Goal: Information Seeking & Learning: Learn about a topic

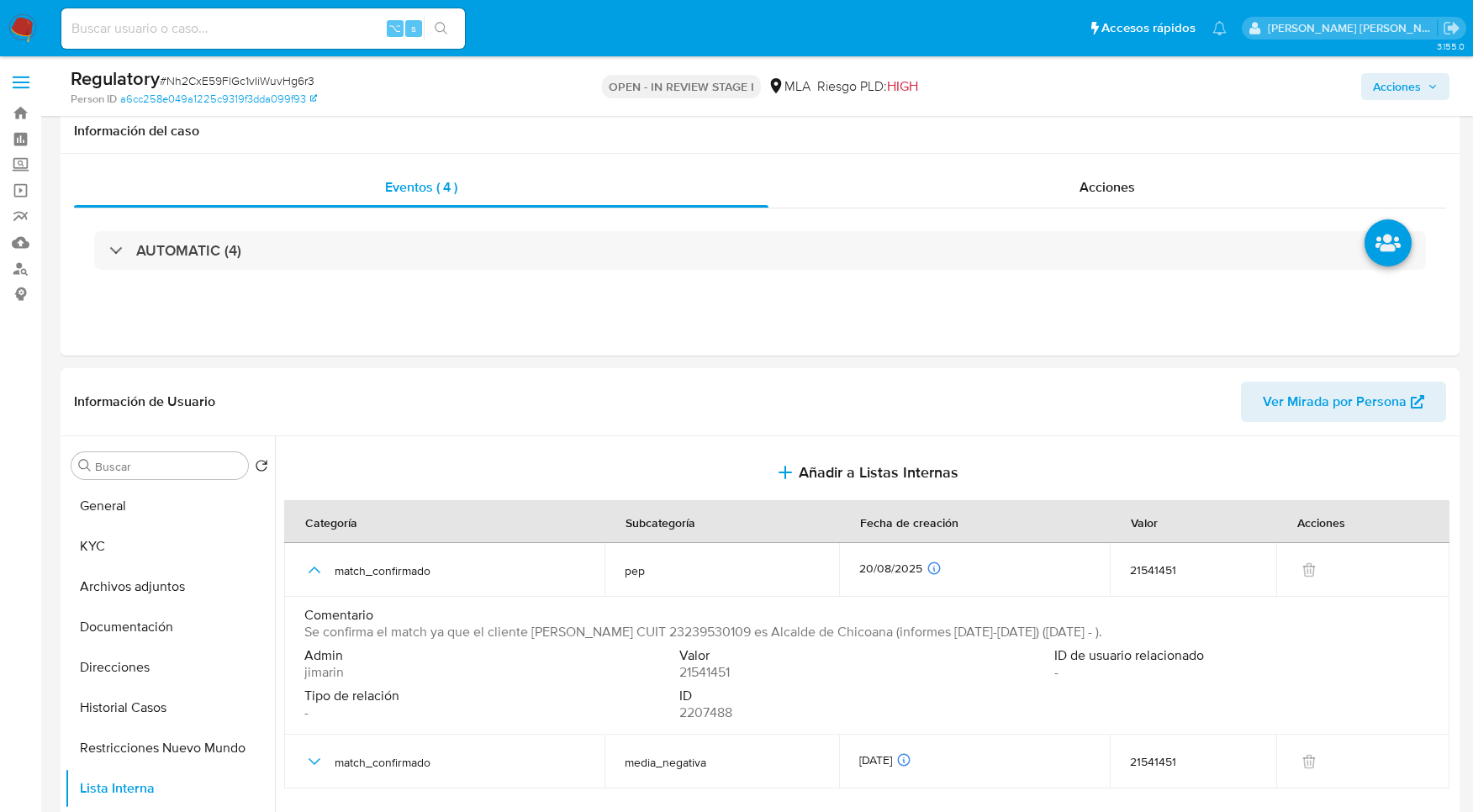
select select "10"
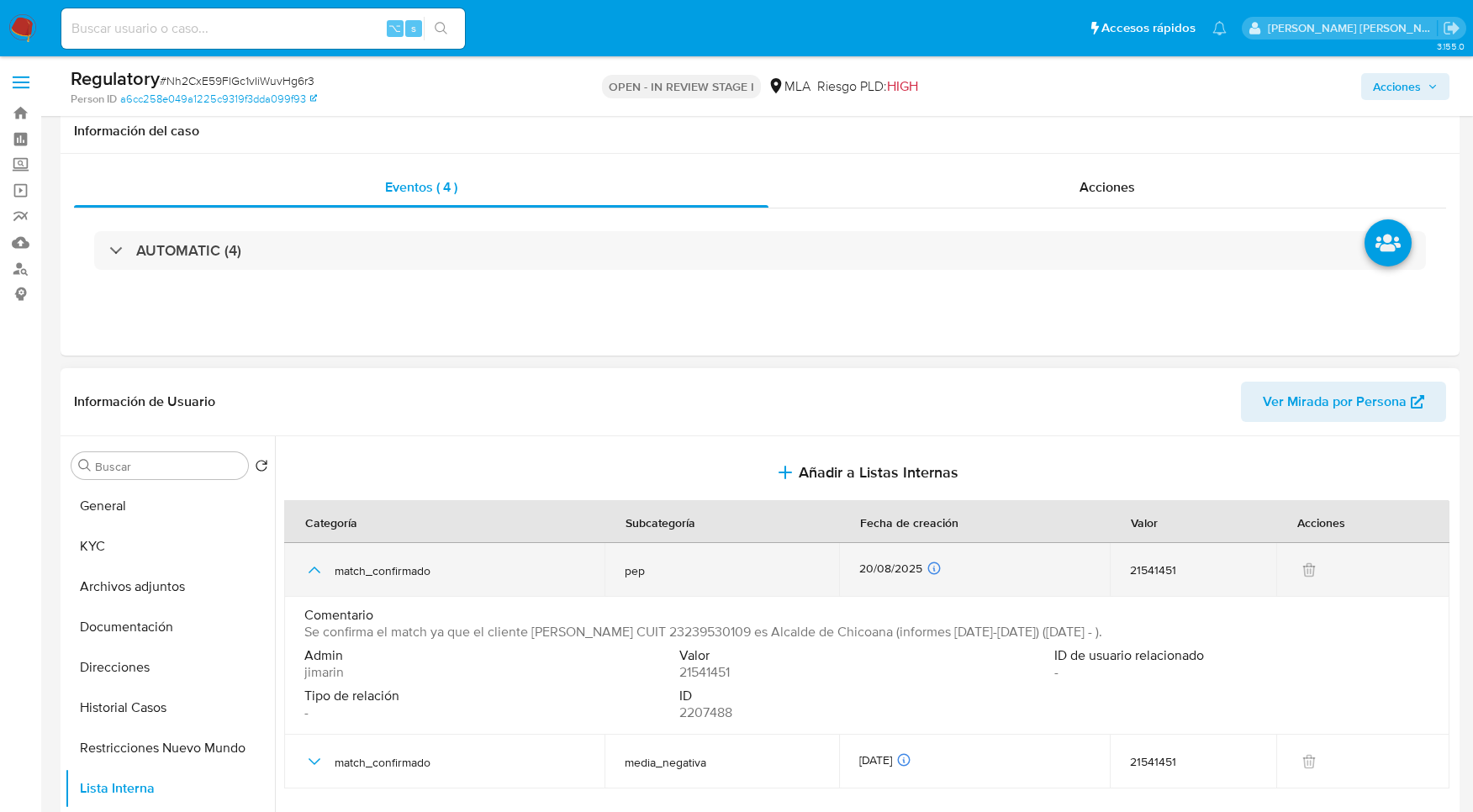
scroll to position [272, 0]
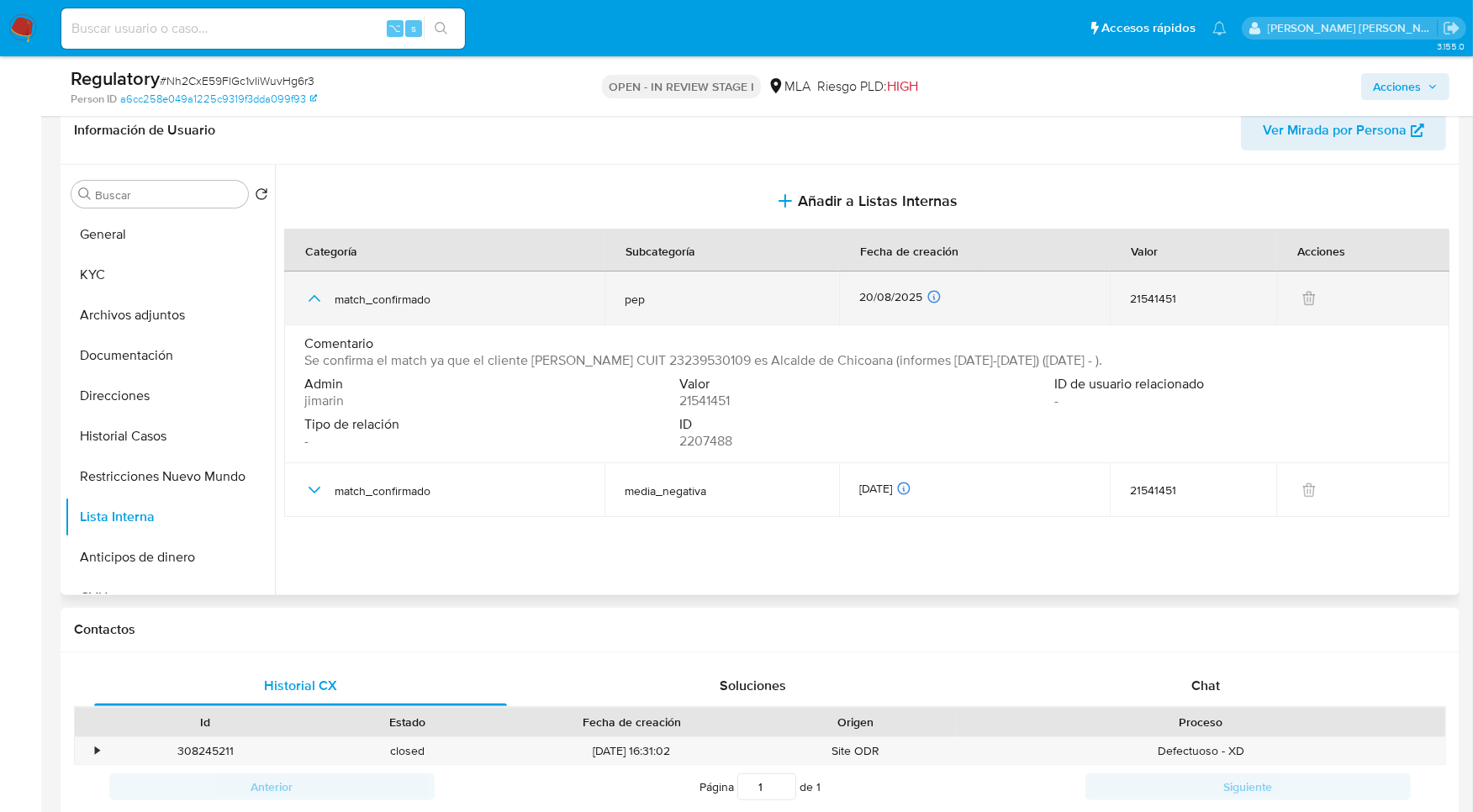
click at [317, 302] on icon "button" at bounding box center [314, 298] width 20 height 20
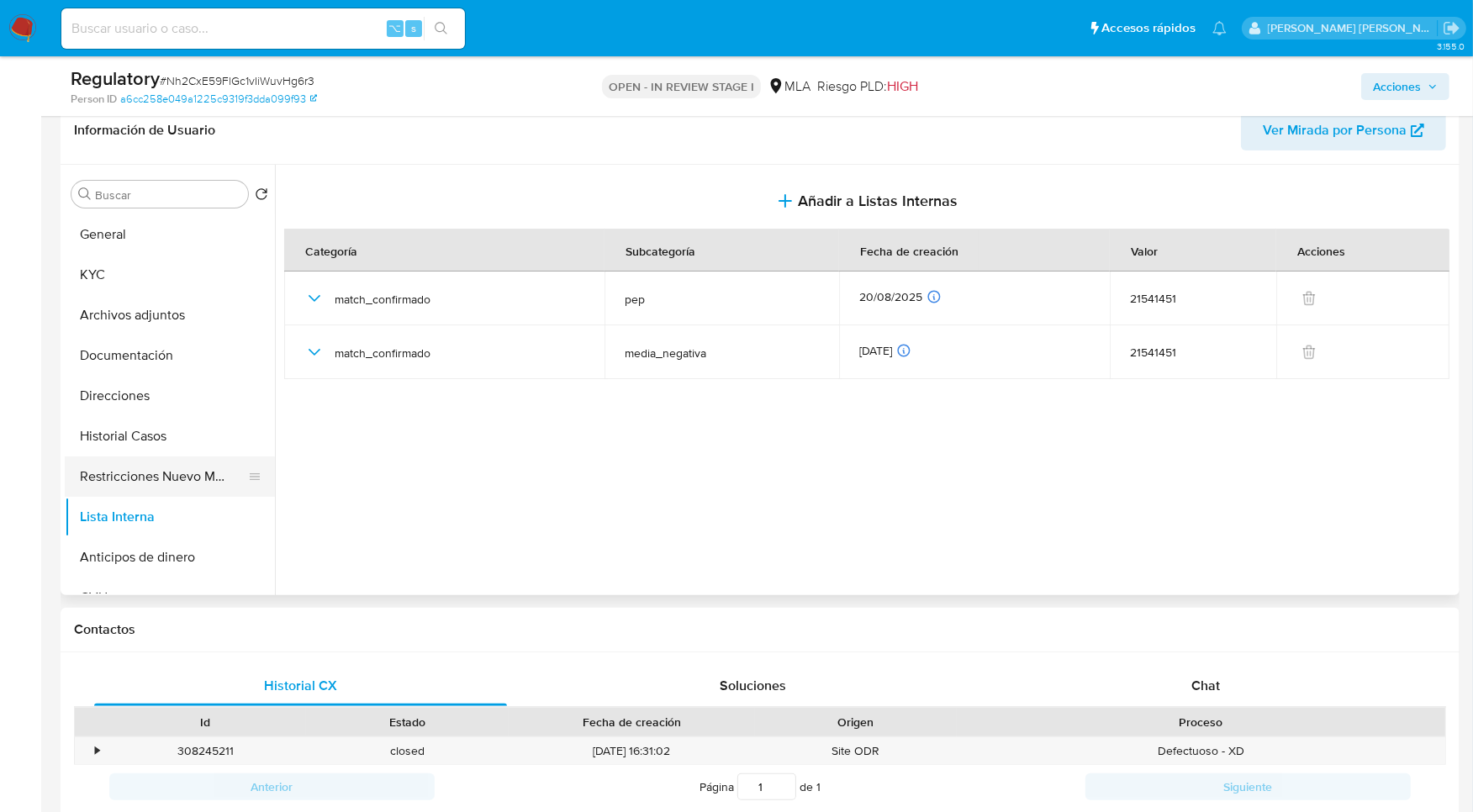
click at [148, 478] on button "Restricciones Nuevo Mundo" at bounding box center [163, 477] width 197 height 41
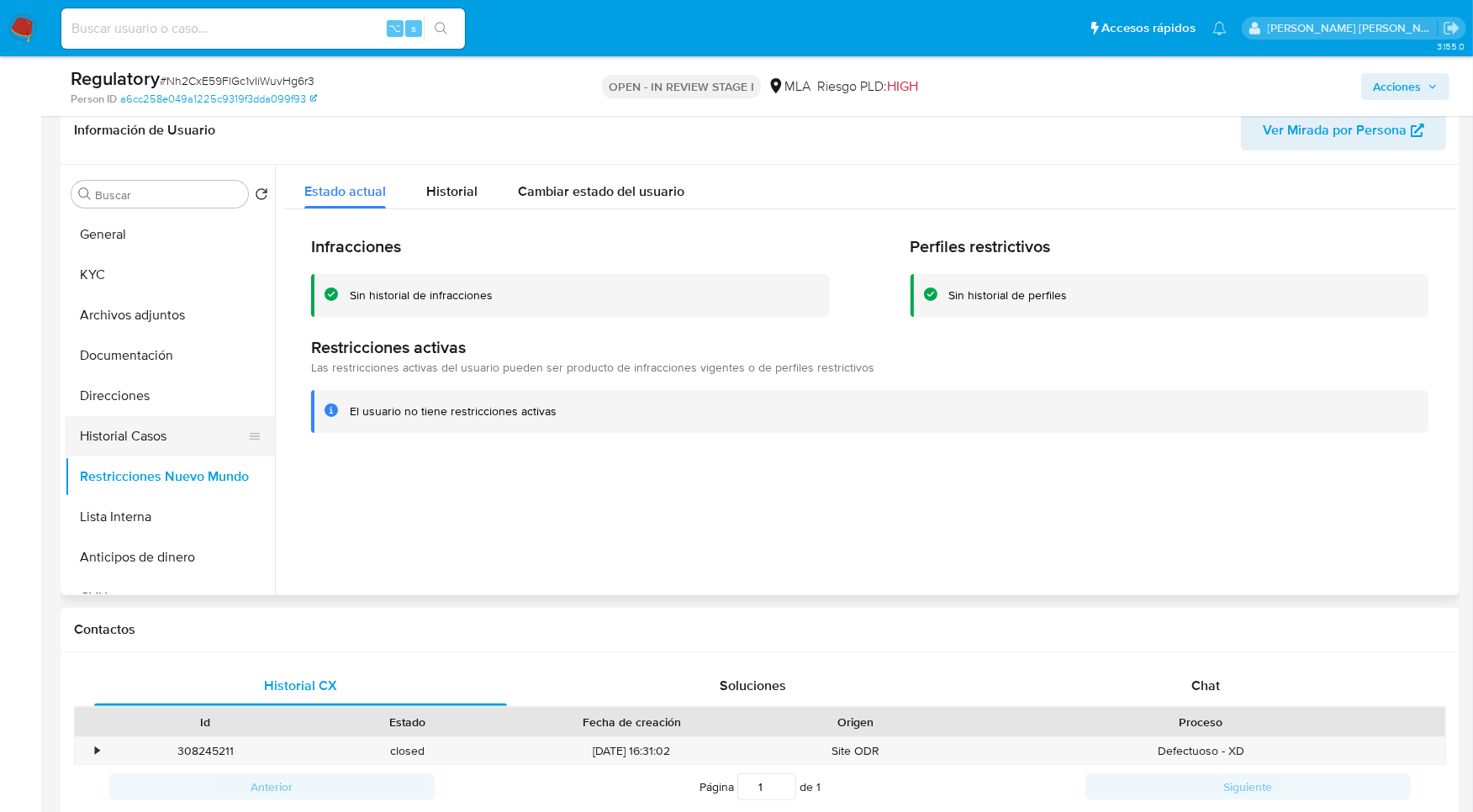
click at [119, 454] on button "Historial Casos" at bounding box center [163, 436] width 197 height 41
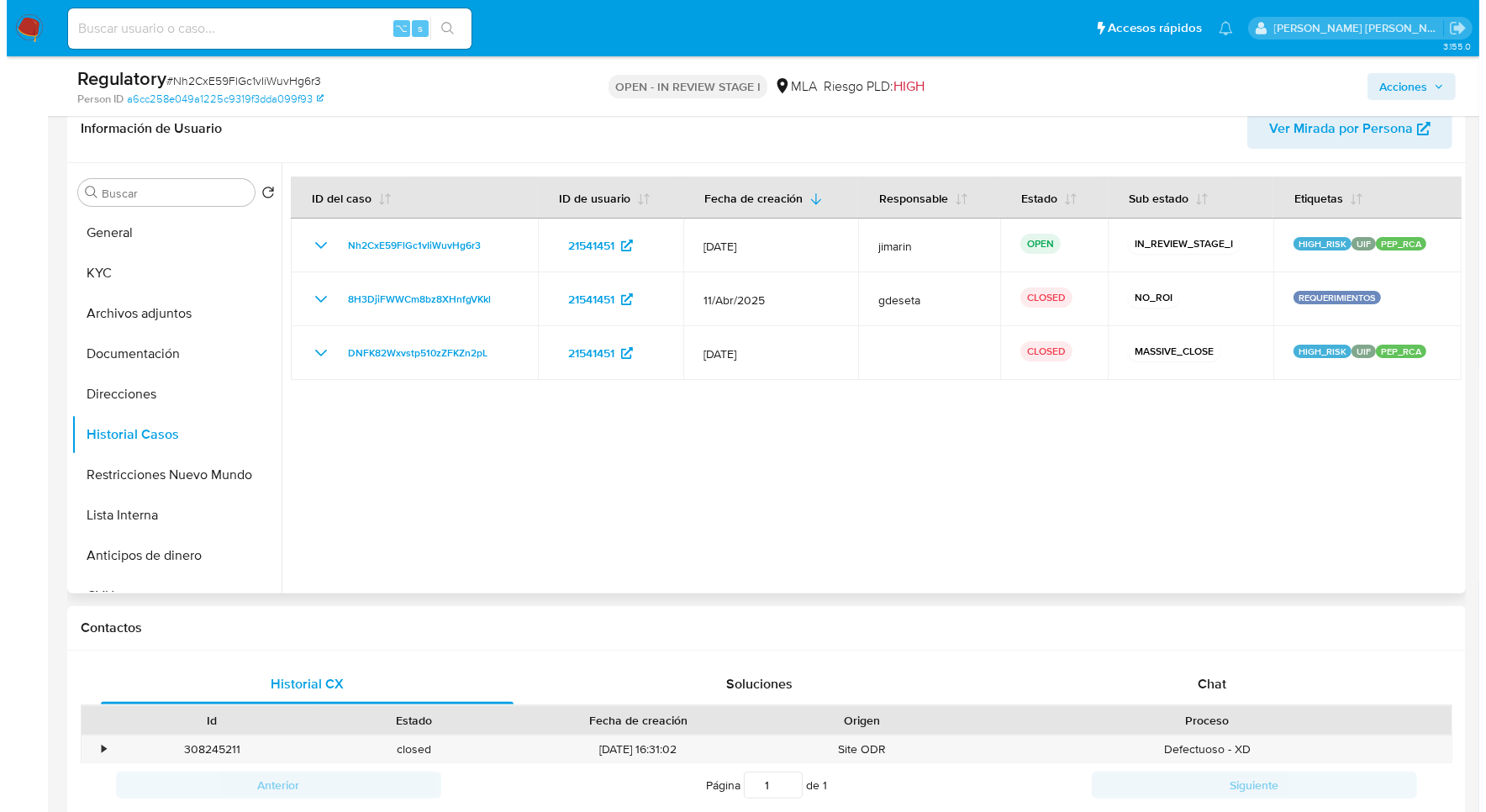
scroll to position [242, 0]
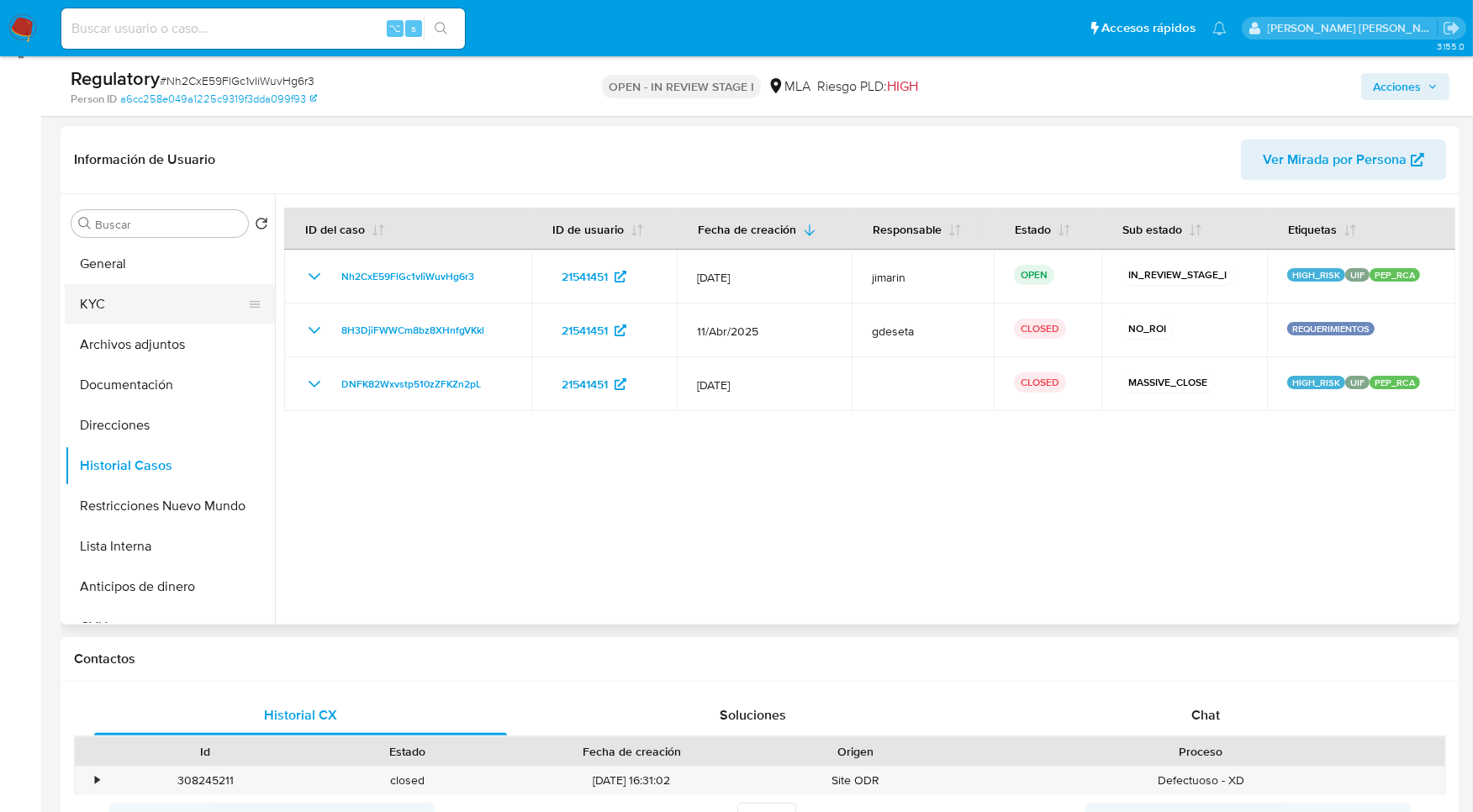
click at [179, 285] on button "KYC" at bounding box center [163, 304] width 197 height 41
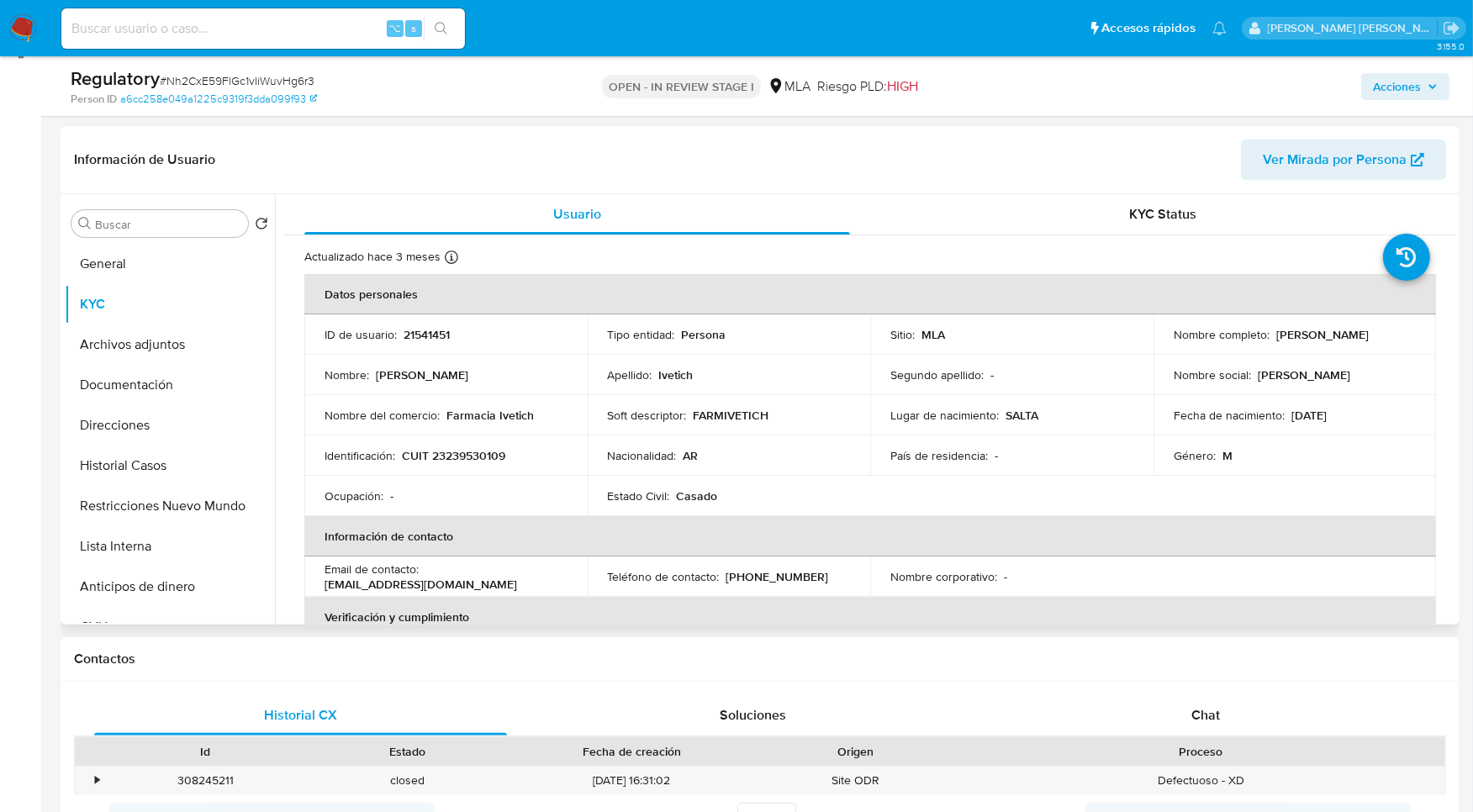
drag, startPoint x: 1272, startPoint y: 335, endPoint x: 1387, endPoint y: 336, distance: 115.0
click at [1369, 336] on p "Esteban Sergio Ivetich" at bounding box center [1322, 334] width 92 height 15
copy p "Esteban Sergio Ivetich"
click at [172, 544] on button "Lista Interna" at bounding box center [163, 546] width 197 height 41
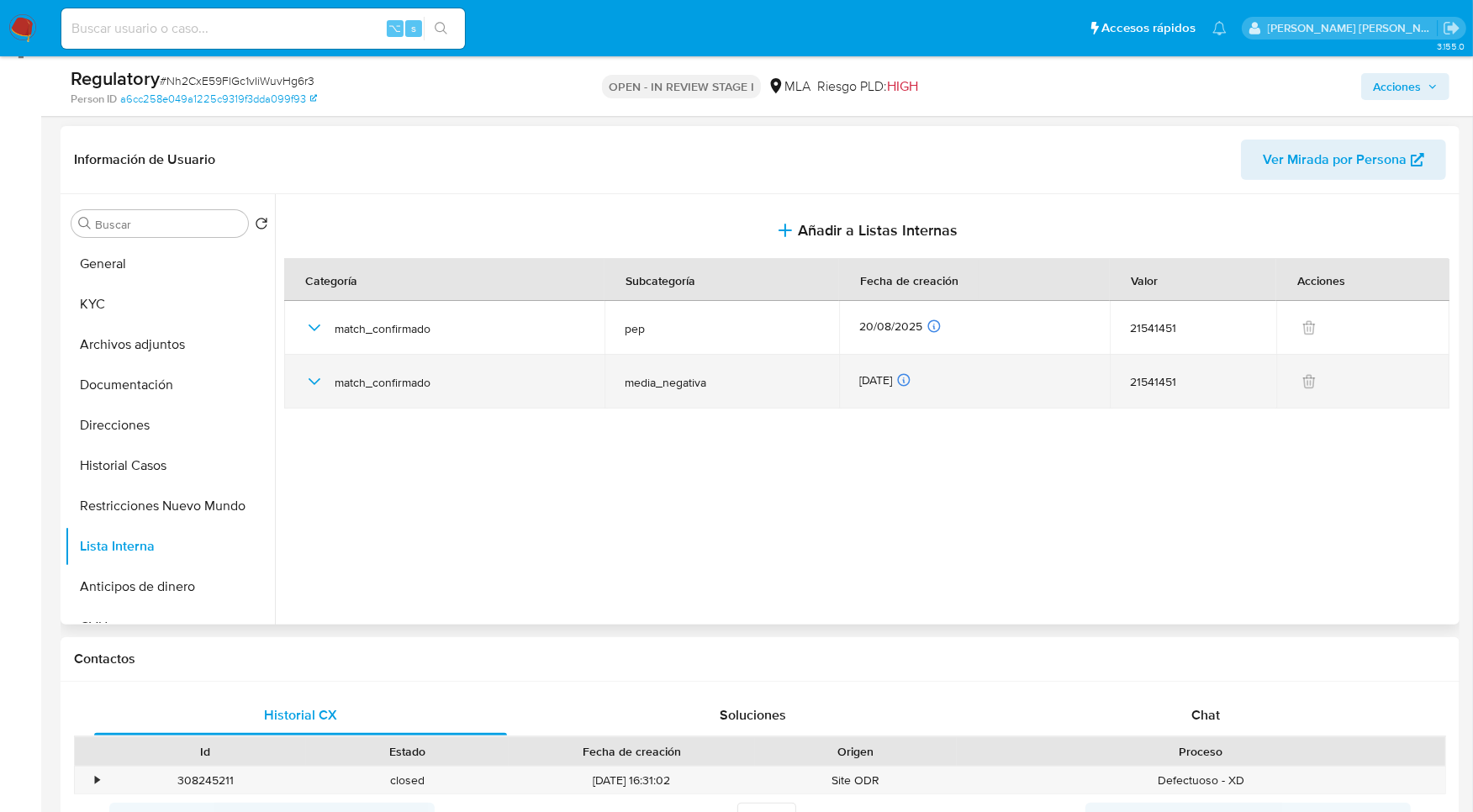
click at [311, 385] on icon "button" at bounding box center [314, 382] width 20 height 20
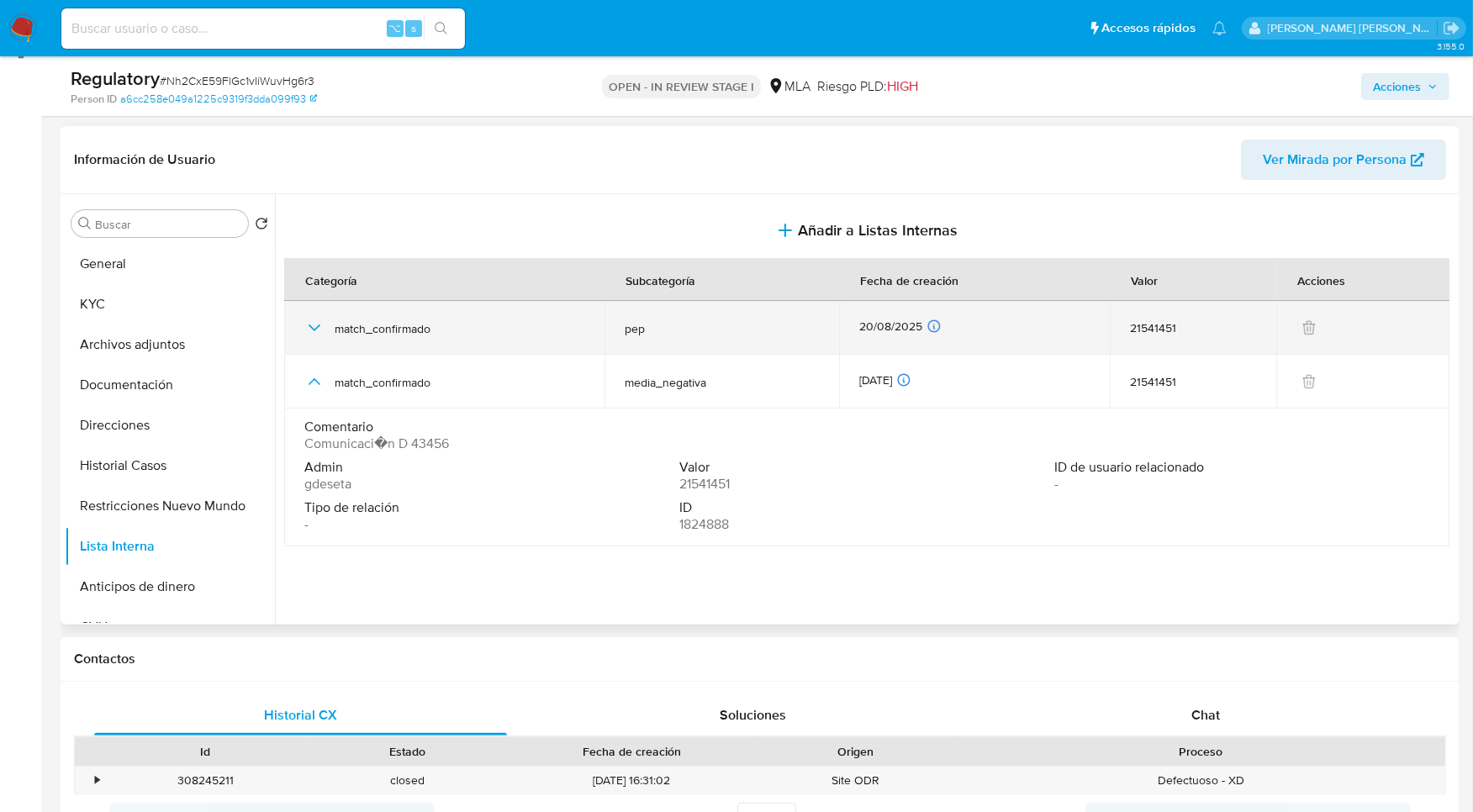
click at [320, 329] on icon "button" at bounding box center [314, 328] width 20 height 20
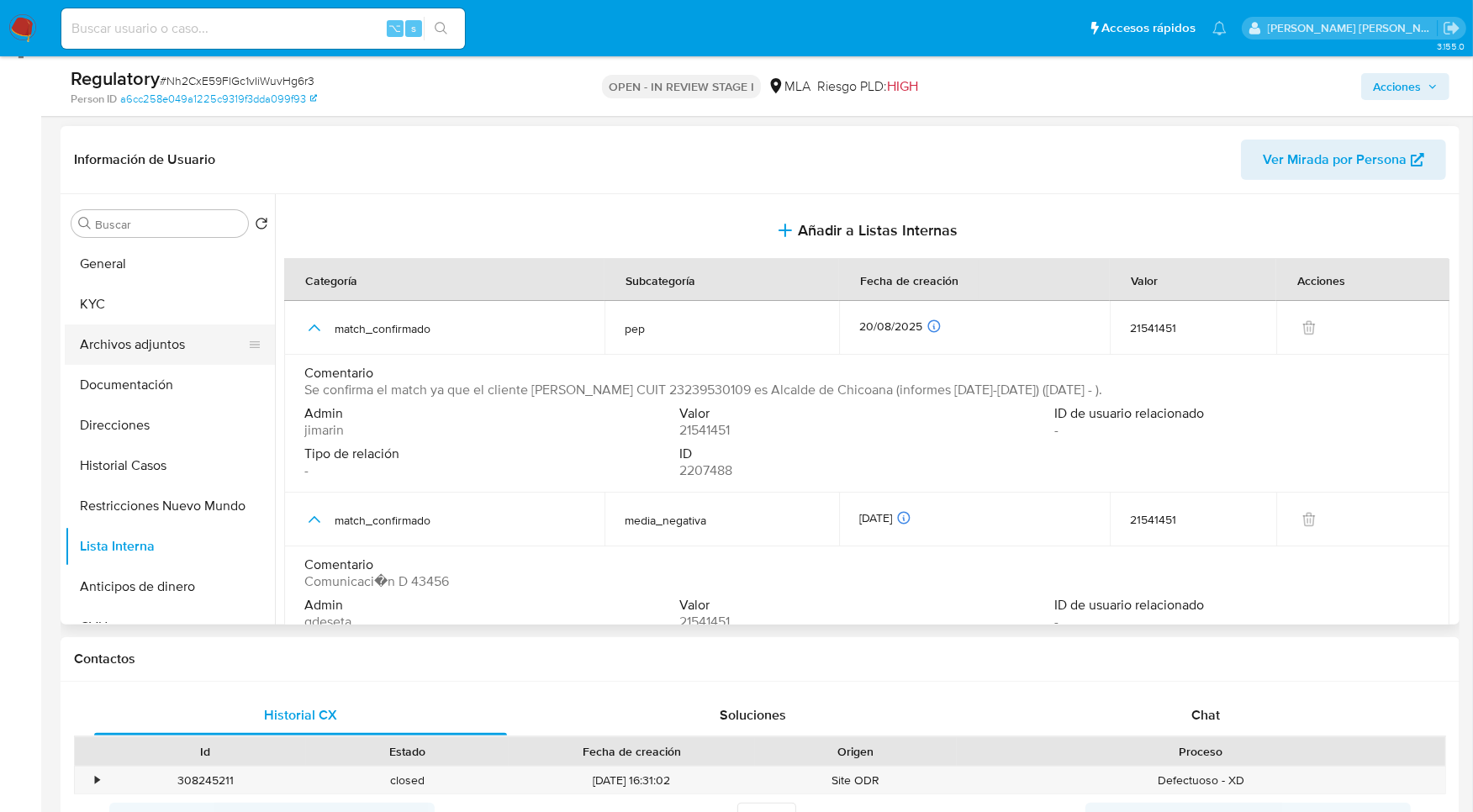
click at [153, 358] on button "Archivos adjuntos" at bounding box center [163, 345] width 197 height 41
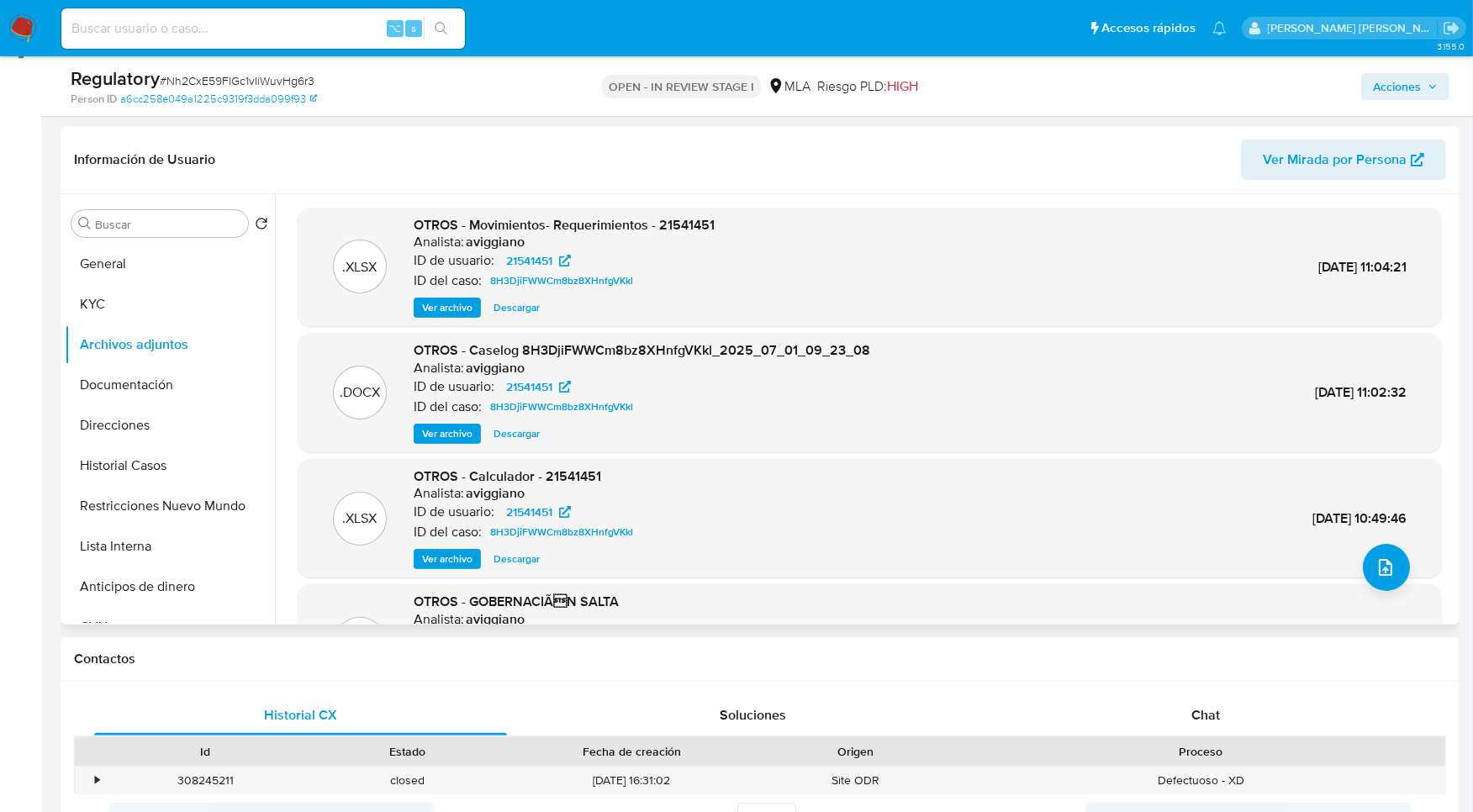
click at [456, 435] on span "Ver archivo" at bounding box center [447, 433] width 51 height 17
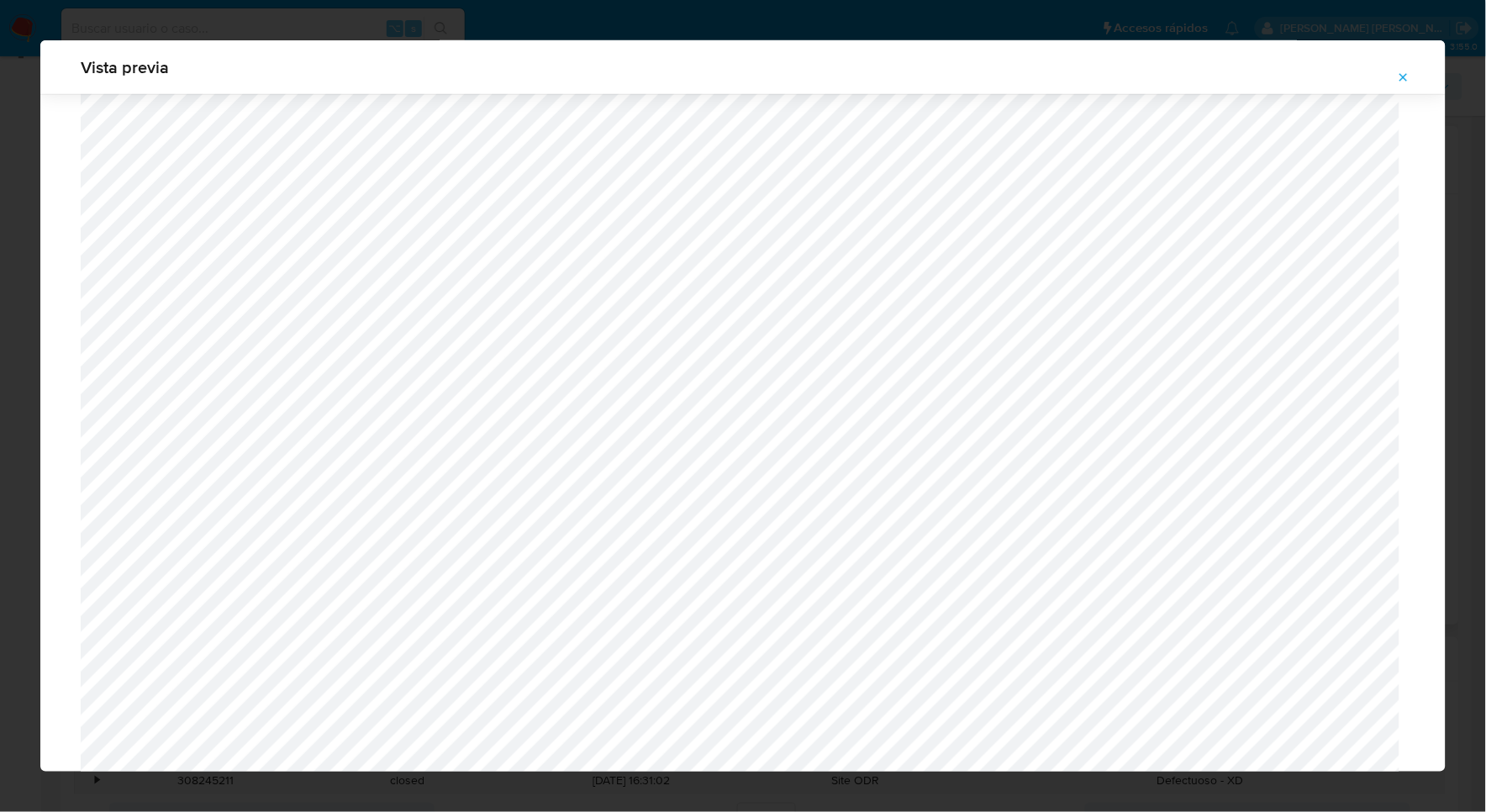
scroll to position [1173, 0]
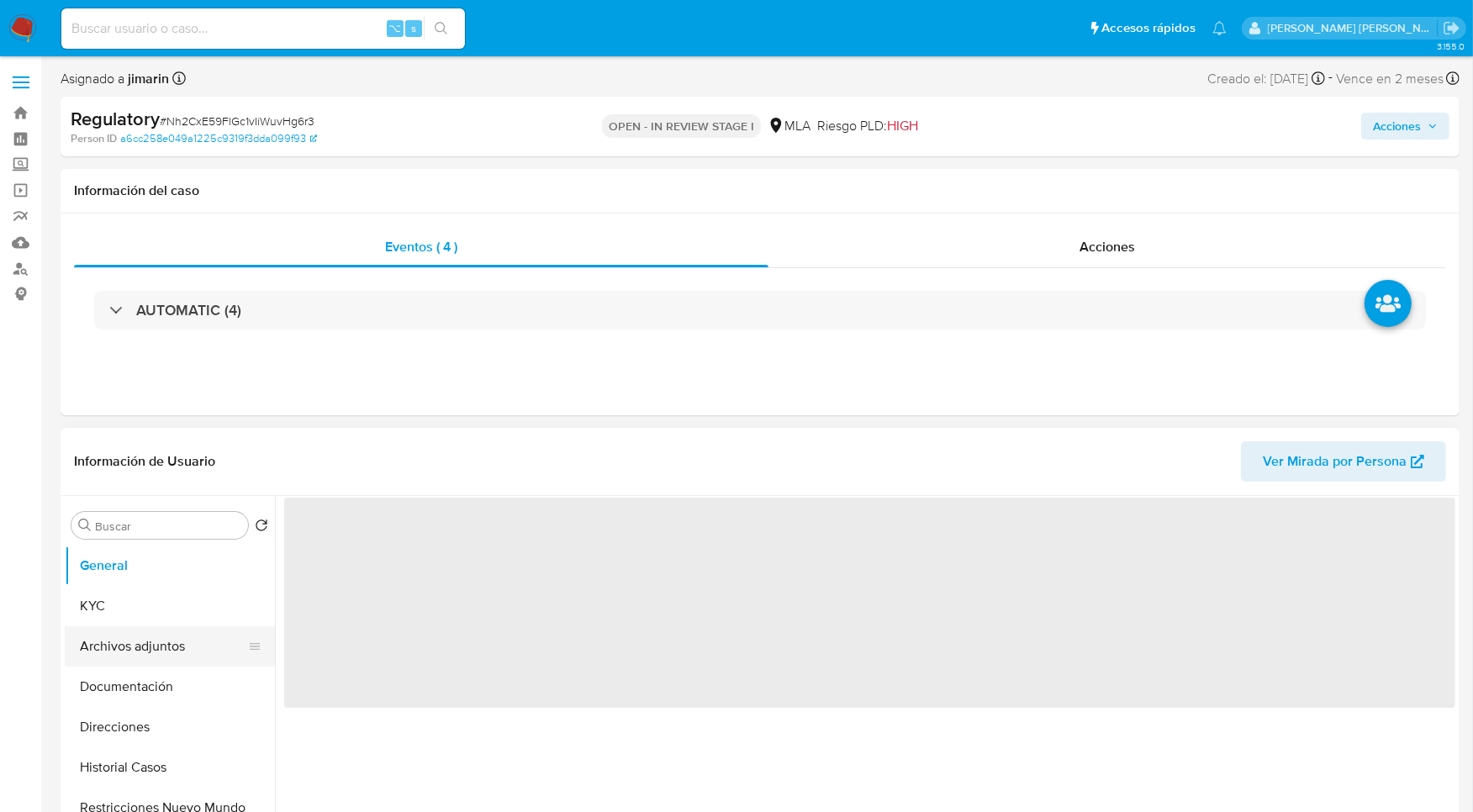
click at [203, 652] on button "Archivos adjuntos" at bounding box center [163, 647] width 197 height 41
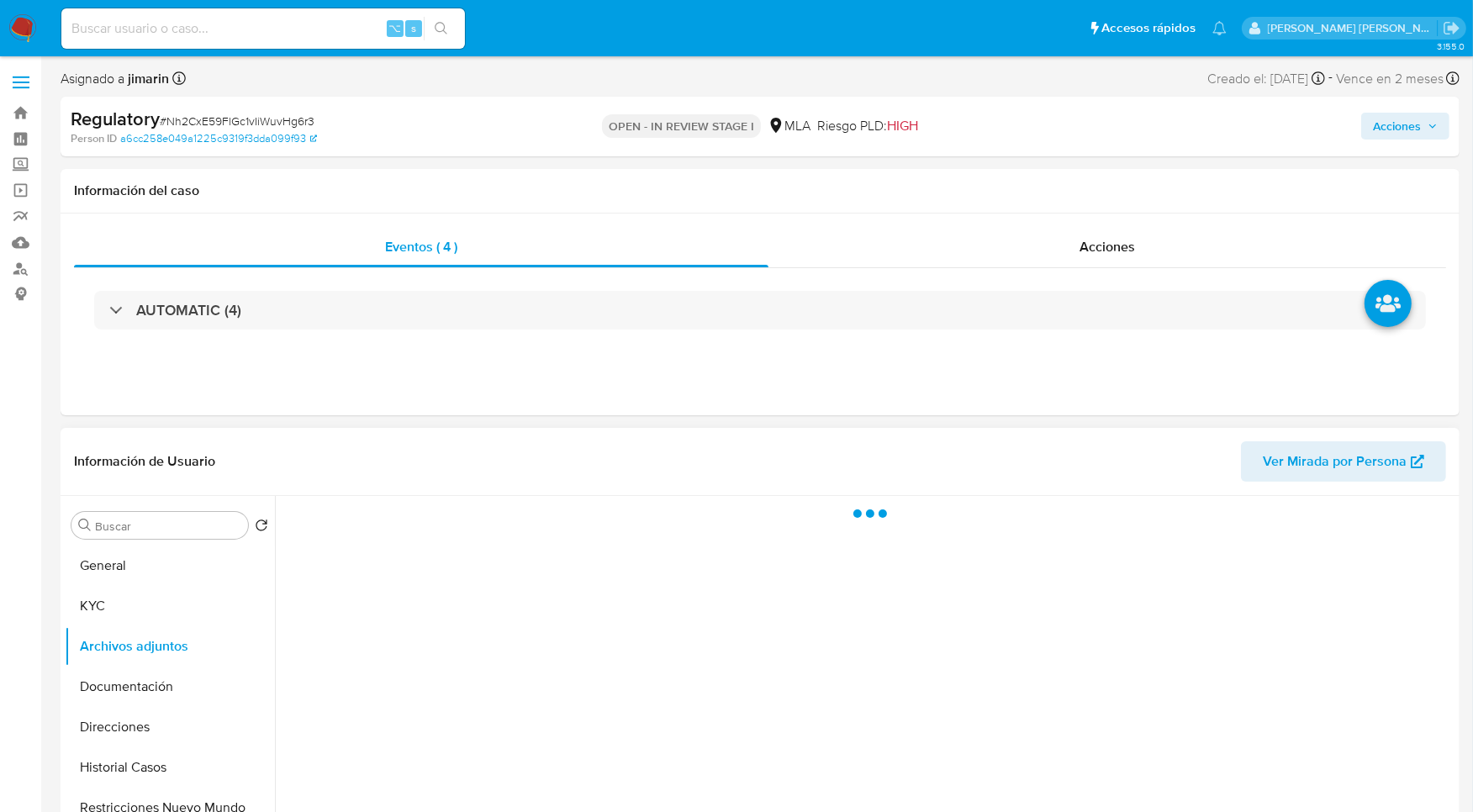
select select "10"
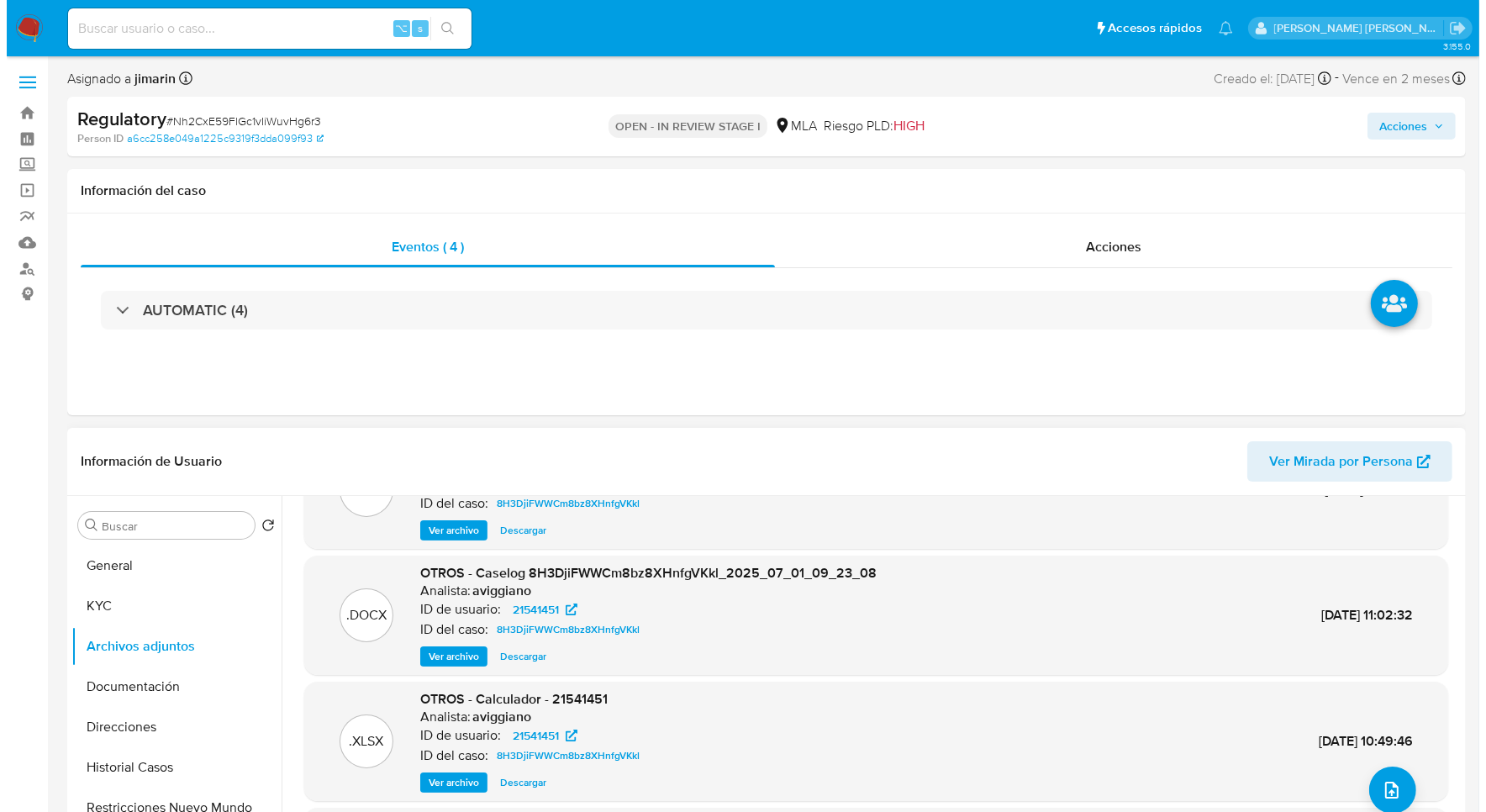
scroll to position [67, 0]
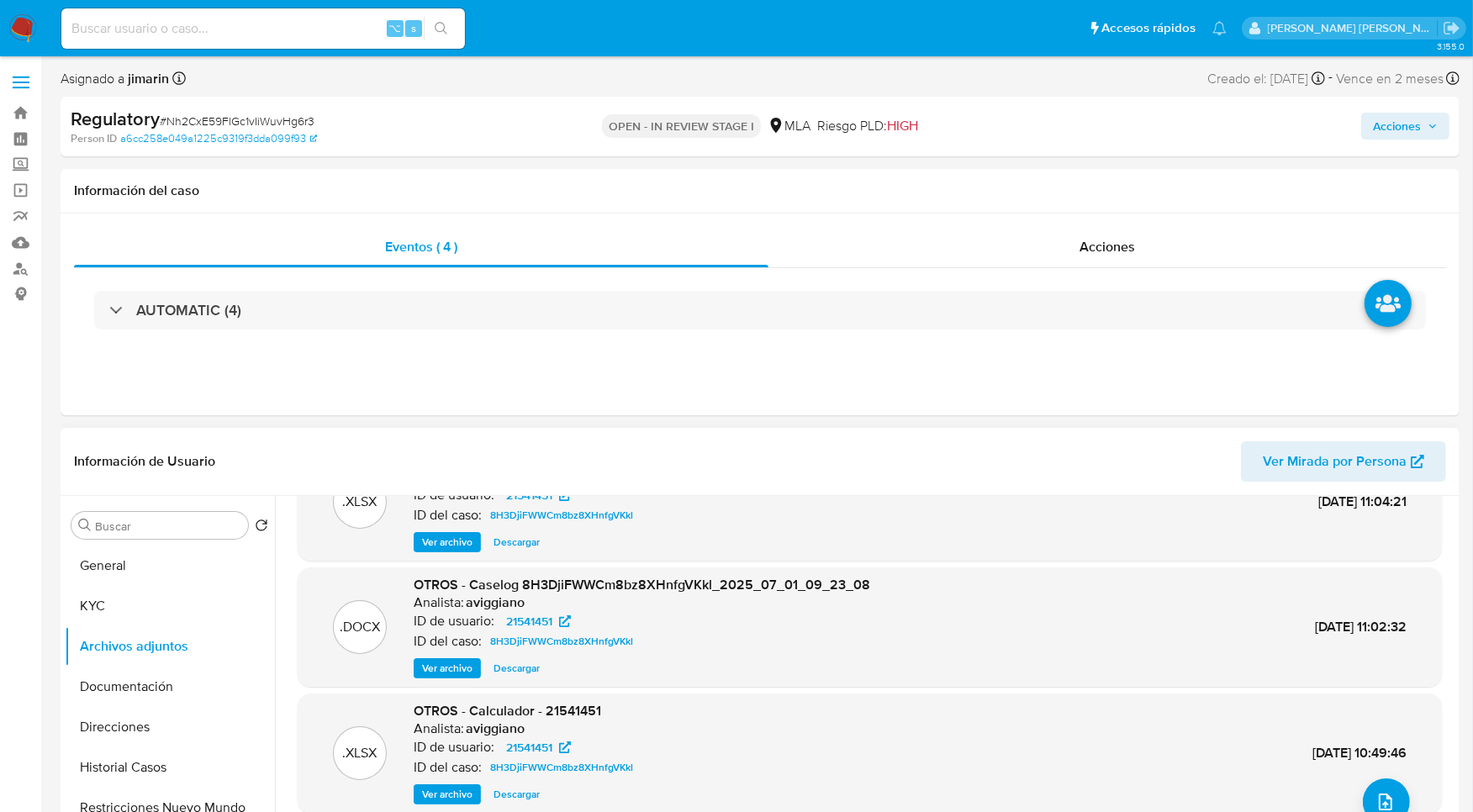
click at [432, 672] on span "Ver archivo" at bounding box center [447, 668] width 51 height 17
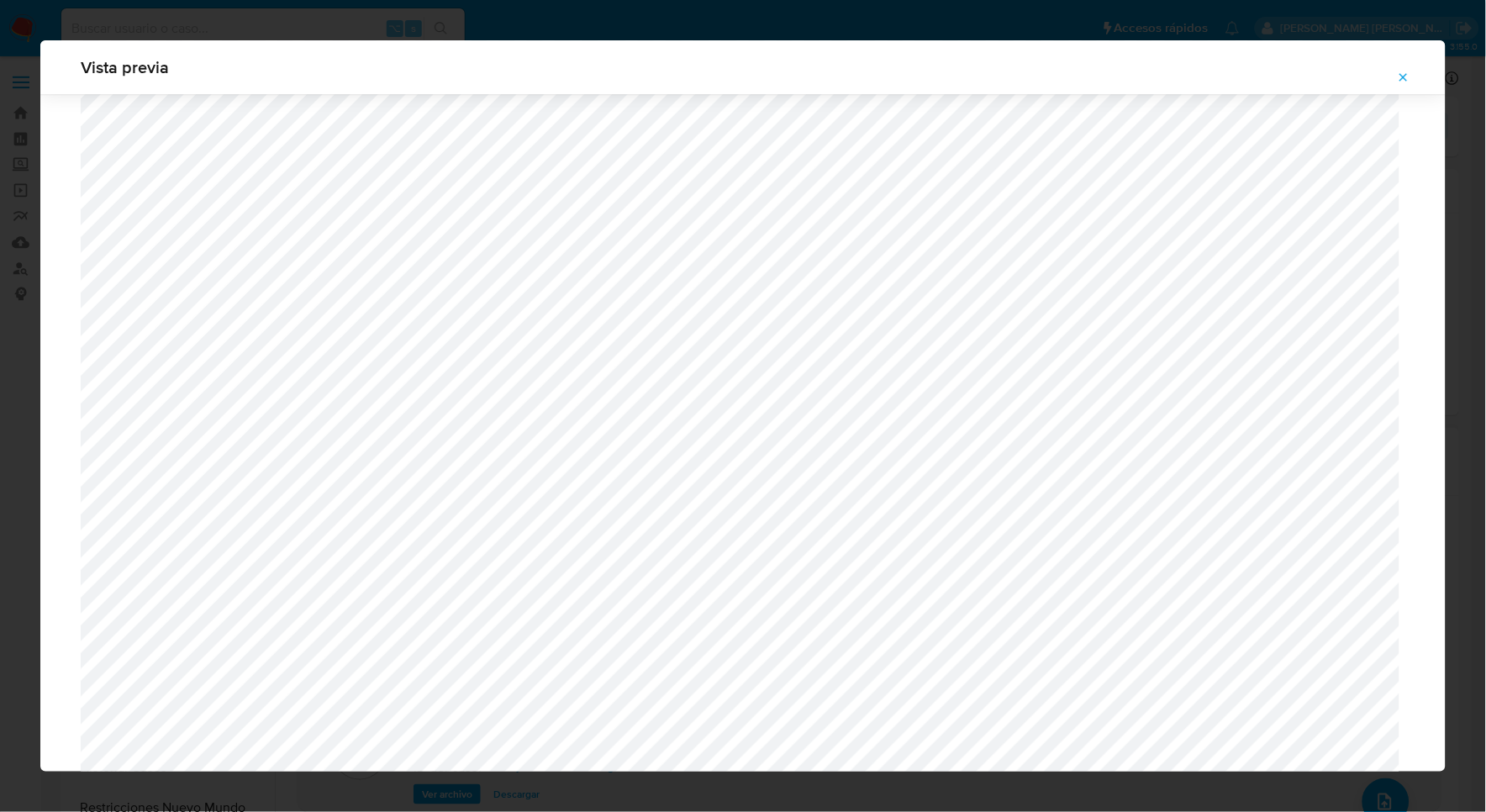
scroll to position [780, 0]
click at [1403, 77] on icon "Attachment preview" at bounding box center [1404, 77] width 14 height 14
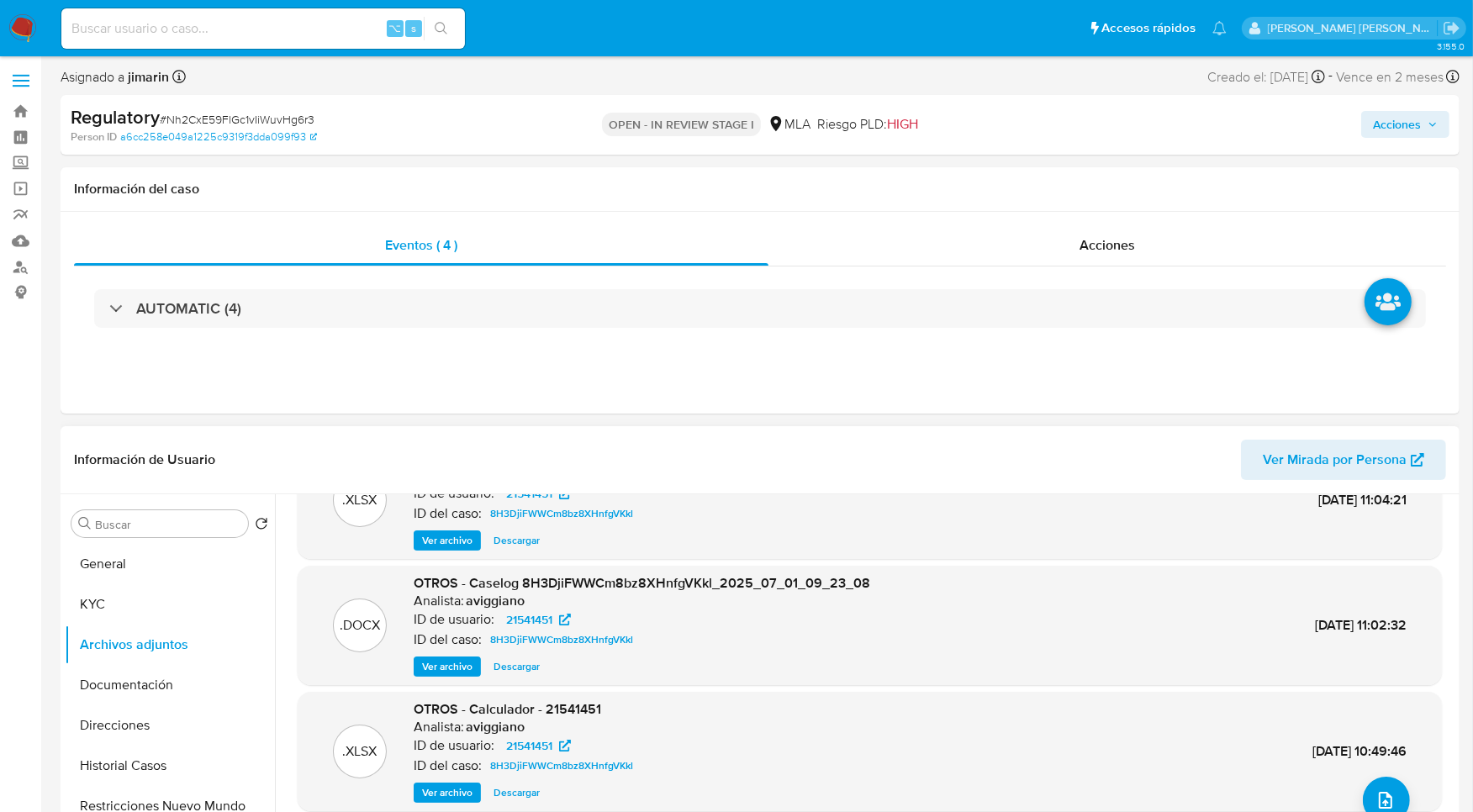
scroll to position [143, 0]
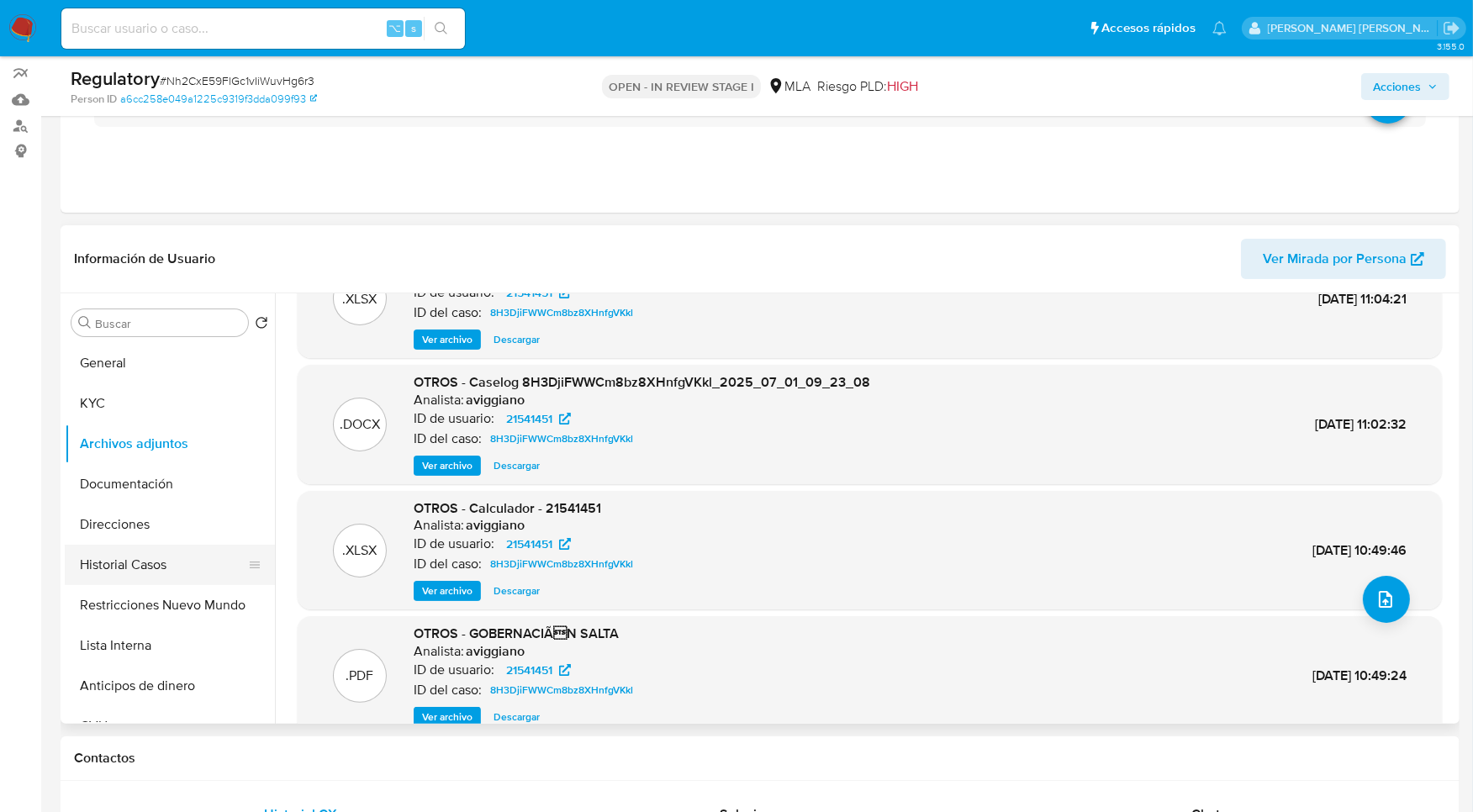
click at [149, 553] on button "Historial Casos" at bounding box center [163, 564] width 197 height 41
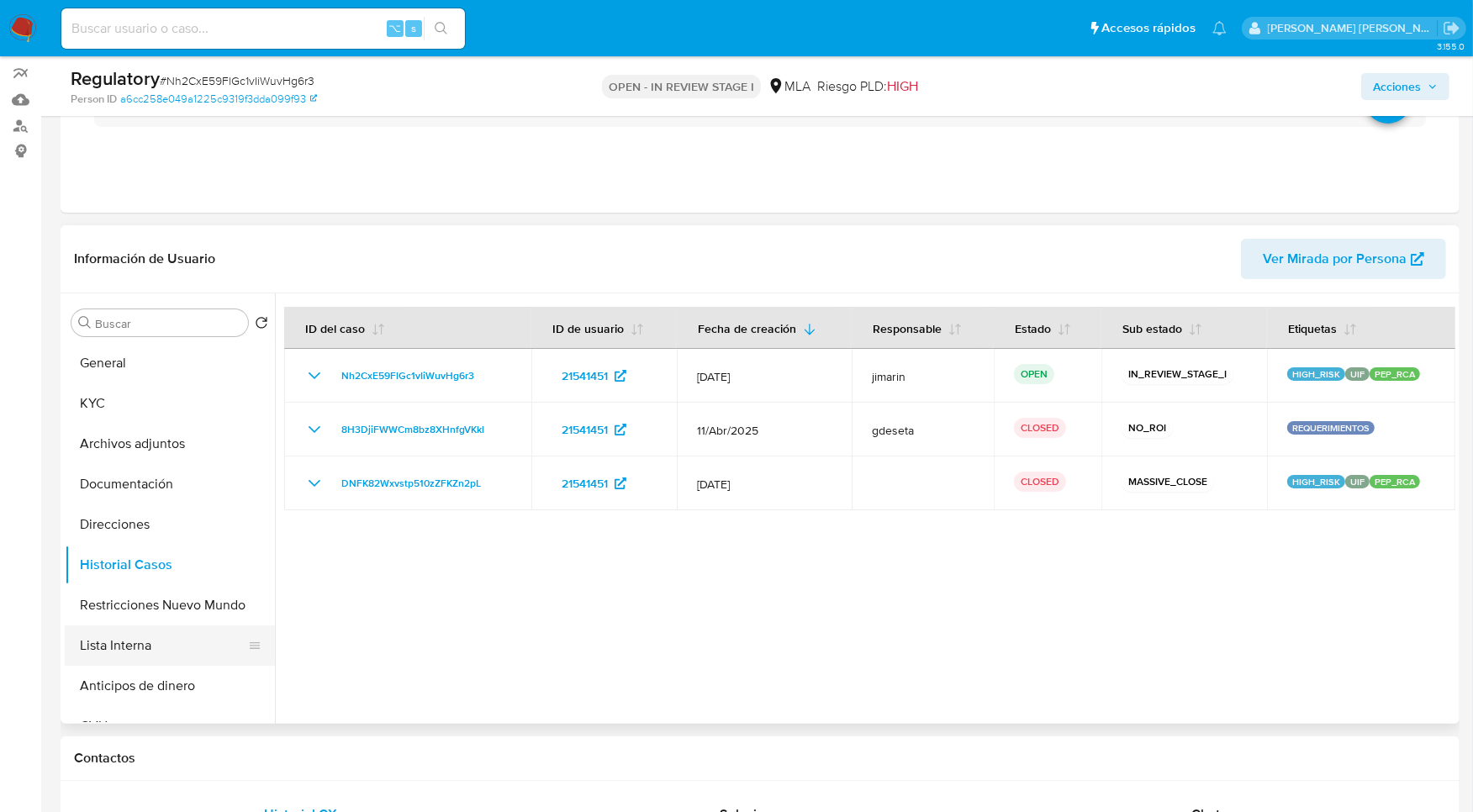
click at [167, 655] on button "Lista Interna" at bounding box center [163, 646] width 197 height 41
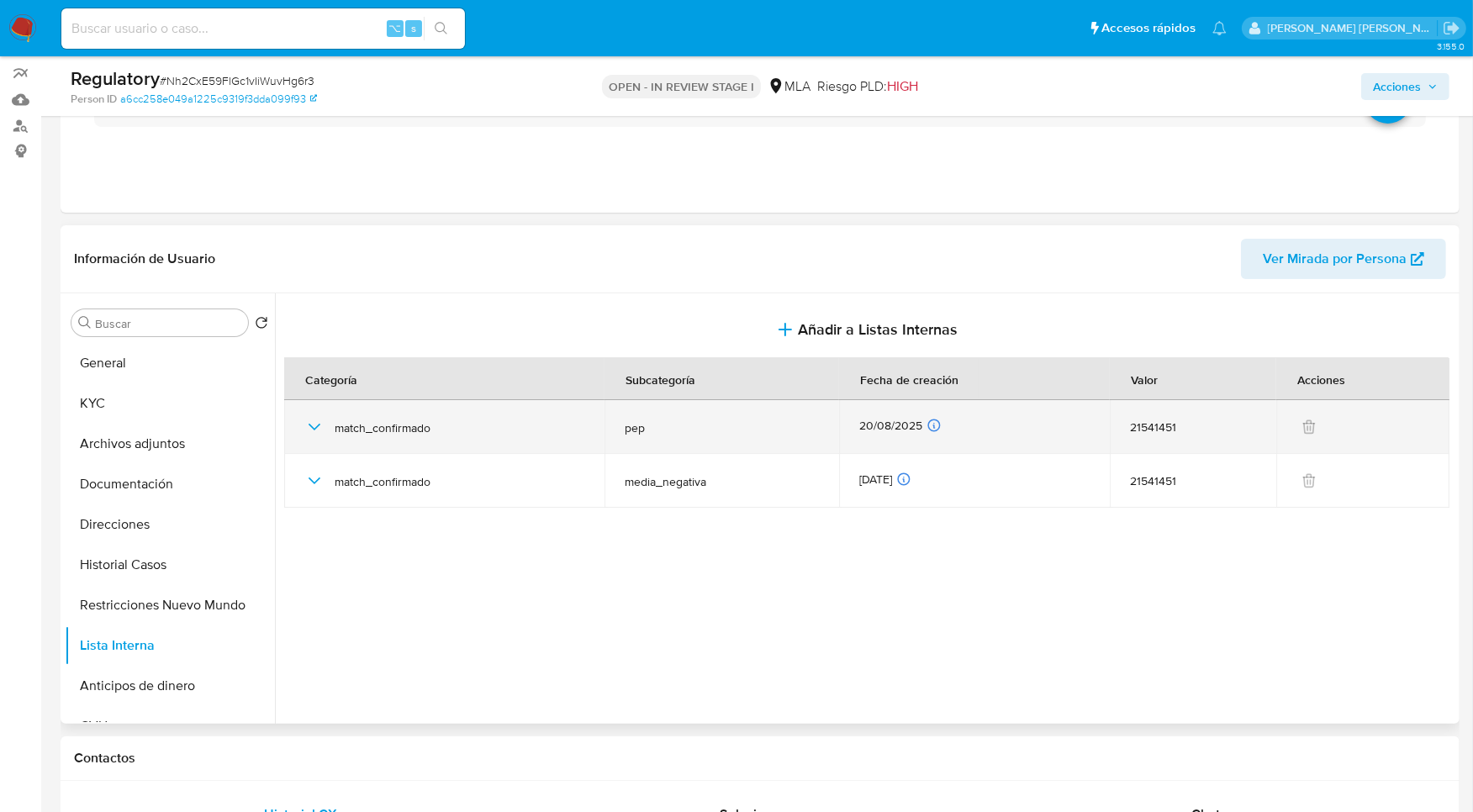
click at [298, 420] on td "match_confirmado" at bounding box center [444, 427] width 321 height 54
click at [323, 423] on icon "button" at bounding box center [314, 427] width 20 height 20
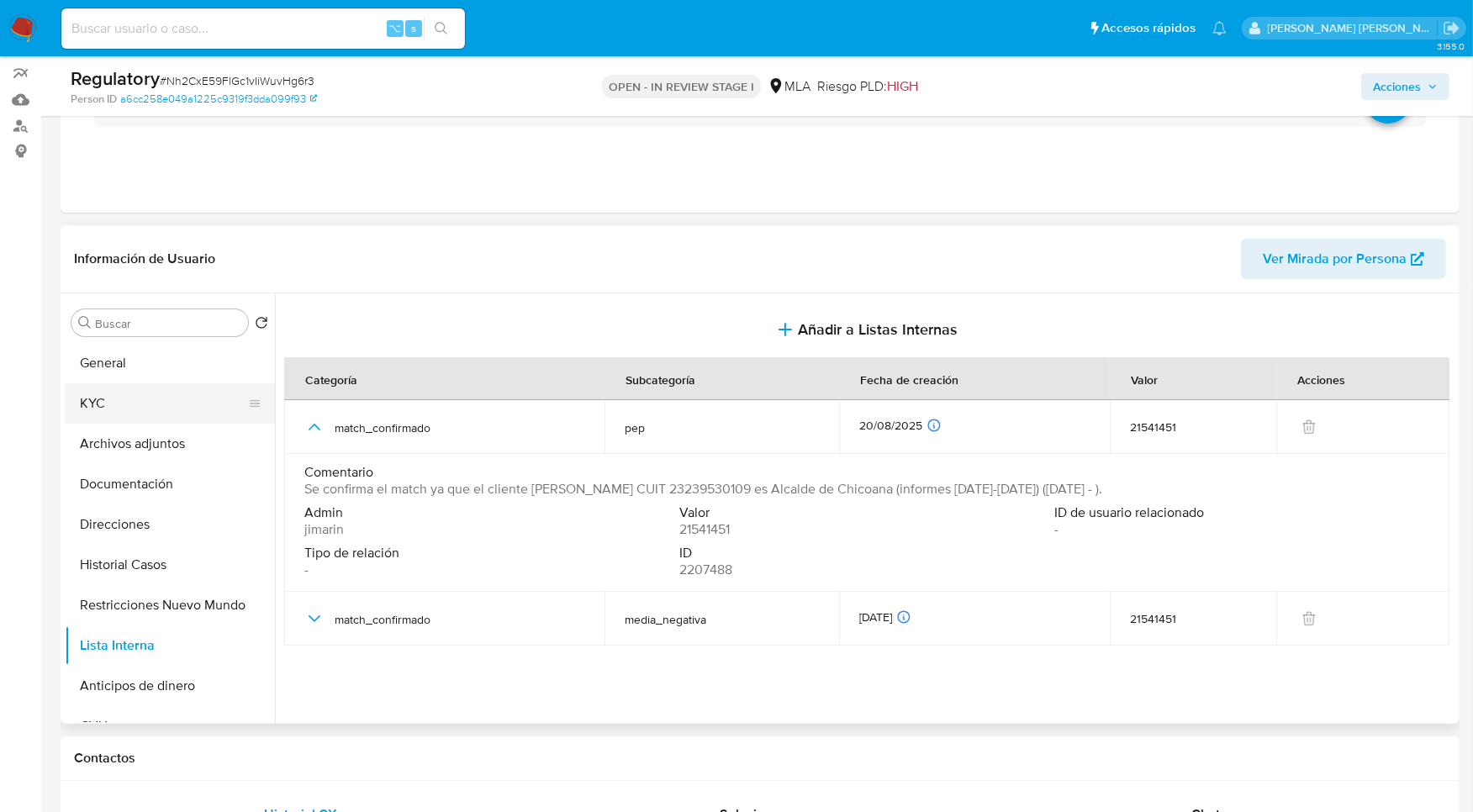
click at [176, 385] on button "KYC" at bounding box center [163, 404] width 197 height 41
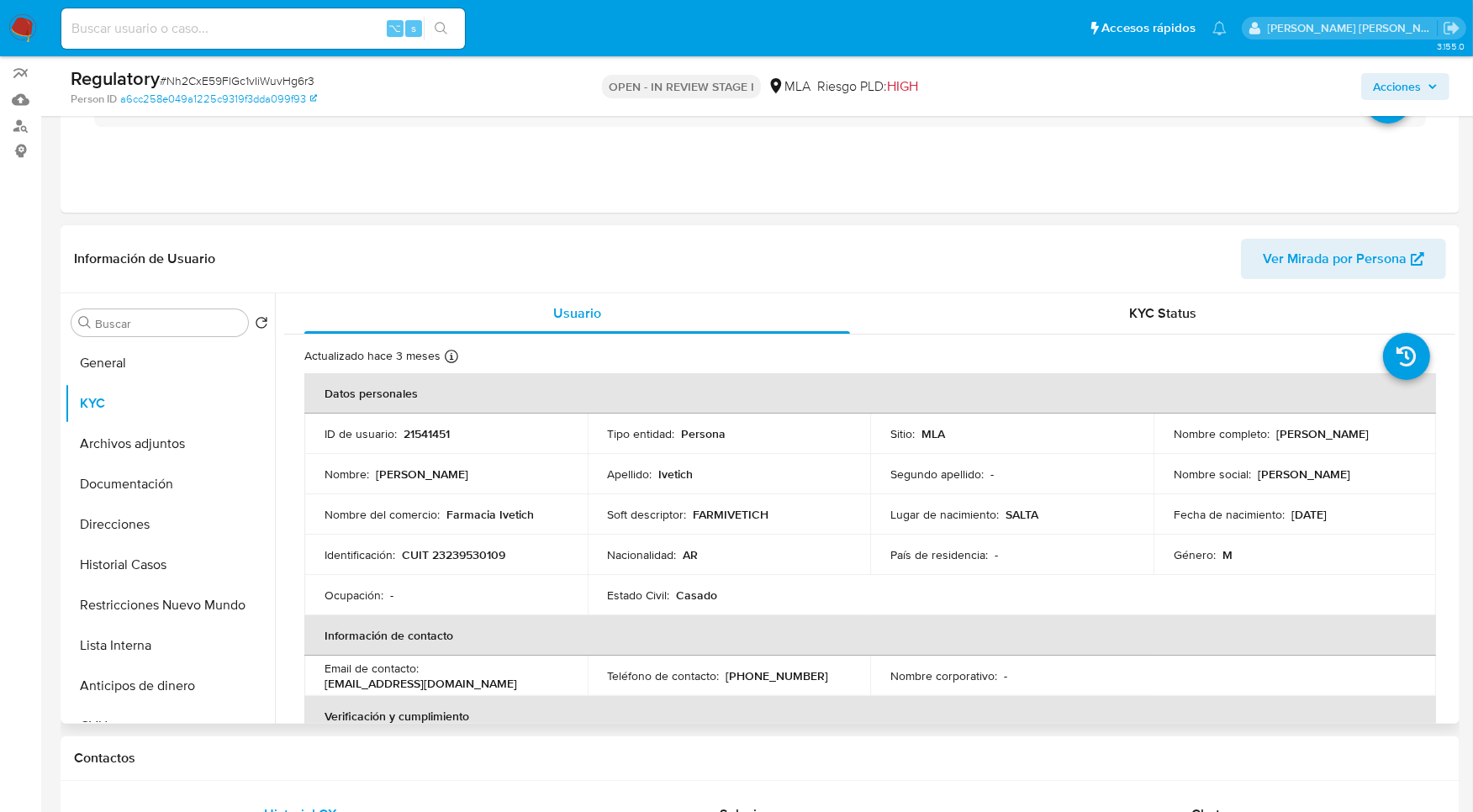
drag, startPoint x: 1276, startPoint y: 437, endPoint x: 1418, endPoint y: 437, distance: 142.0
click at [1418, 437] on td "Nombre completo : Esteban Sergio Ivetich" at bounding box center [1295, 434] width 284 height 41
copy p "Esteban Sergio Ivetich"
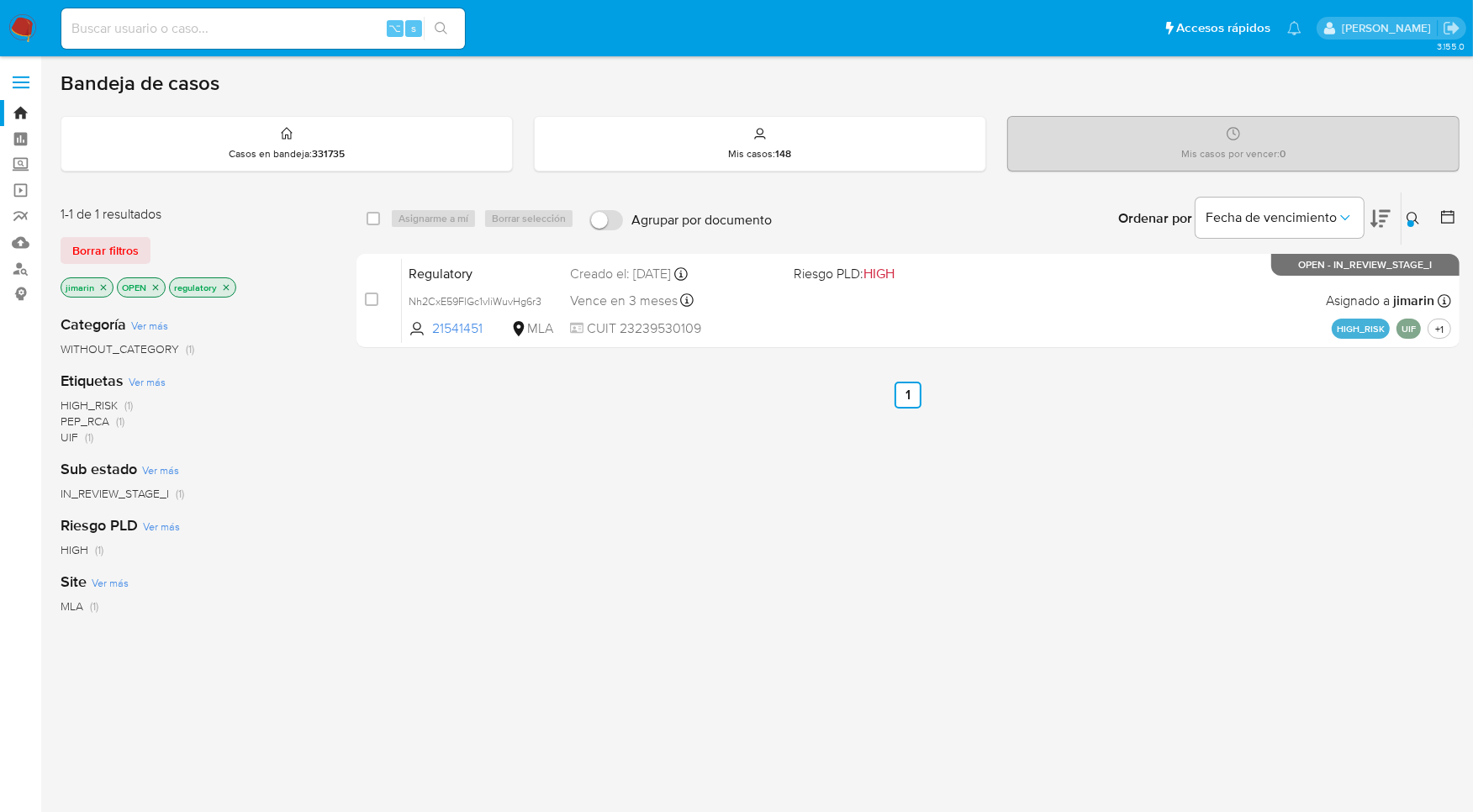
click at [1405, 221] on button at bounding box center [1415, 219] width 28 height 20
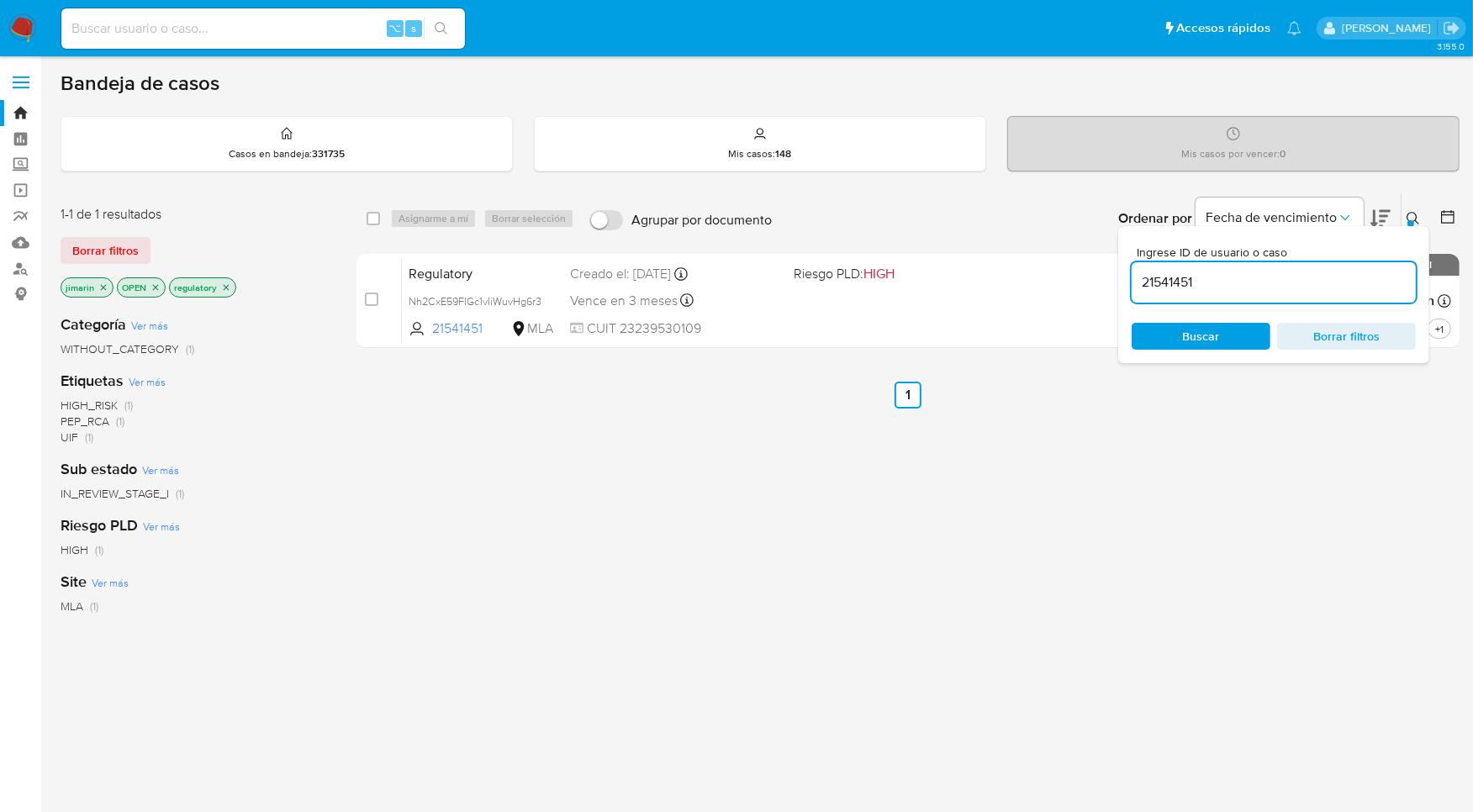
click at [1219, 285] on input "21541451" at bounding box center [1272, 283] width 284 height 22
type input "1004773312"
click at [1411, 216] on icon at bounding box center [1413, 218] width 14 height 14
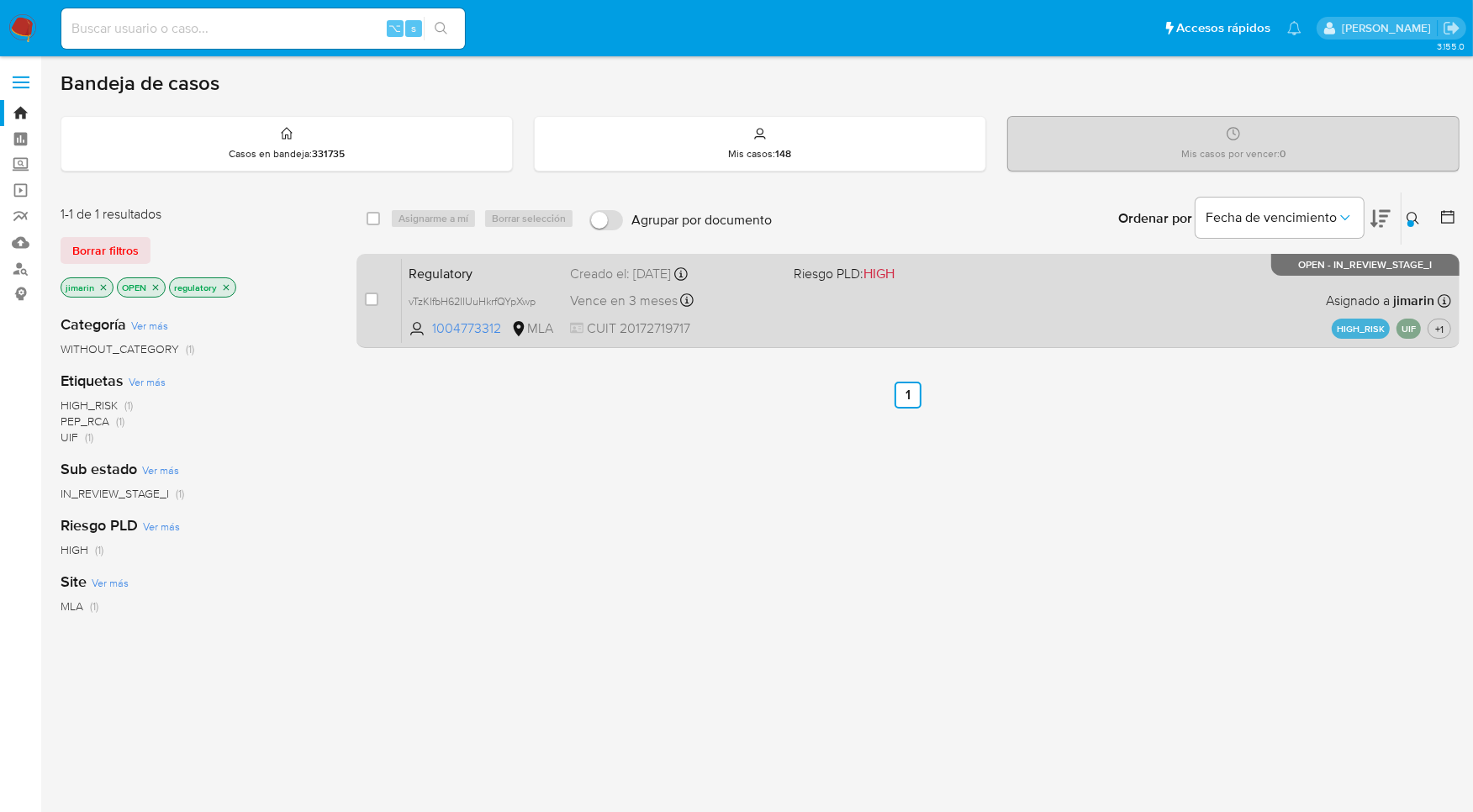
click at [1203, 279] on div "Regulatory vTzKIfbH62IIUuHkrfQYpXwp 1004773312 MLA Riesgo PLD: HIGH Creado el: …" at bounding box center [926, 300] width 1049 height 85
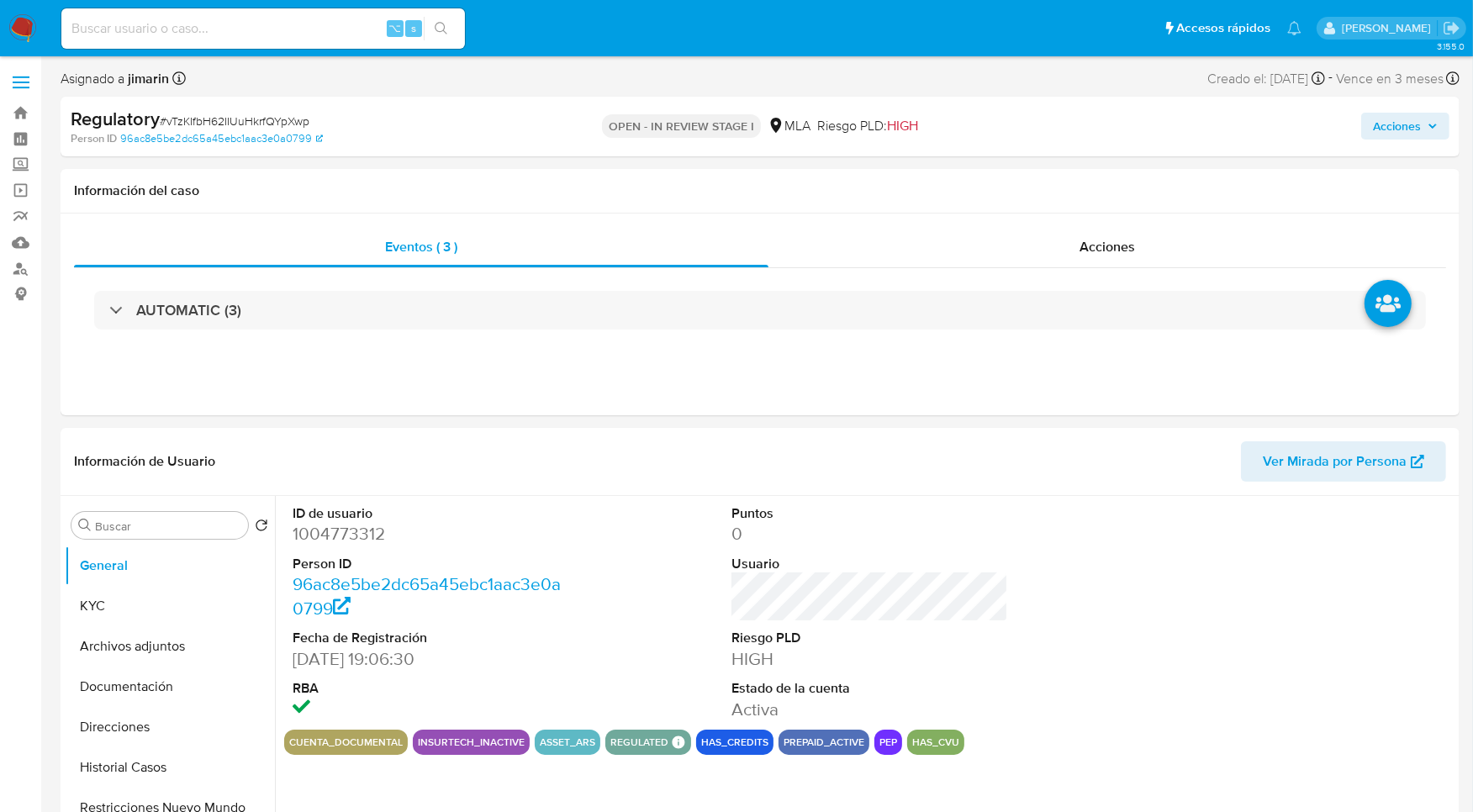
select select "10"
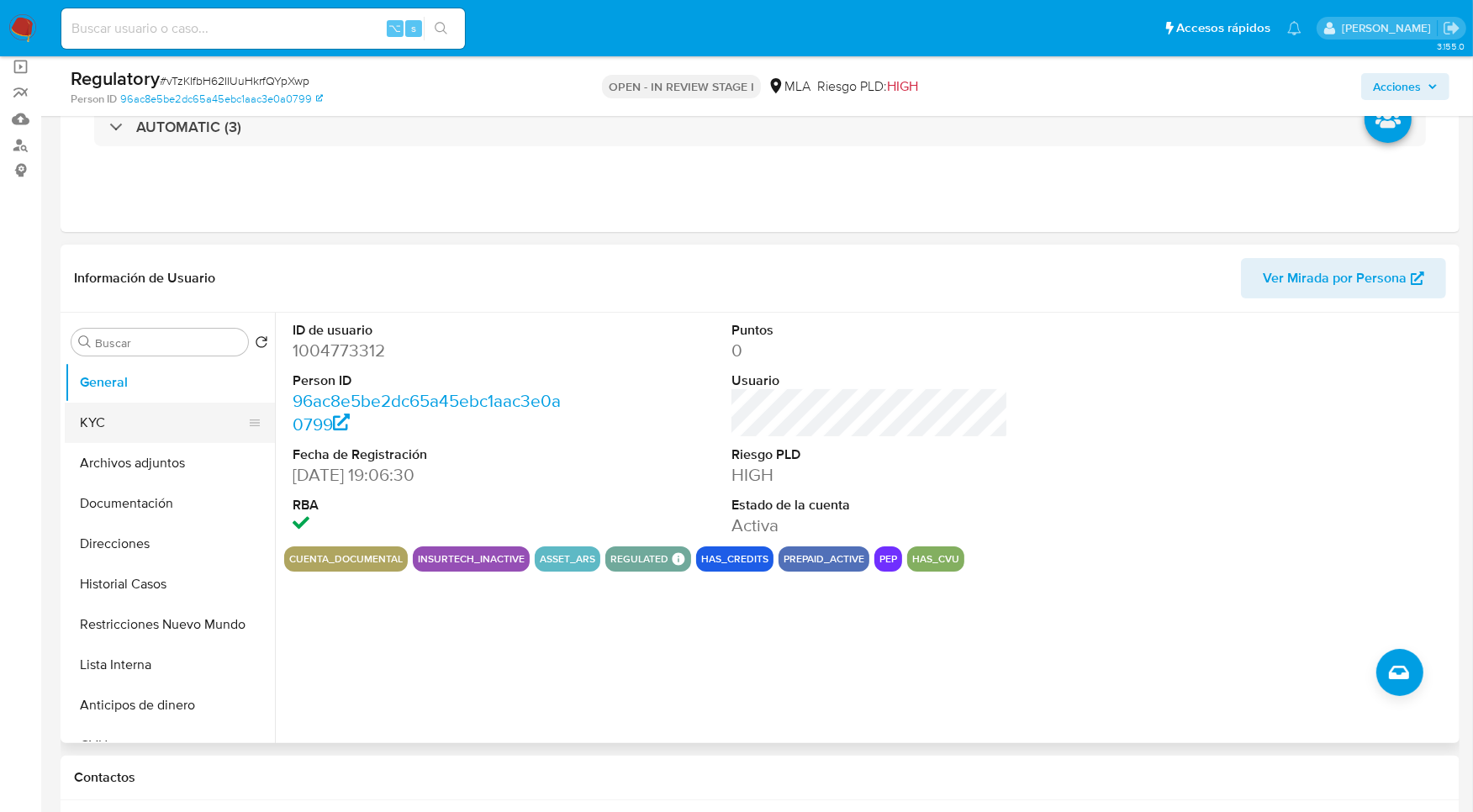
click at [116, 420] on button "KYC" at bounding box center [163, 423] width 197 height 41
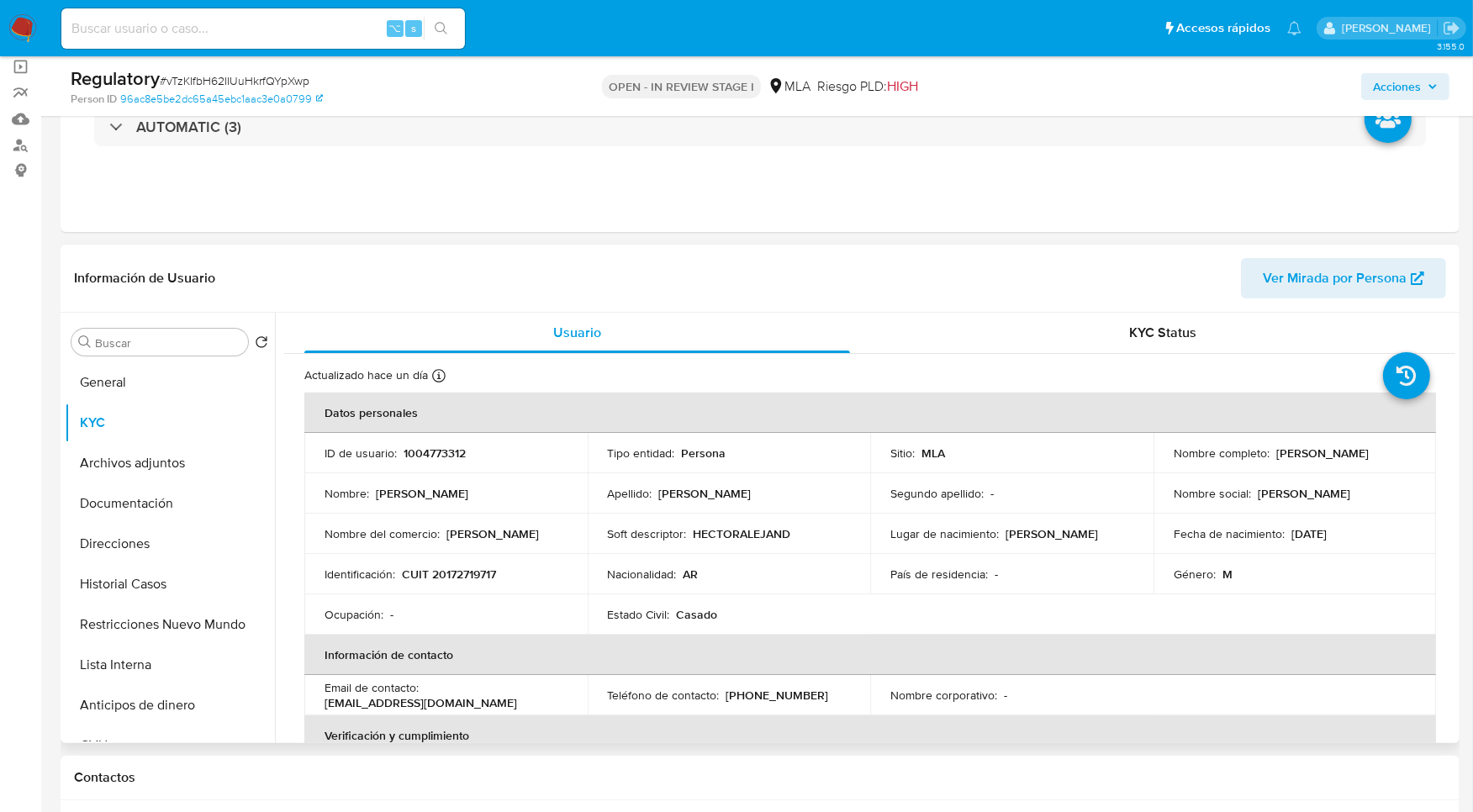
drag, startPoint x: 1168, startPoint y: 457, endPoint x: 1367, endPoint y: 467, distance: 199.3
click at [1367, 461] on div "Nombre completo : Hector Alejandro Hernandez" at bounding box center [1295, 453] width 243 height 15
copy p "Hector Alejandro Hernandez"
click at [164, 569] on button "Historial Casos" at bounding box center [163, 584] width 197 height 41
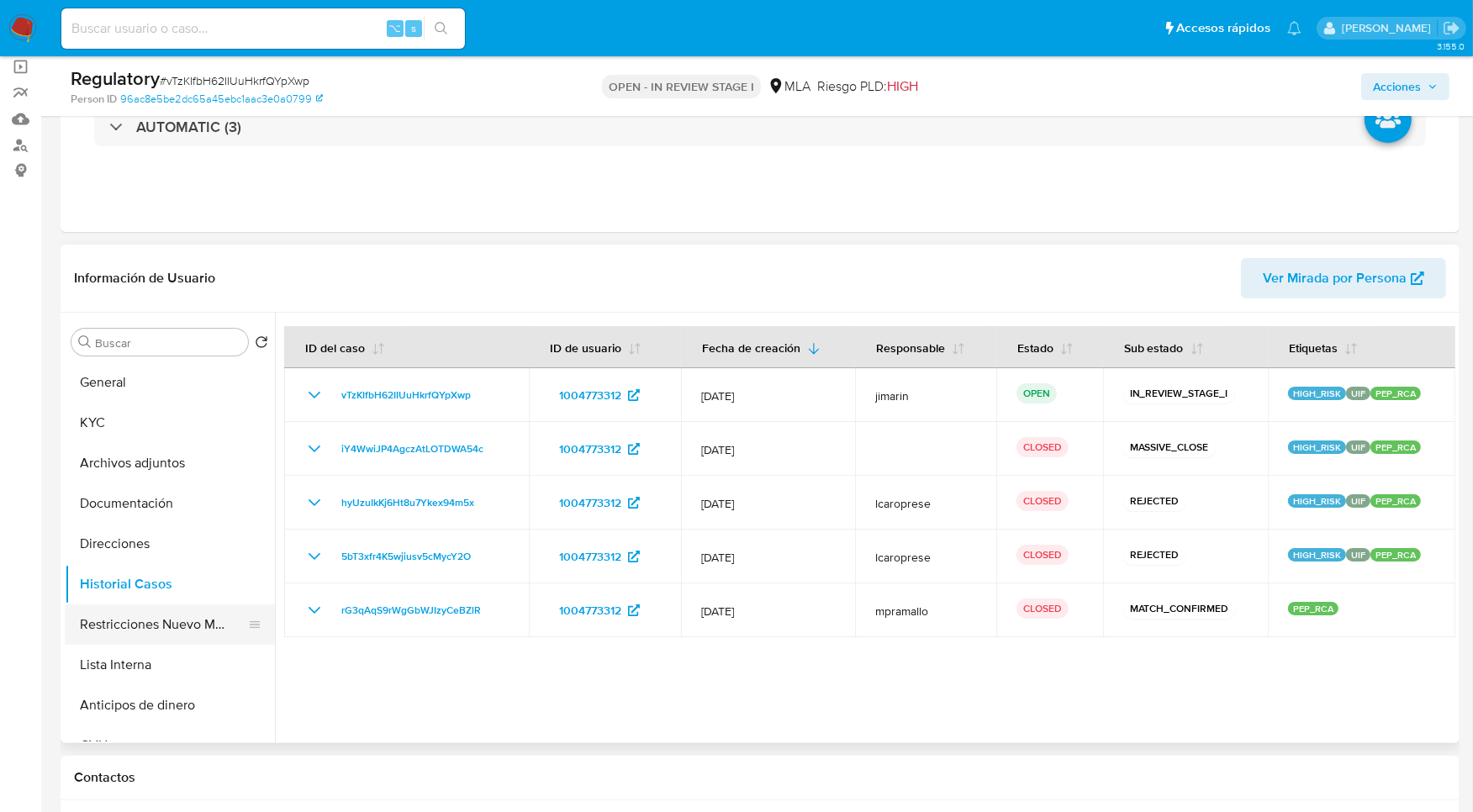
click at [159, 612] on button "Restricciones Nuevo Mundo" at bounding box center [163, 624] width 197 height 41
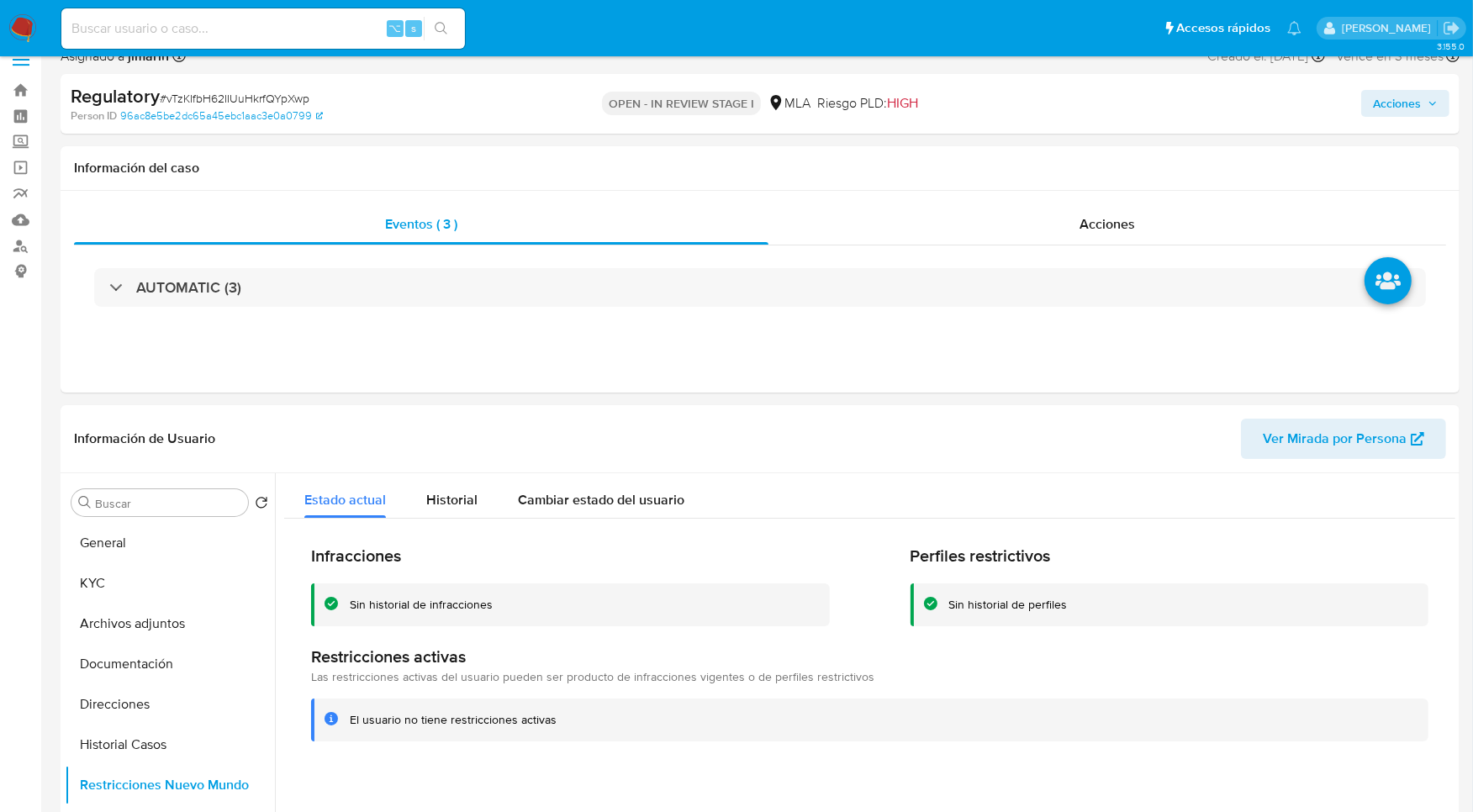
scroll to position [322, 0]
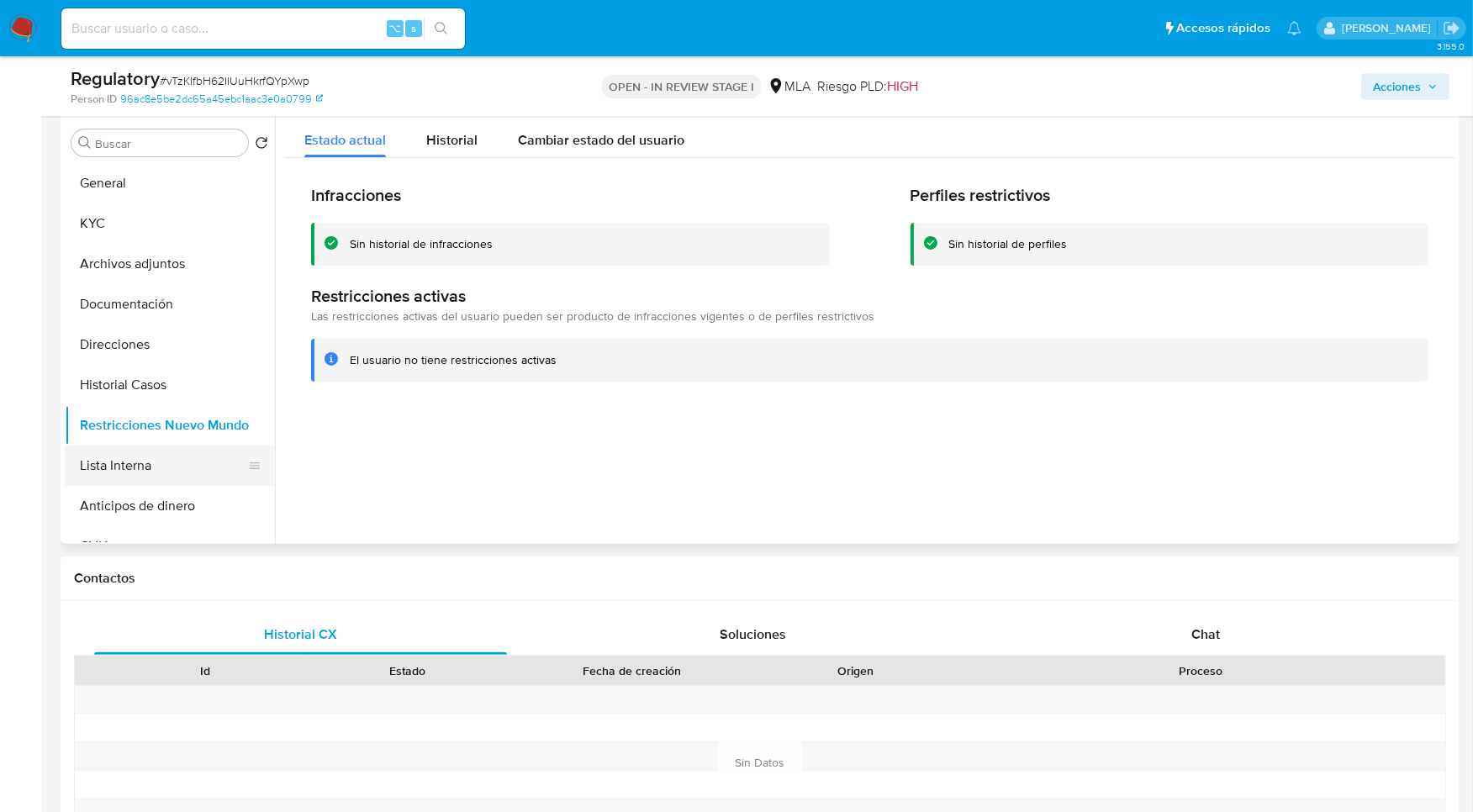
click at [145, 468] on button "Lista Interna" at bounding box center [163, 466] width 197 height 41
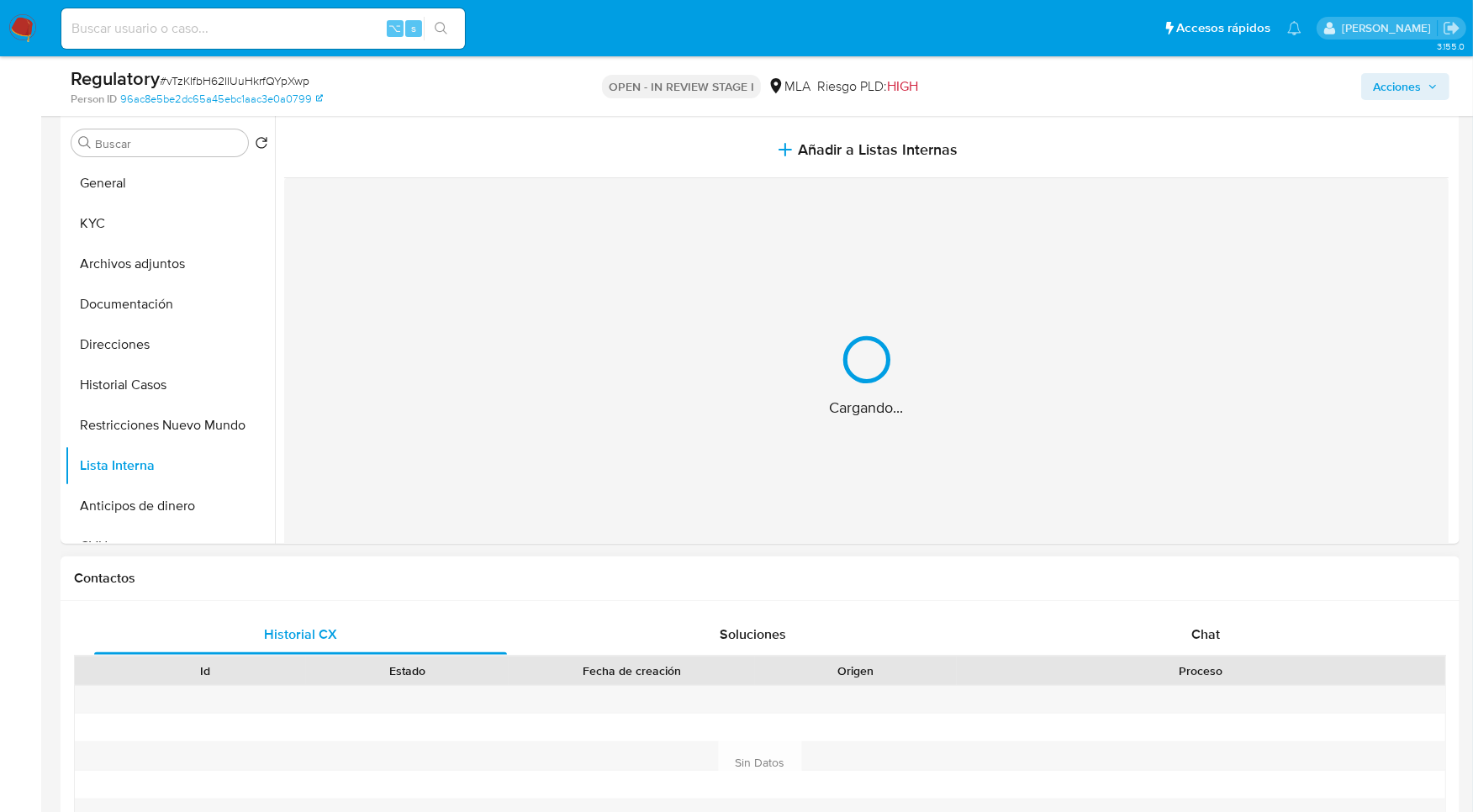
scroll to position [297, 0]
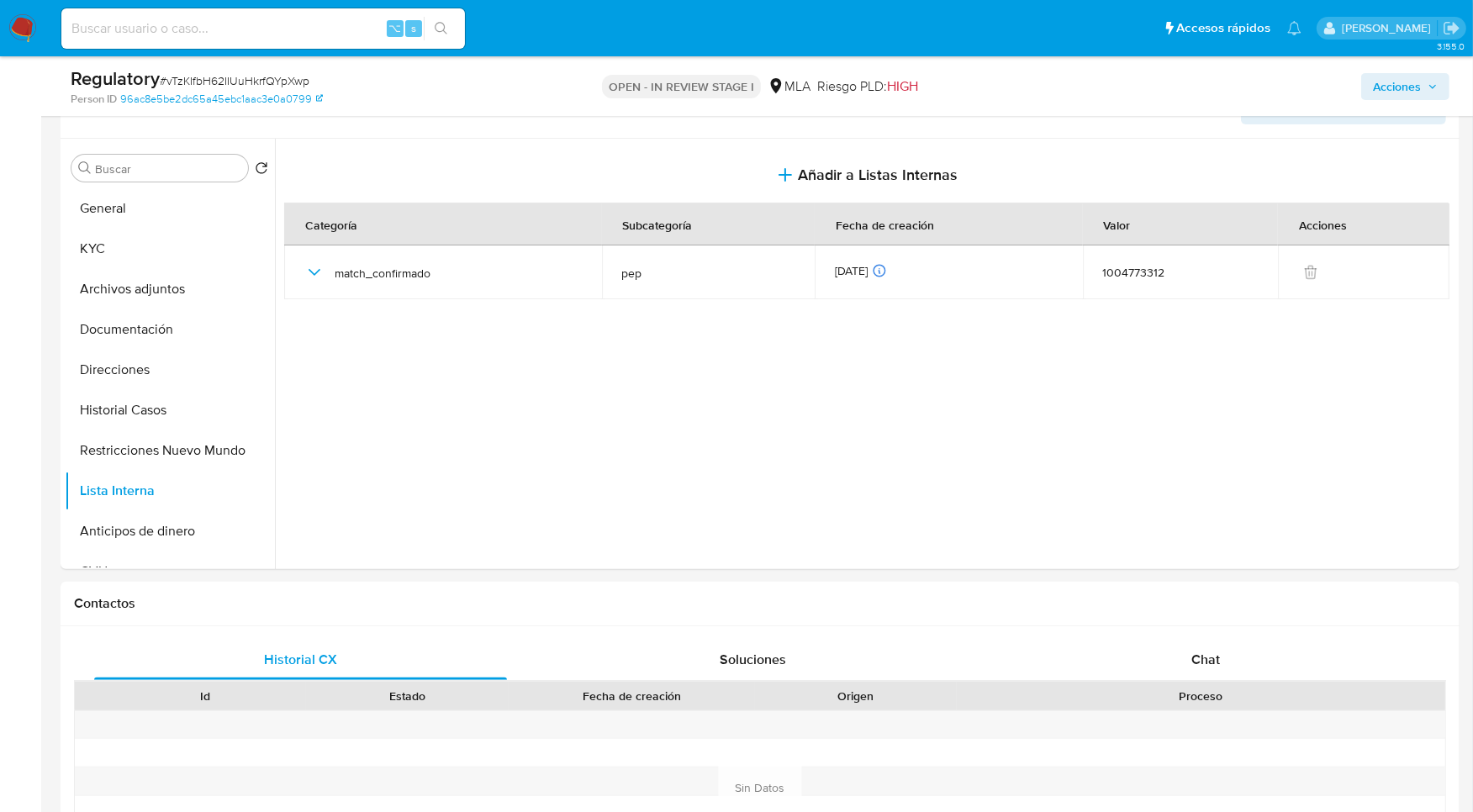
click at [228, 80] on span "# vTzKIfbH62IIUuHkrfQYpXwp" at bounding box center [235, 80] width 150 height 17
copy span "vTzKIfbH62IIUuHkrfQYpXwp"
click at [150, 203] on button "General" at bounding box center [163, 209] width 197 height 41
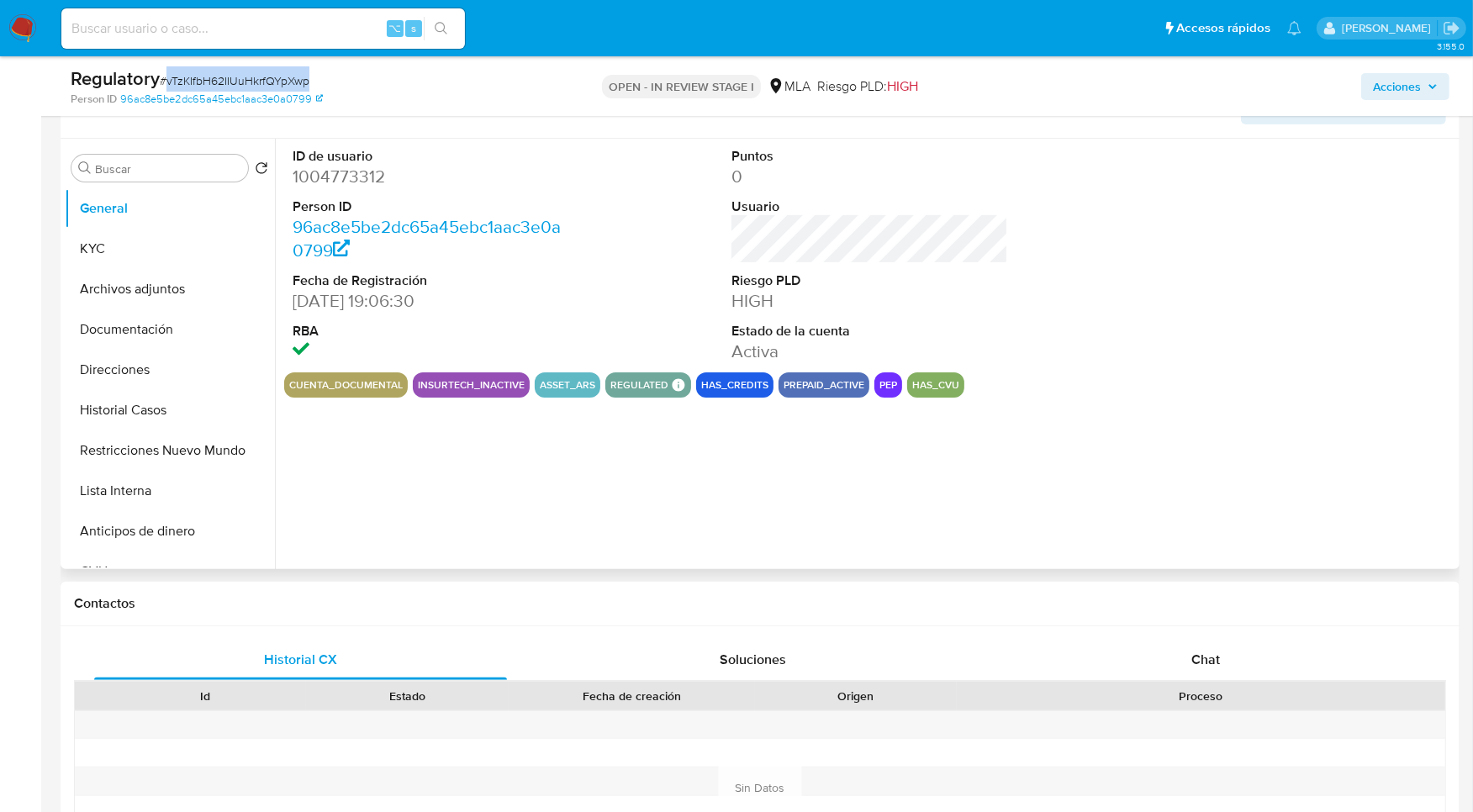
click at [360, 181] on dd "1004773312" at bounding box center [431, 176] width 275 height 23
copy dd "1004773312"
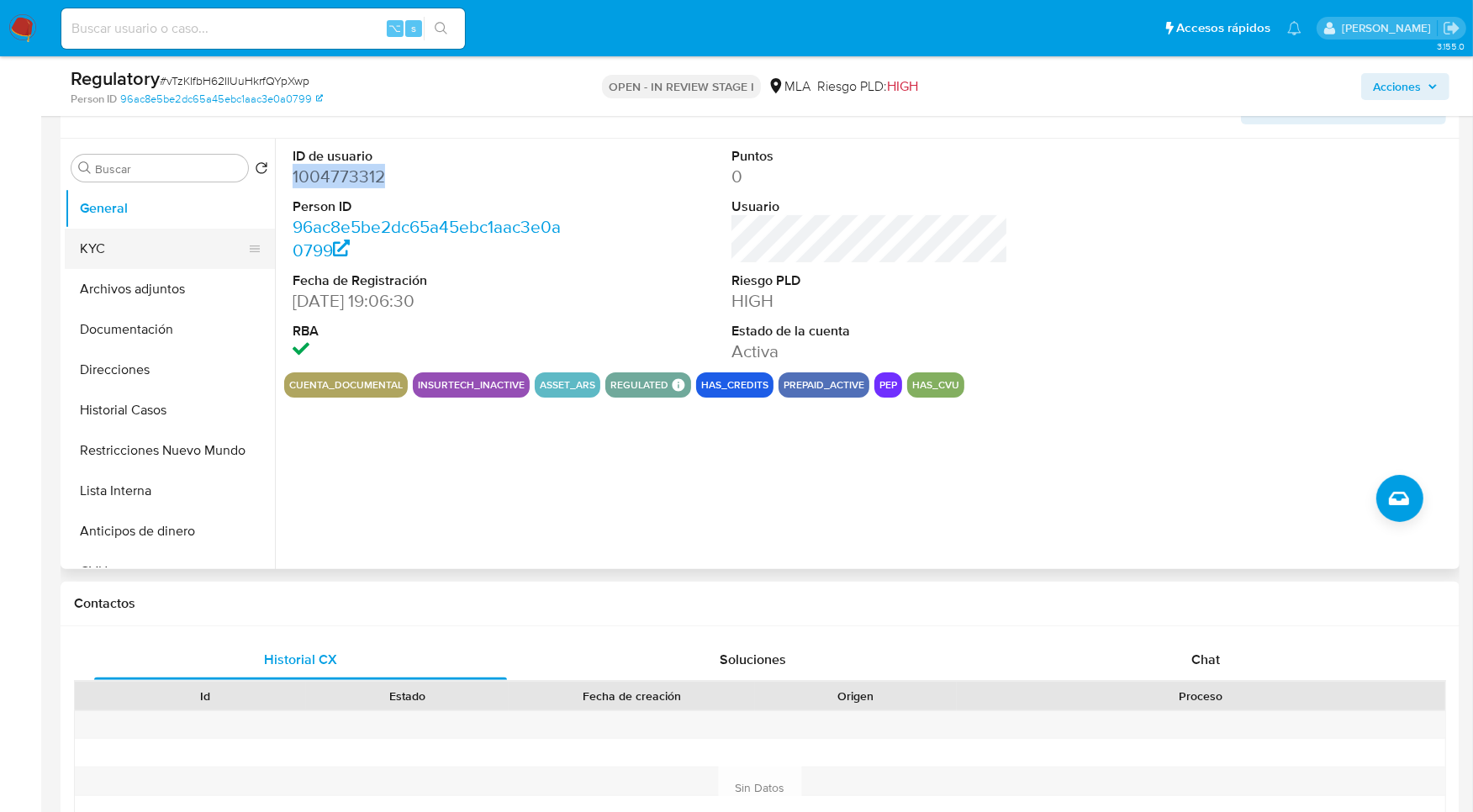
click at [172, 258] on button "KYC" at bounding box center [163, 248] width 197 height 41
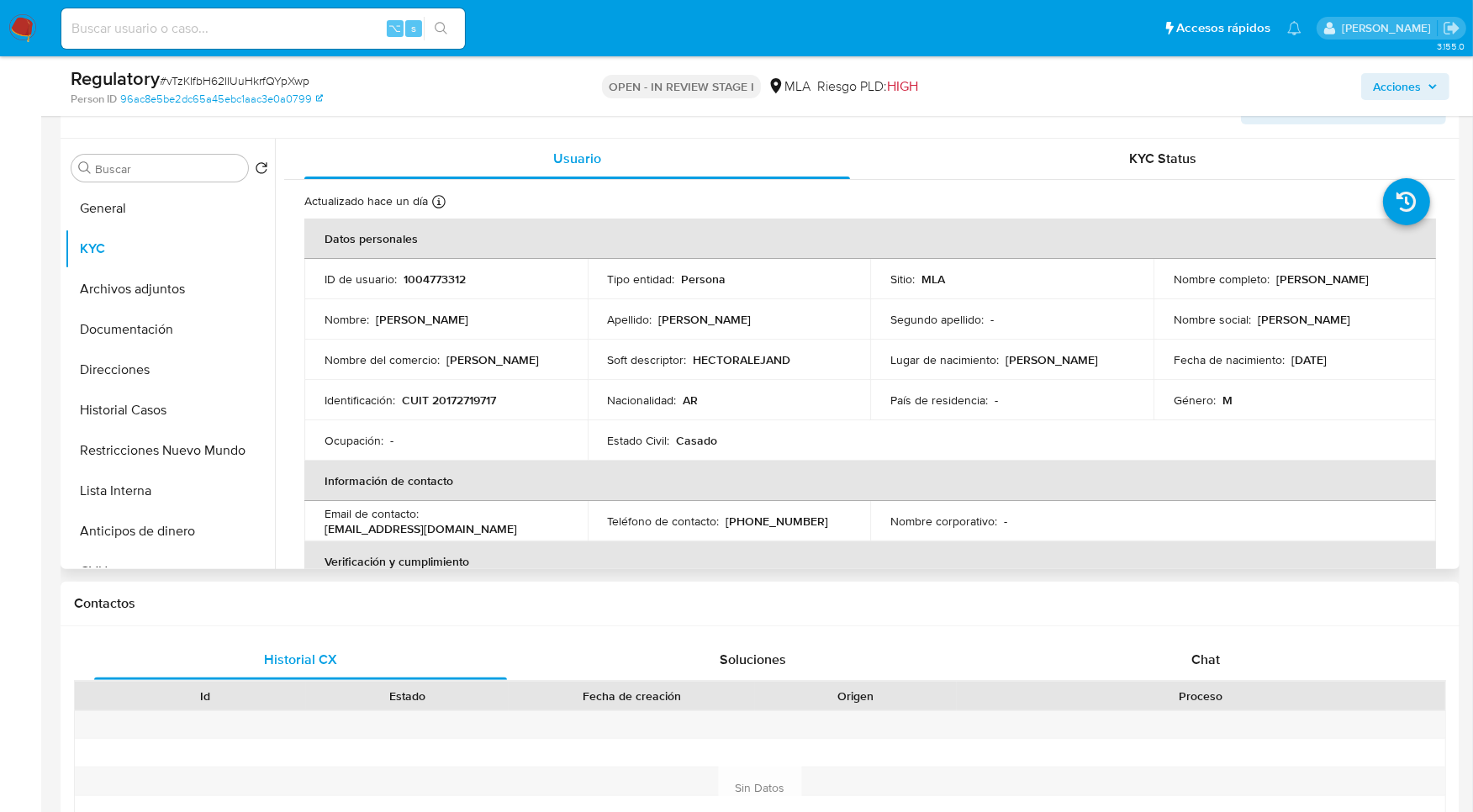
click at [478, 410] on td "Identificación : CUIT 20172719717" at bounding box center [445, 400] width 284 height 41
click at [477, 410] on td "Identificación : CUIT 20172719717" at bounding box center [445, 400] width 284 height 41
click at [479, 405] on p "CUIT 20172719717" at bounding box center [449, 400] width 94 height 15
copy p "20172719717"
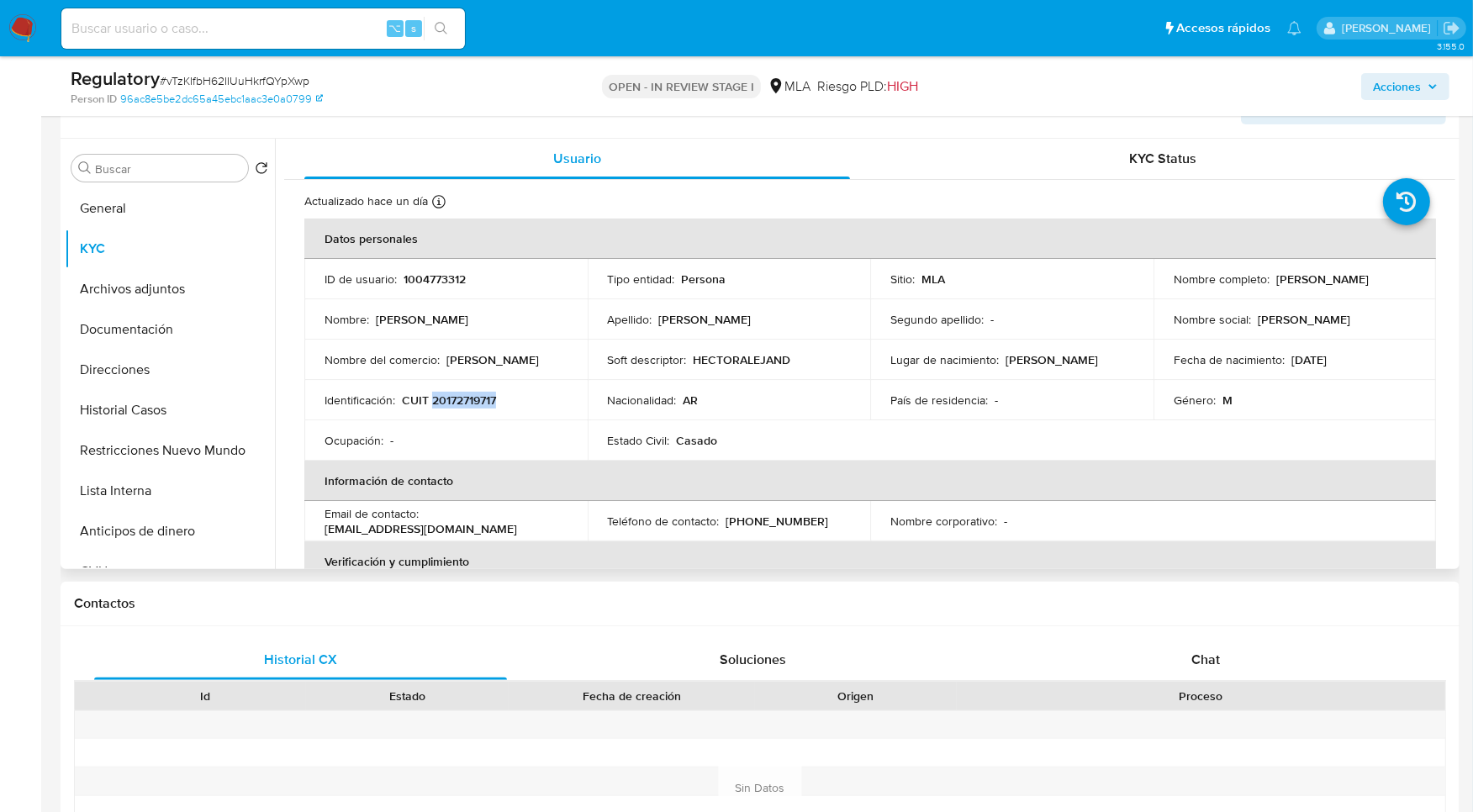
drag, startPoint x: 1169, startPoint y: 289, endPoint x: 1393, endPoint y: 284, distance: 224.1
click at [1393, 284] on div "Nombre completo : Hector Alejandro Hernandez" at bounding box center [1295, 279] width 243 height 15
copy p "Hector Alejandro Hernandez"
click at [1271, 662] on div "Chat" at bounding box center [1206, 660] width 413 height 41
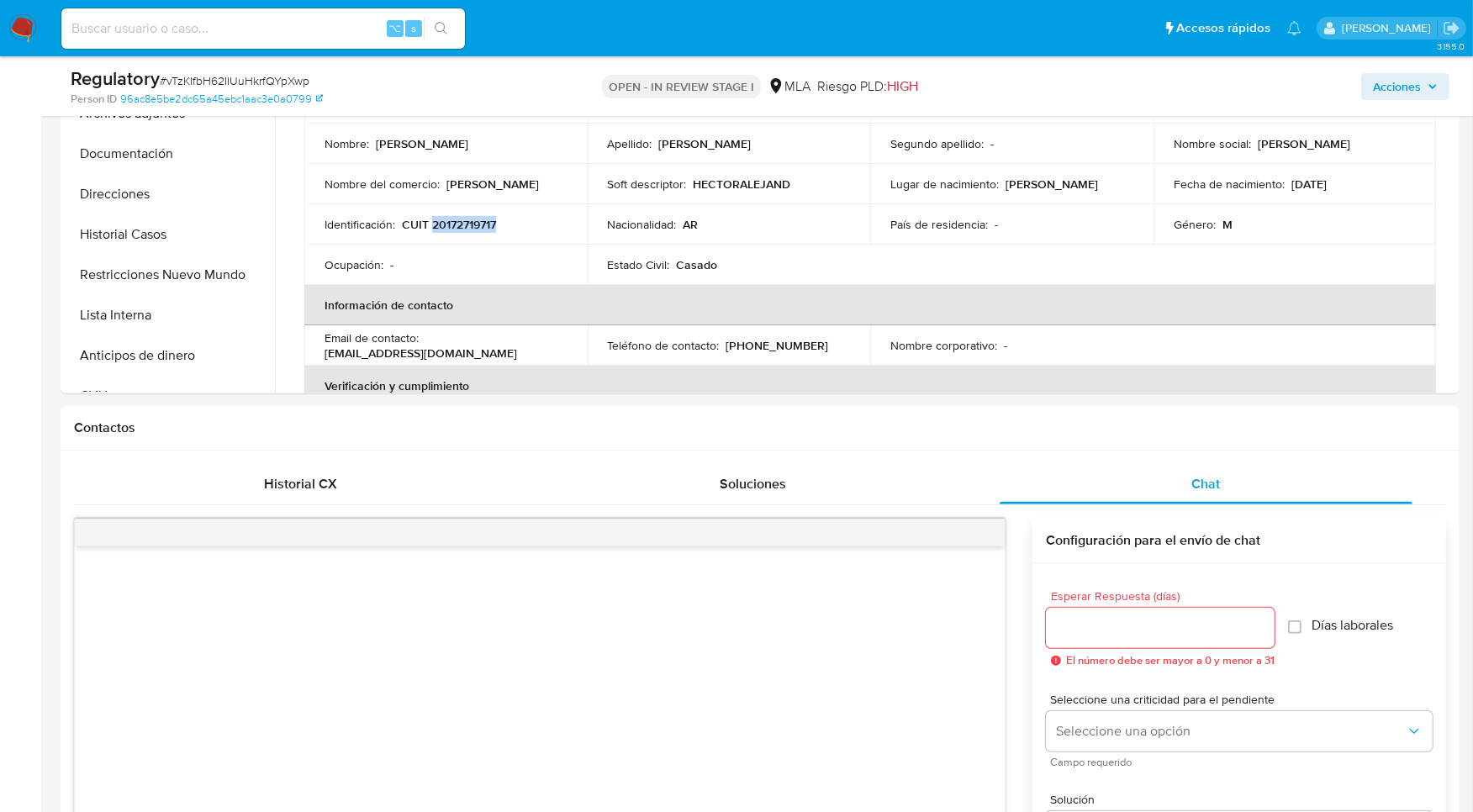
scroll to position [293, 0]
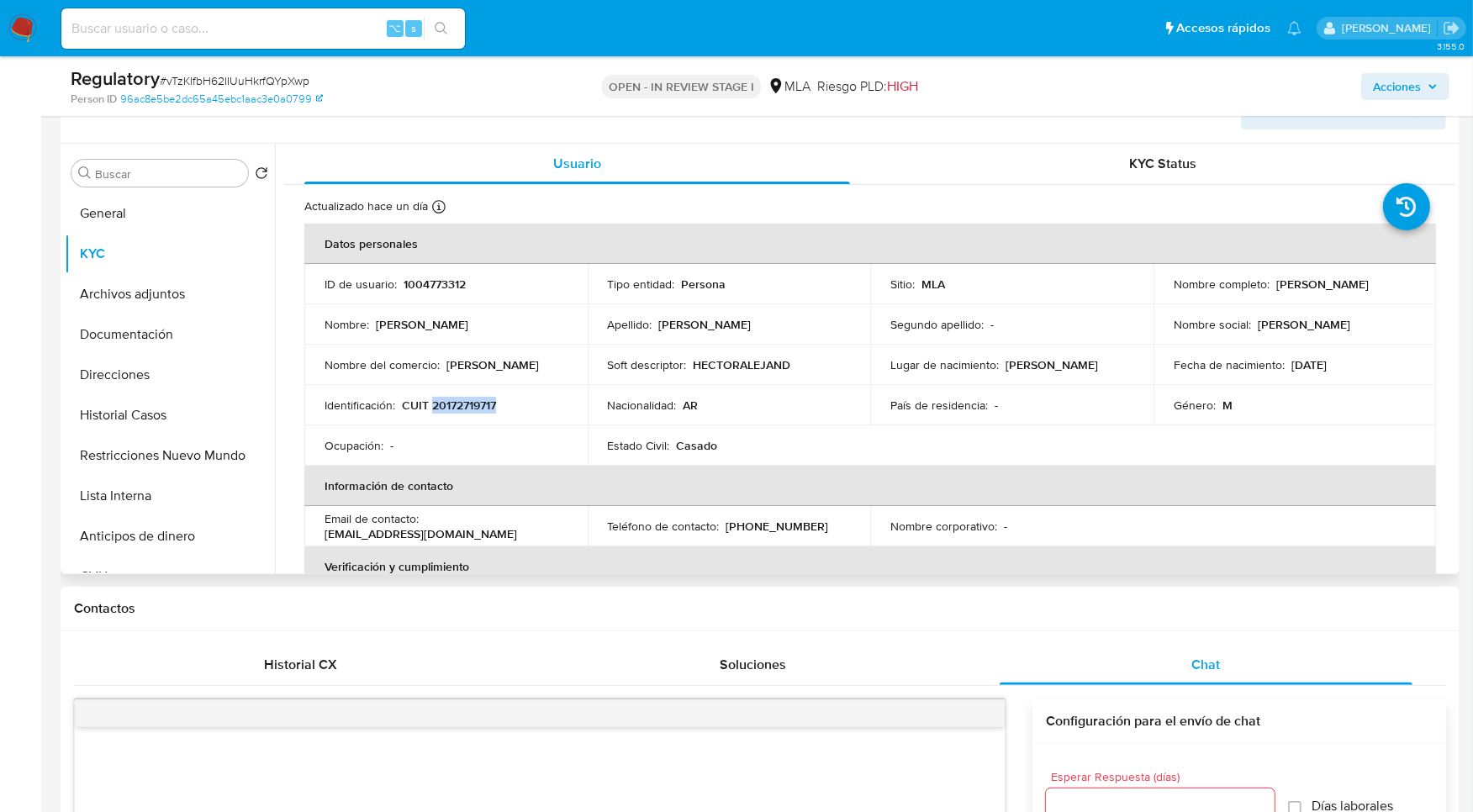
click at [457, 401] on p "CUIT 20172719717" at bounding box center [449, 405] width 94 height 15
copy p "20172719717"
drag, startPoint x: 1169, startPoint y: 292, endPoint x: 1394, endPoint y: 290, distance: 225.0
click at [1394, 290] on div "Nombre completo : Hector Alejandro Hernandez" at bounding box center [1295, 284] width 243 height 15
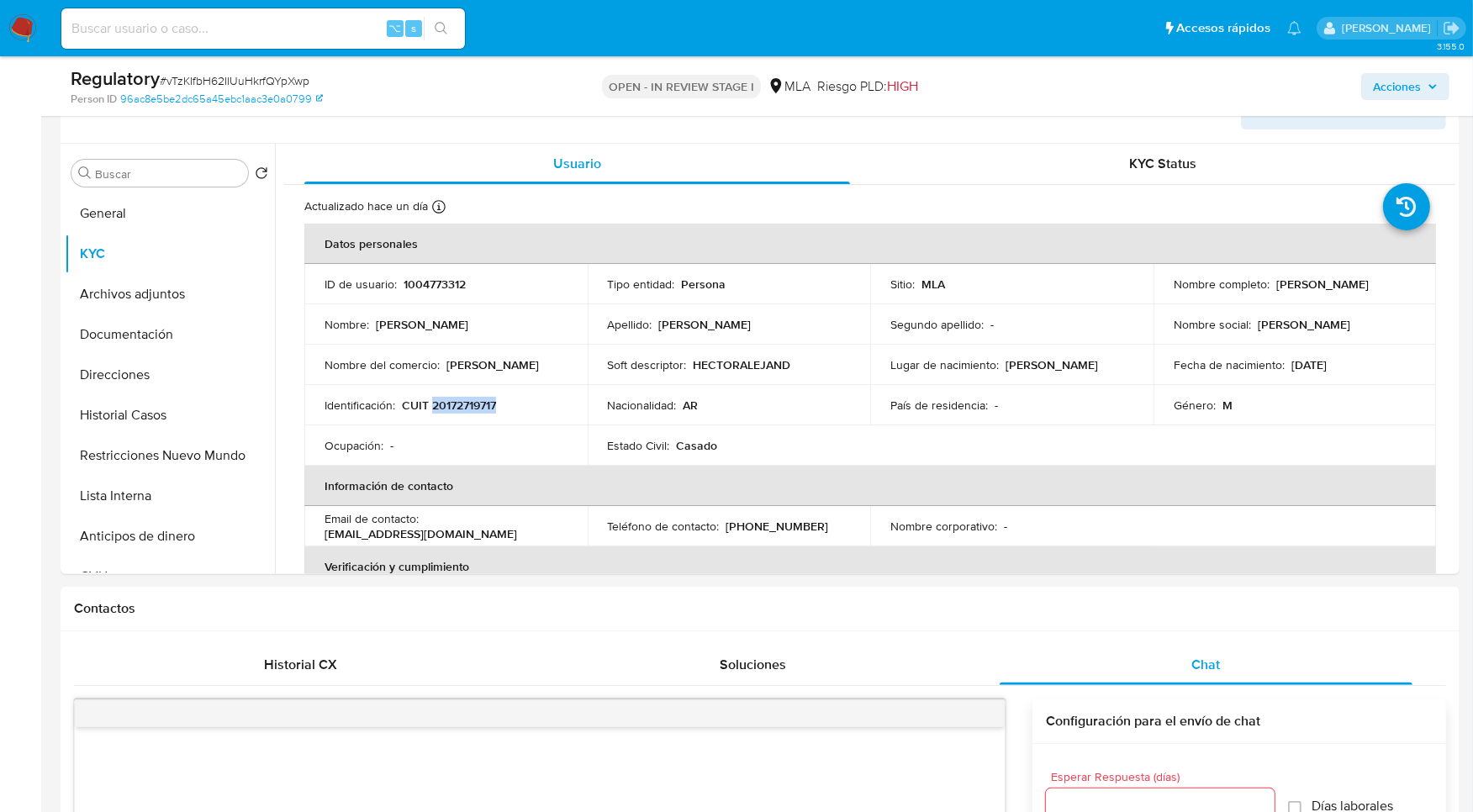
copy p "Hector Alejandro Hernandez"
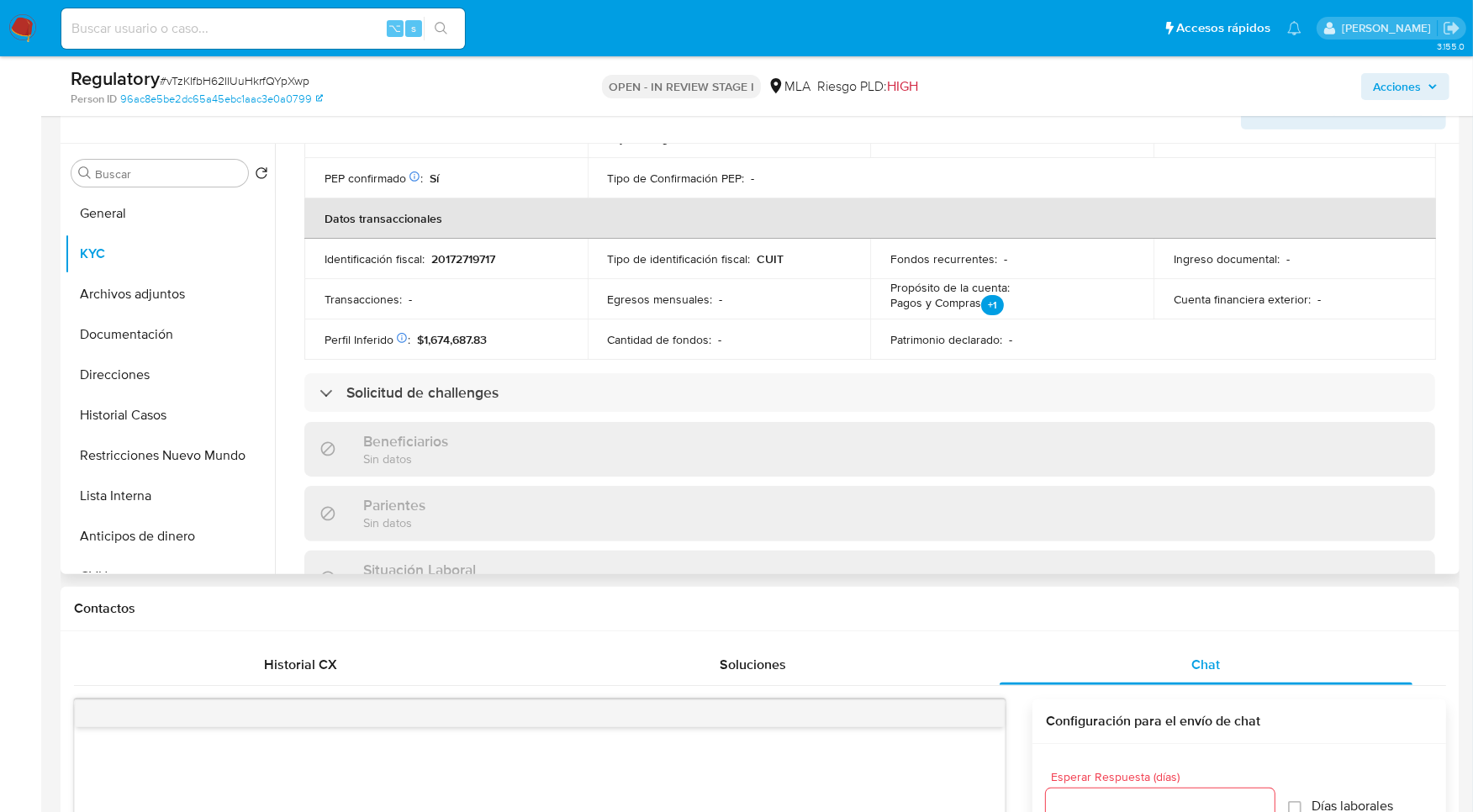
scroll to position [868, 0]
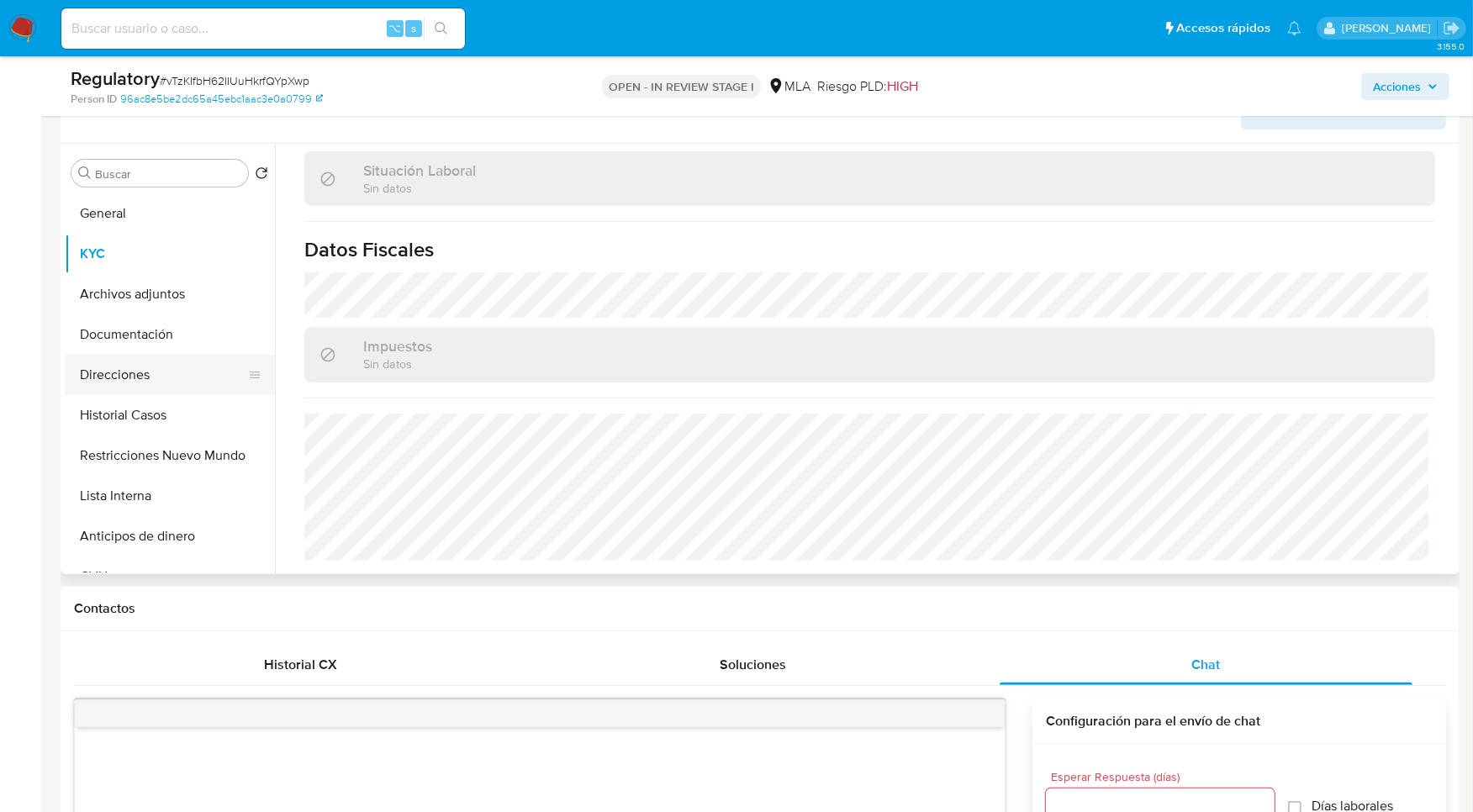
click at [140, 358] on button "Direcciones" at bounding box center [163, 375] width 197 height 41
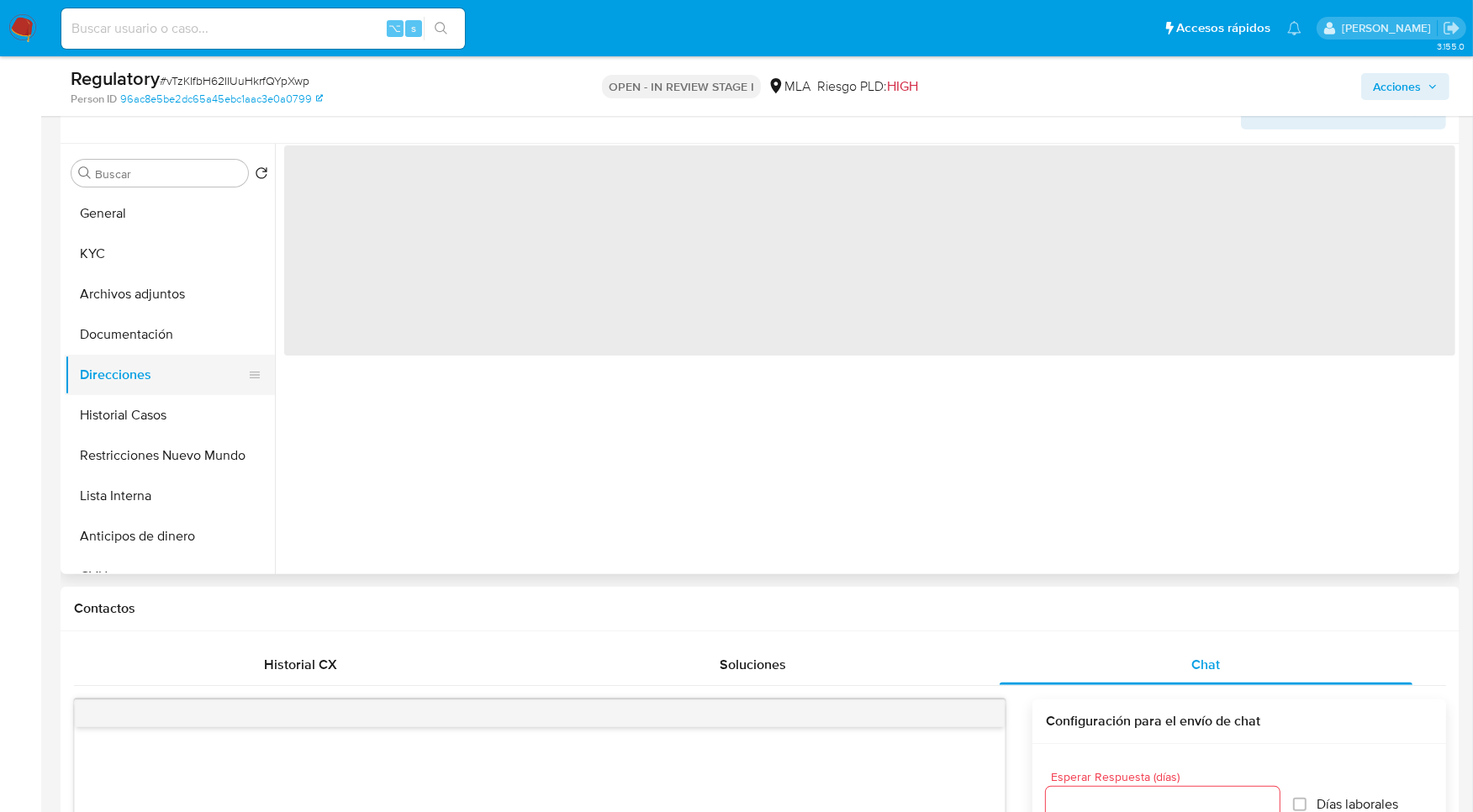
scroll to position [0, 0]
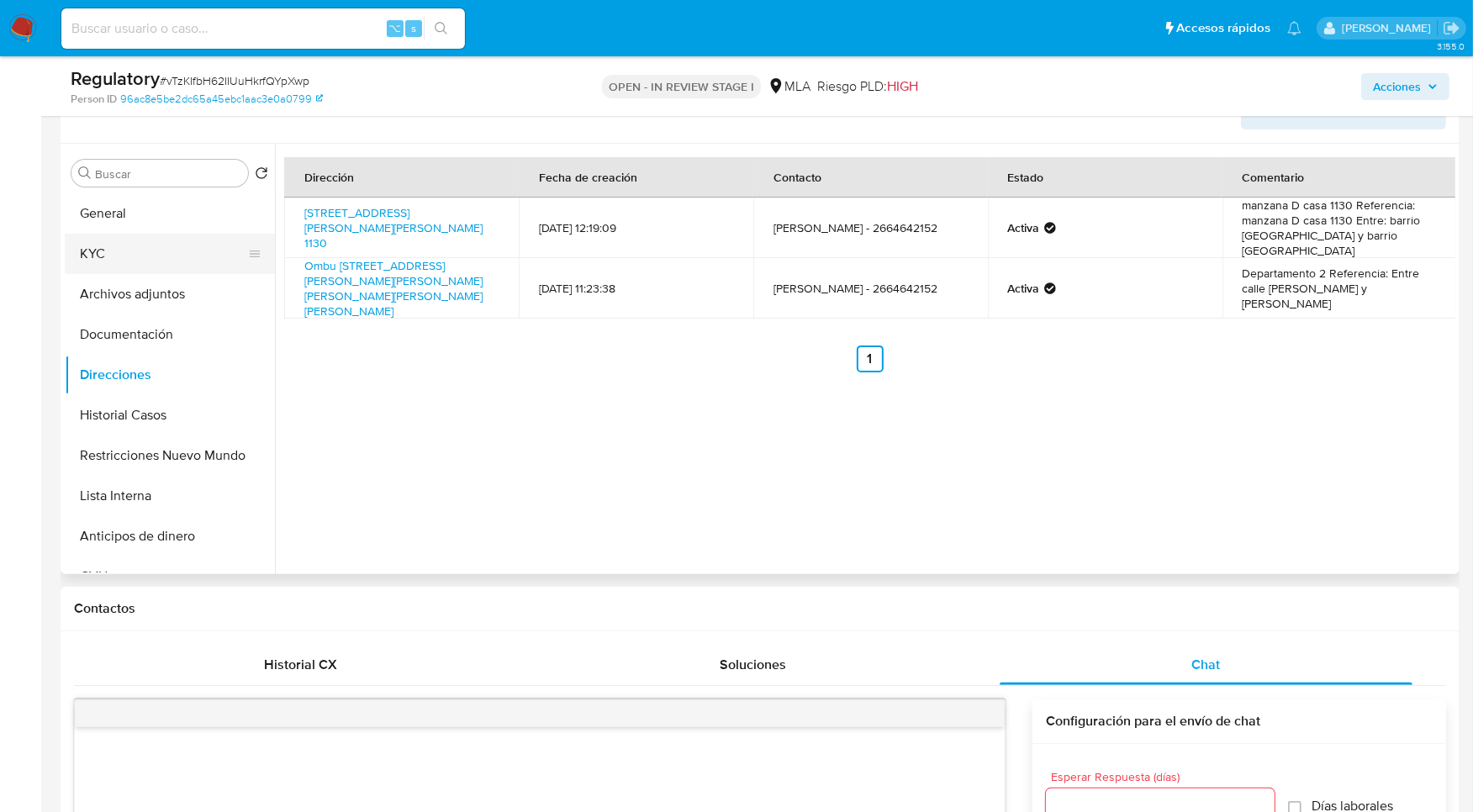
click at [98, 256] on button "KYC" at bounding box center [163, 254] width 197 height 41
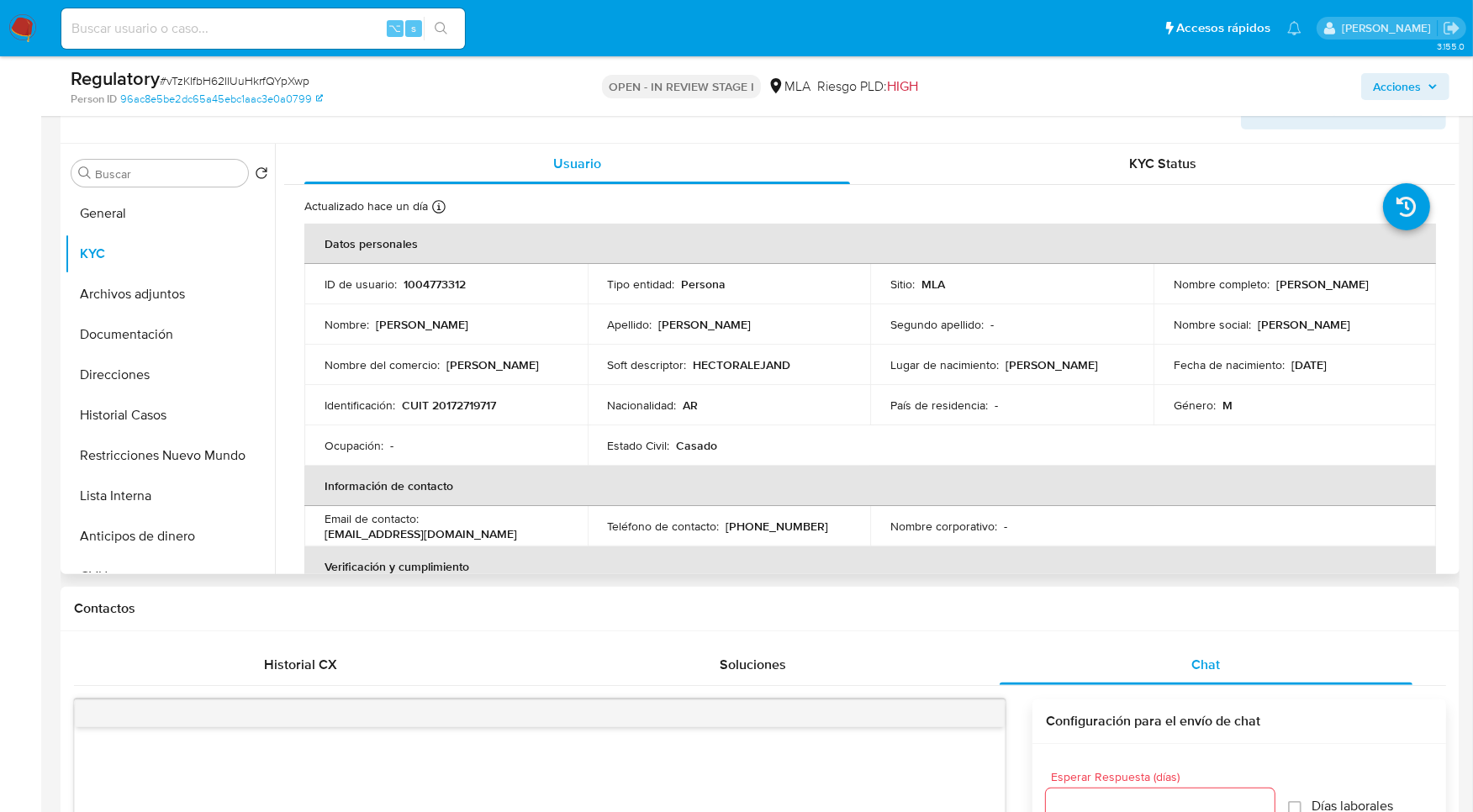
drag, startPoint x: 1172, startPoint y: 294, endPoint x: 1349, endPoint y: 294, distance: 177.0
click at [1349, 292] on div "Nombre completo : Hector Alejandro Hernandez" at bounding box center [1295, 284] width 243 height 15
copy p "Hector Alejandro Hernandez"
click at [1187, 276] on p "Nombre completo :" at bounding box center [1222, 284] width 96 height 15
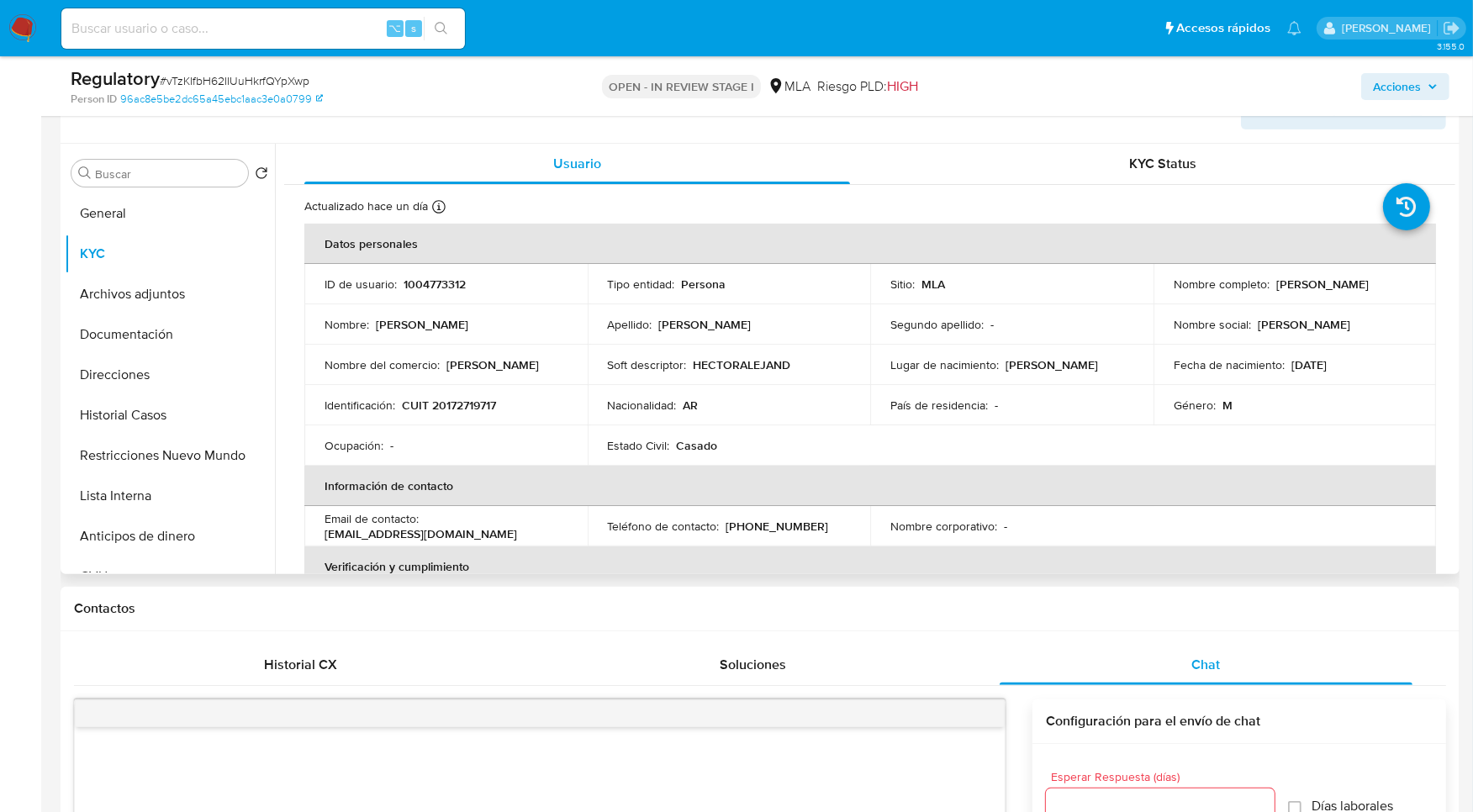
drag, startPoint x: 1170, startPoint y: 291, endPoint x: 1336, endPoint y: 292, distance: 166.0
click at [1336, 292] on div "Nombre completo : Hector Alejandro Hernandez" at bounding box center [1295, 284] width 243 height 15
copy p "Hector Alejandro Hernandez"
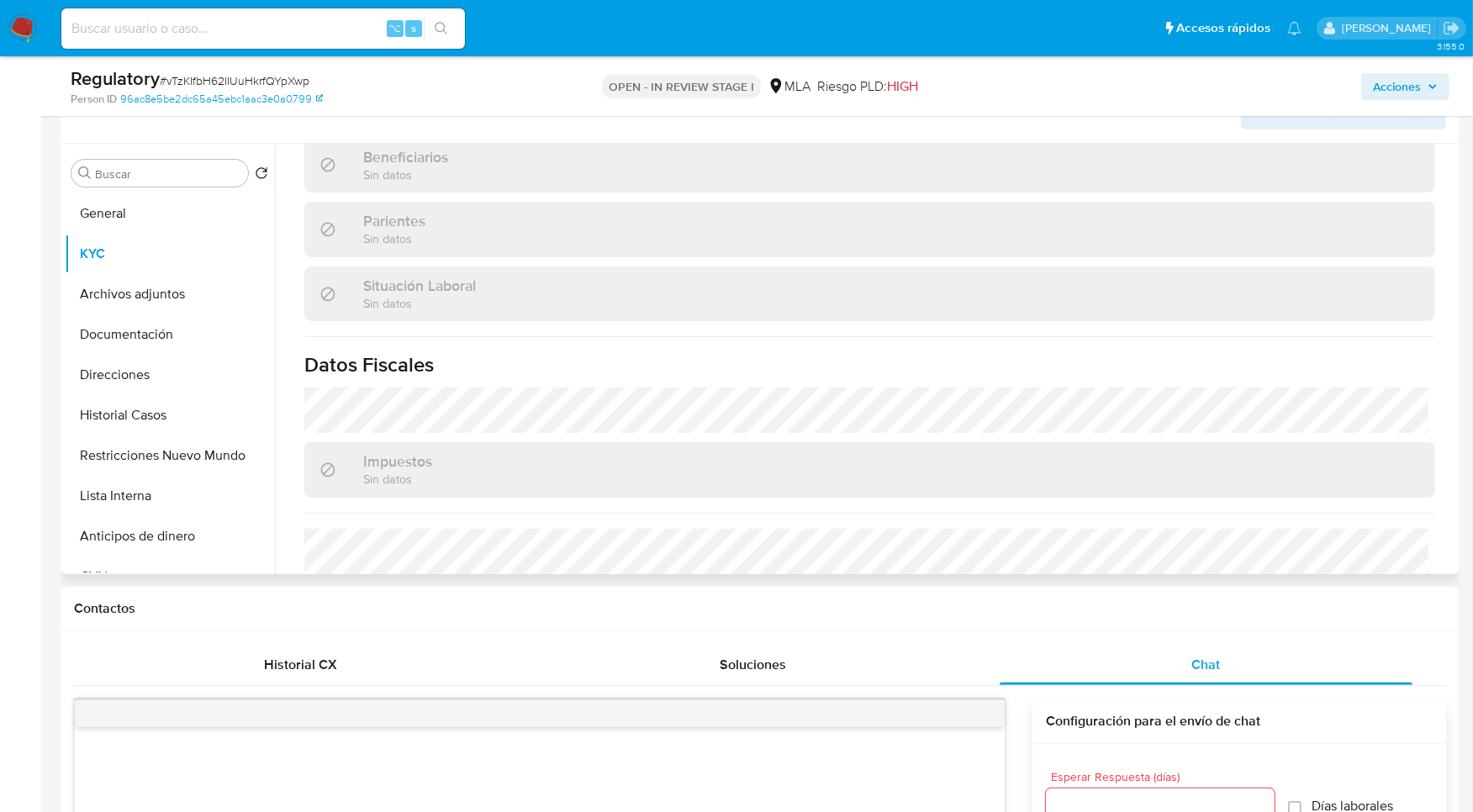
scroll to position [868, 0]
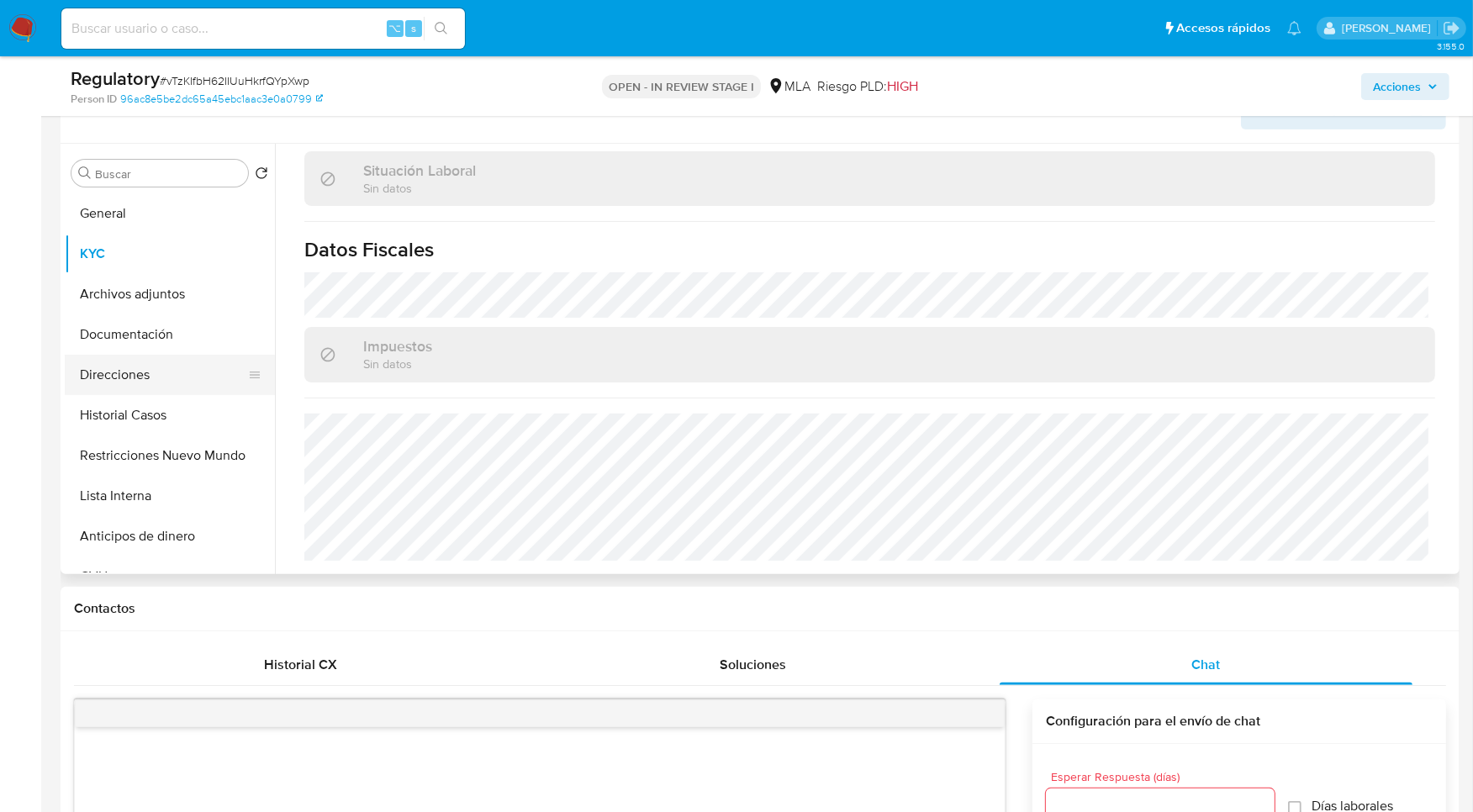
click at [140, 359] on button "Direcciones" at bounding box center [163, 375] width 197 height 41
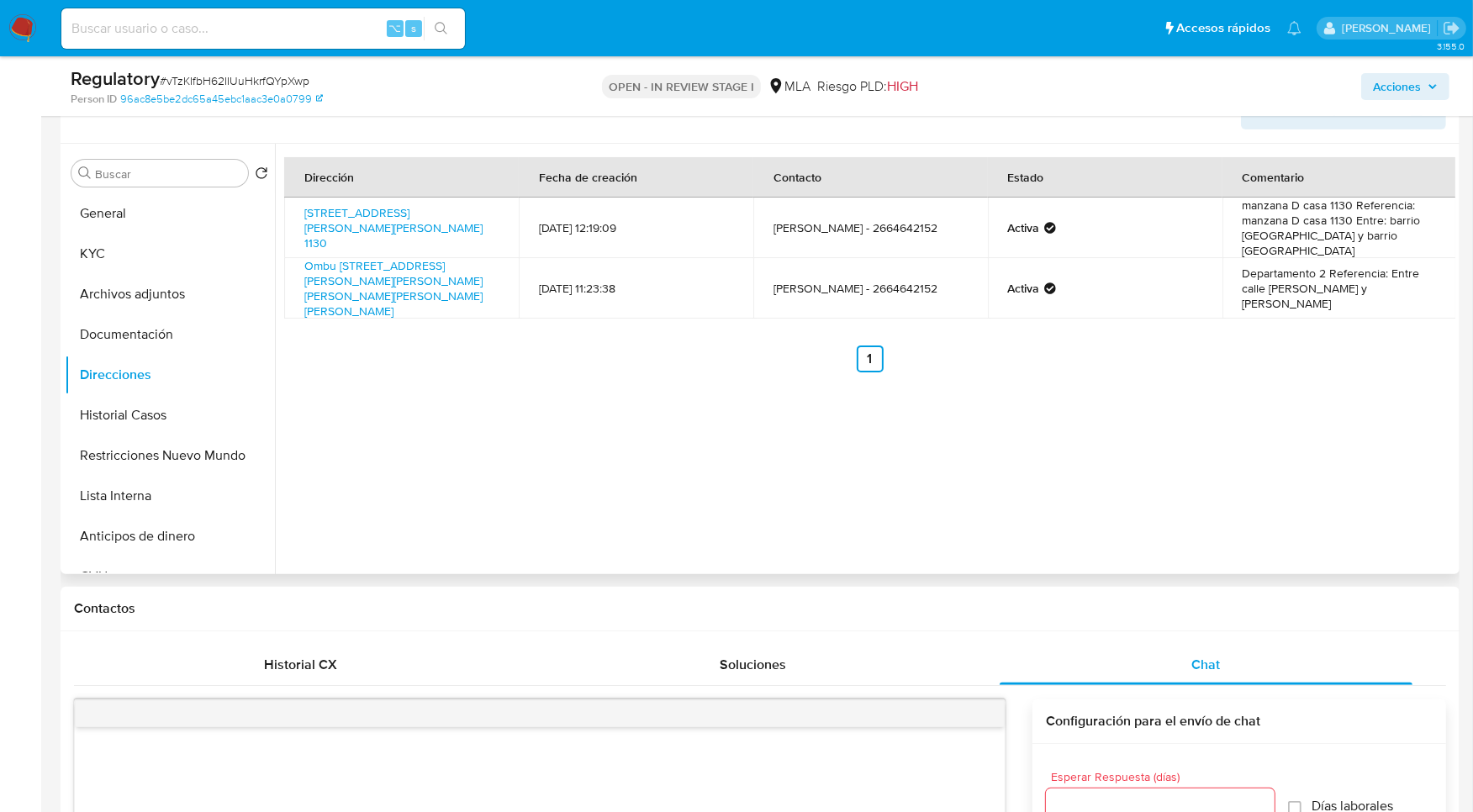
click at [1051, 434] on div "Dirección Fecha de creación Contacto Estado Comentario Barrio Solares Del Norte…" at bounding box center [864, 359] width 1180 height 430
click at [1080, 442] on div "Dirección Fecha de creación Contacto Estado Comentario Barrio Solares Del Norte…" at bounding box center [864, 359] width 1180 height 430
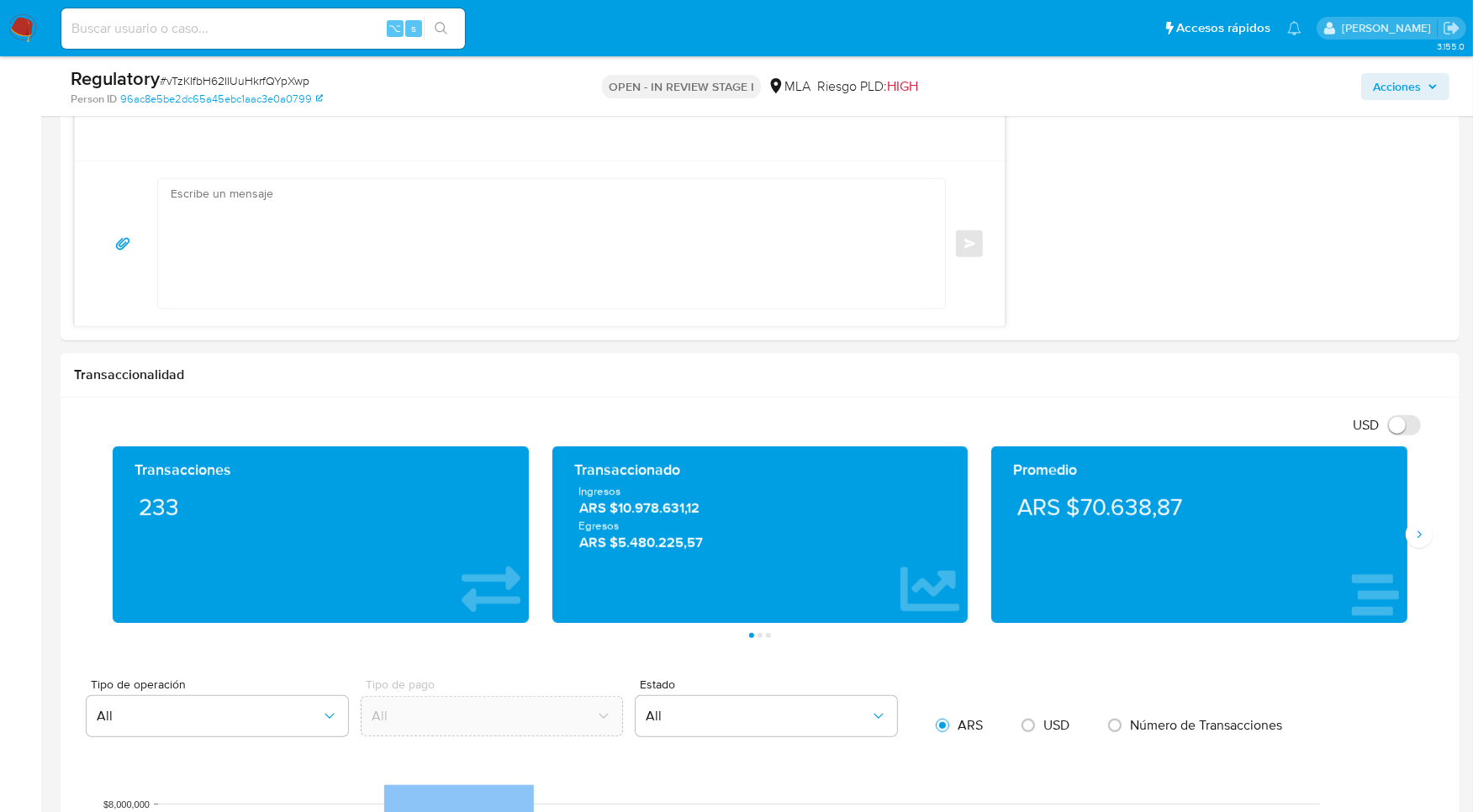
scroll to position [1336, 0]
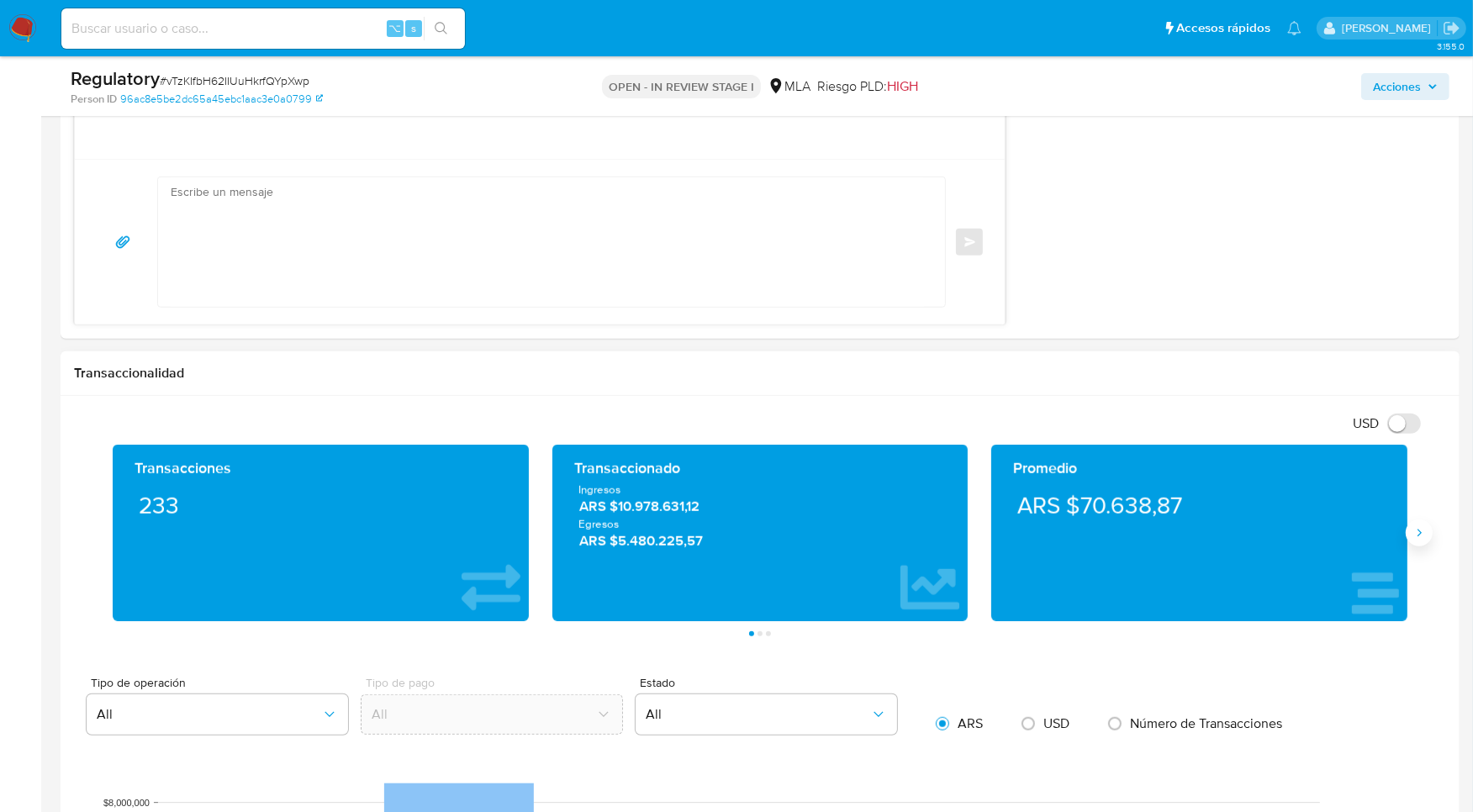
click at [1423, 535] on icon "Siguiente" at bounding box center [1418, 532] width 14 height 14
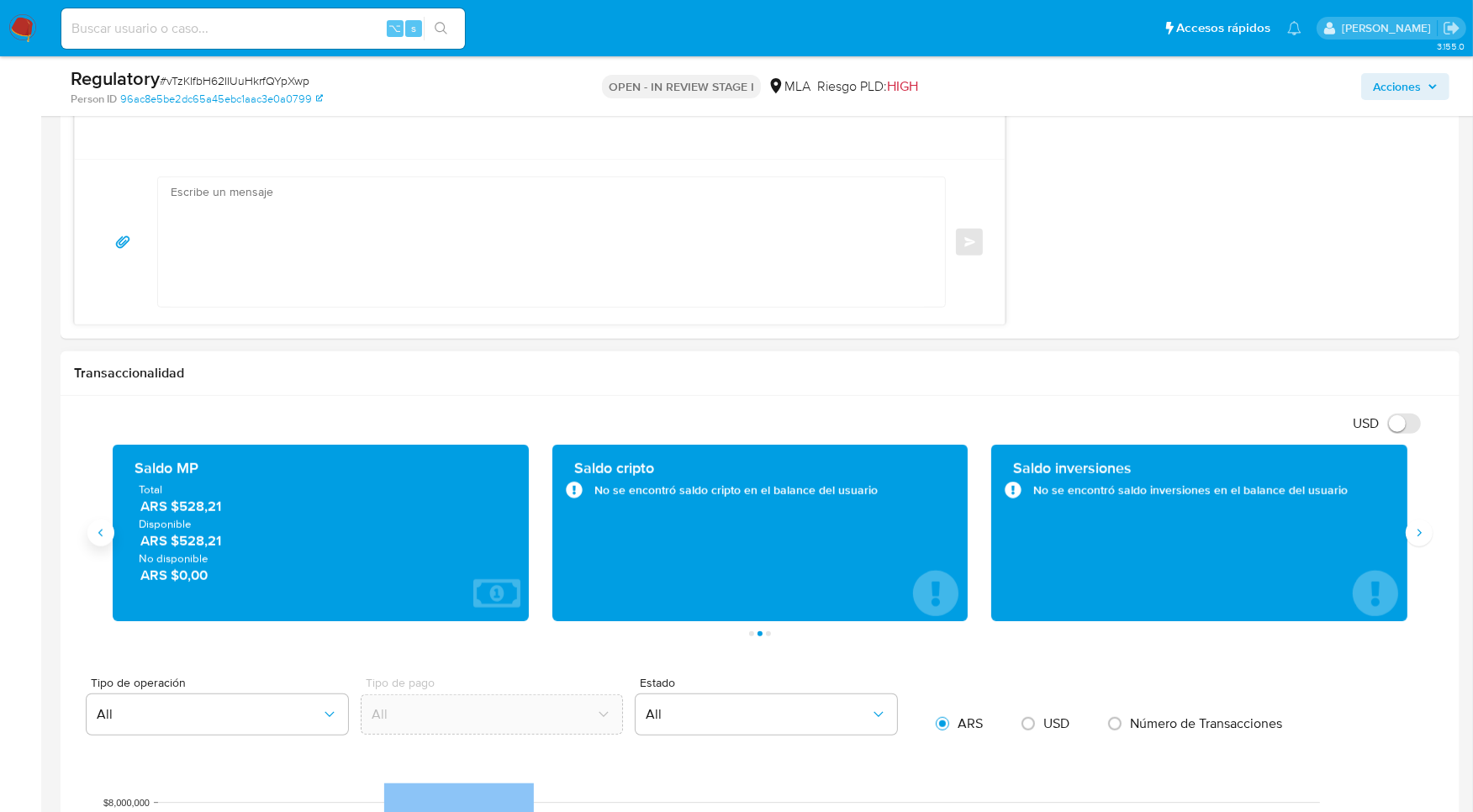
click at [100, 535] on icon "Anterior" at bounding box center [100, 533] width 5 height 7
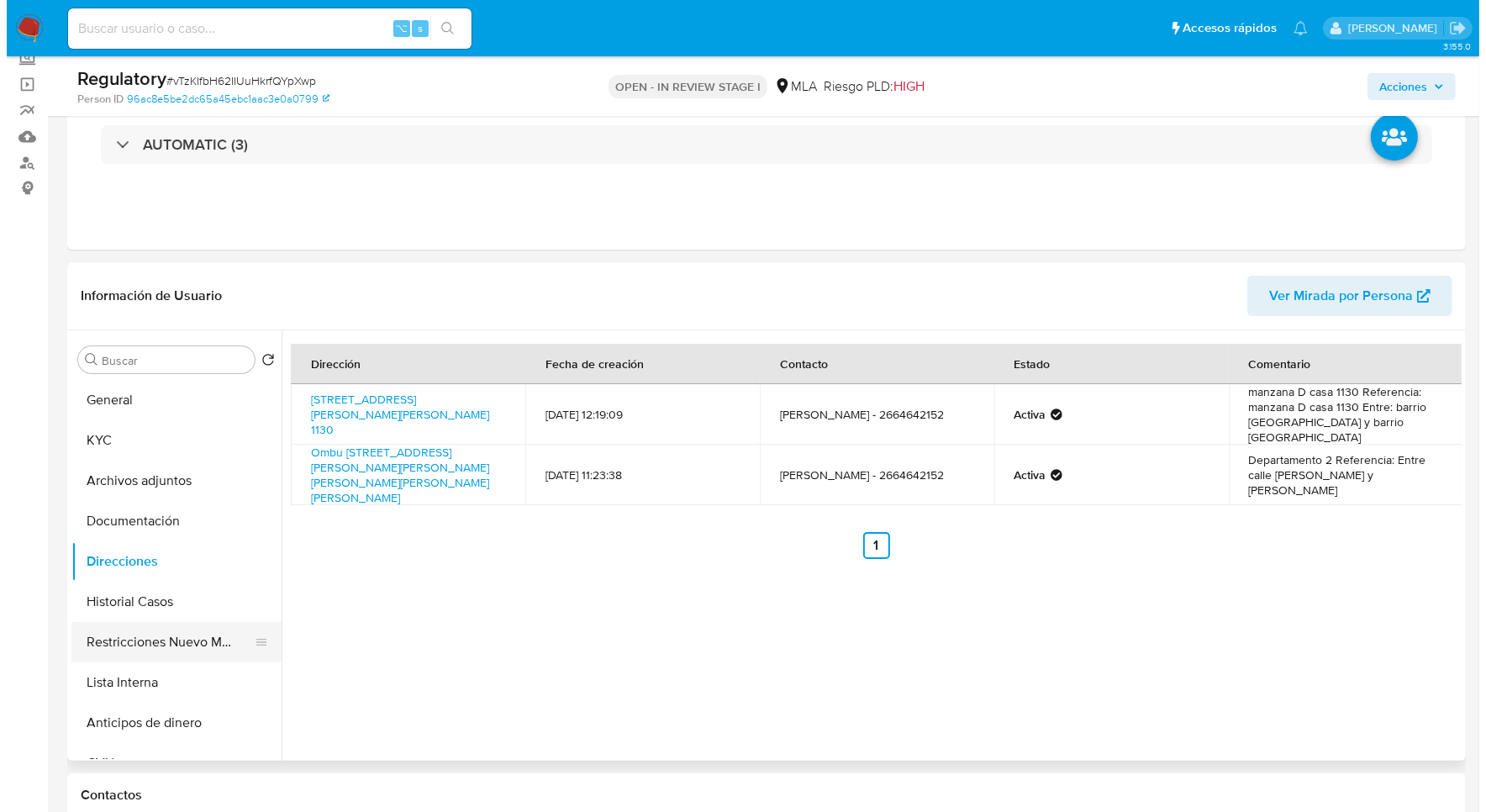
scroll to position [118, 0]
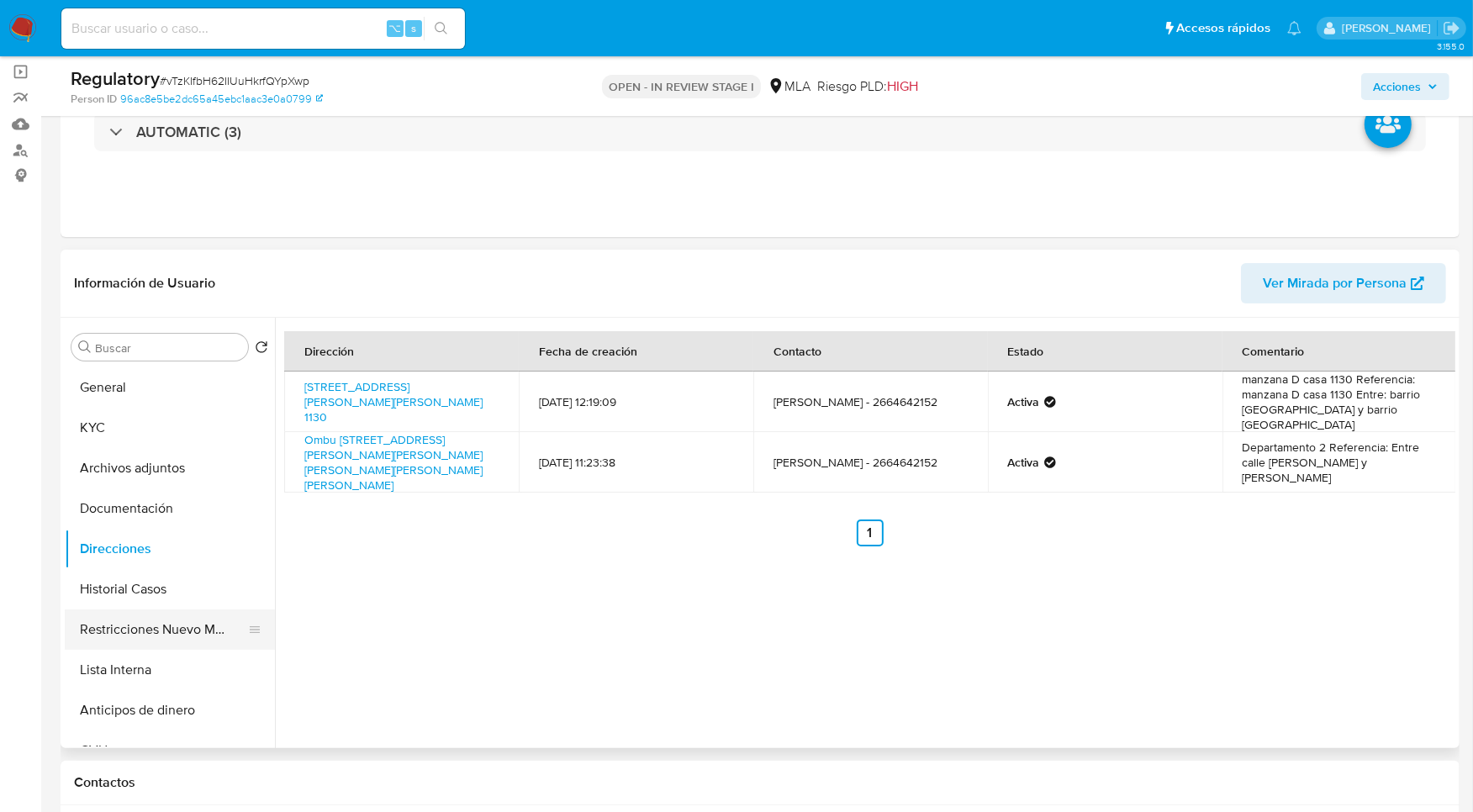
click at [156, 646] on button "Restricciones Nuevo Mundo" at bounding box center [163, 630] width 197 height 41
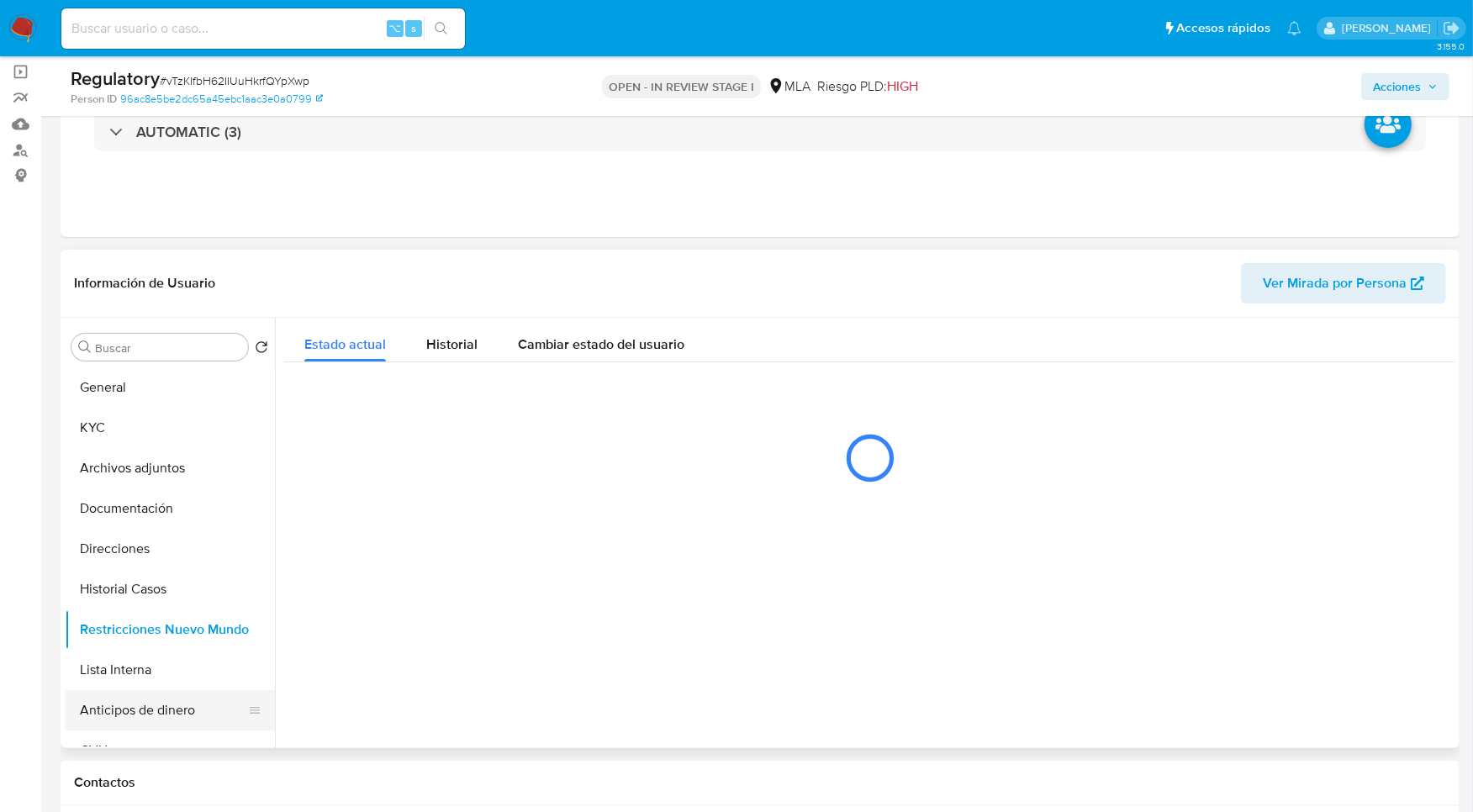
click at [181, 690] on button "Anticipos de dinero" at bounding box center [163, 710] width 197 height 41
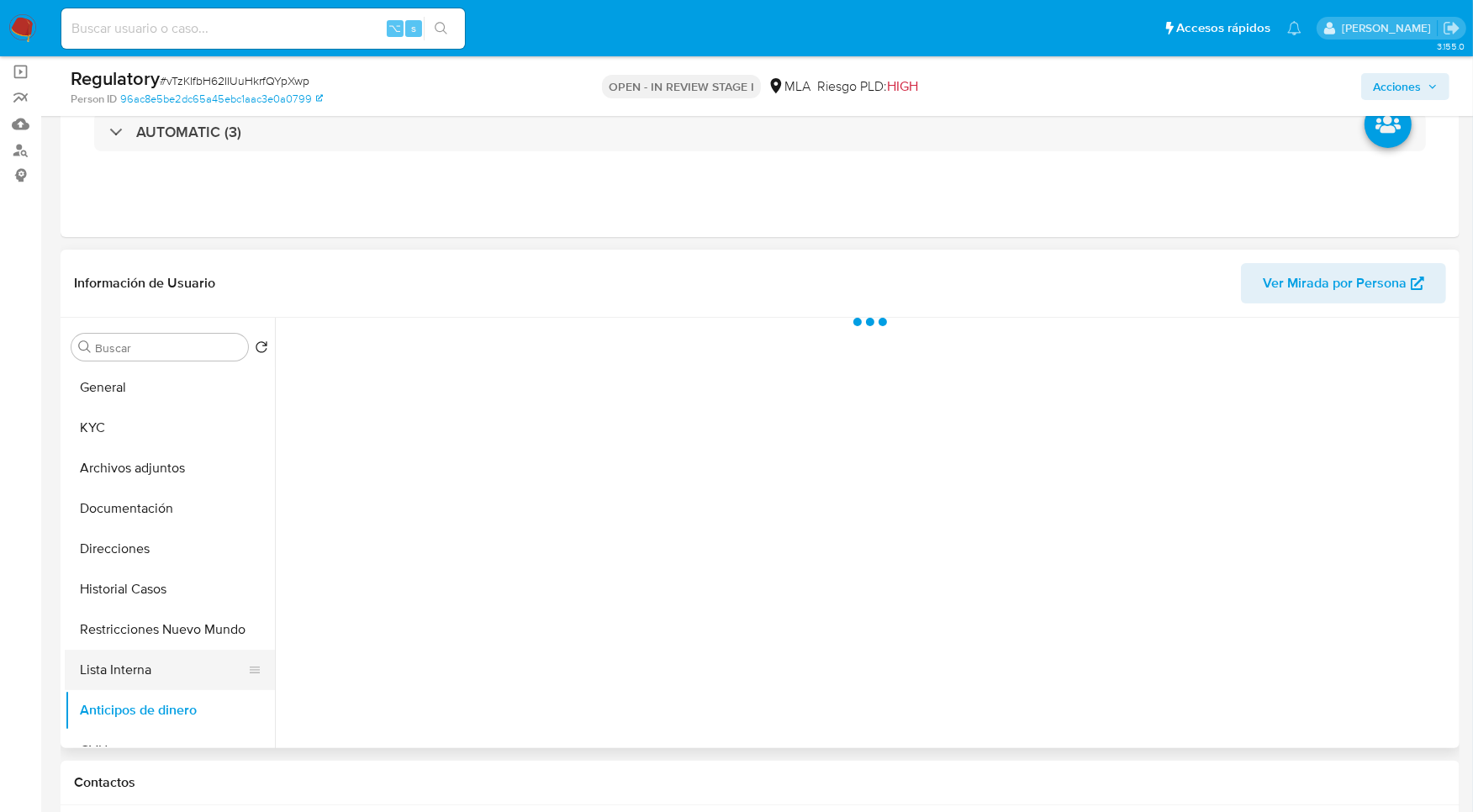
click at [174, 673] on button "Lista Interna" at bounding box center [163, 670] width 197 height 41
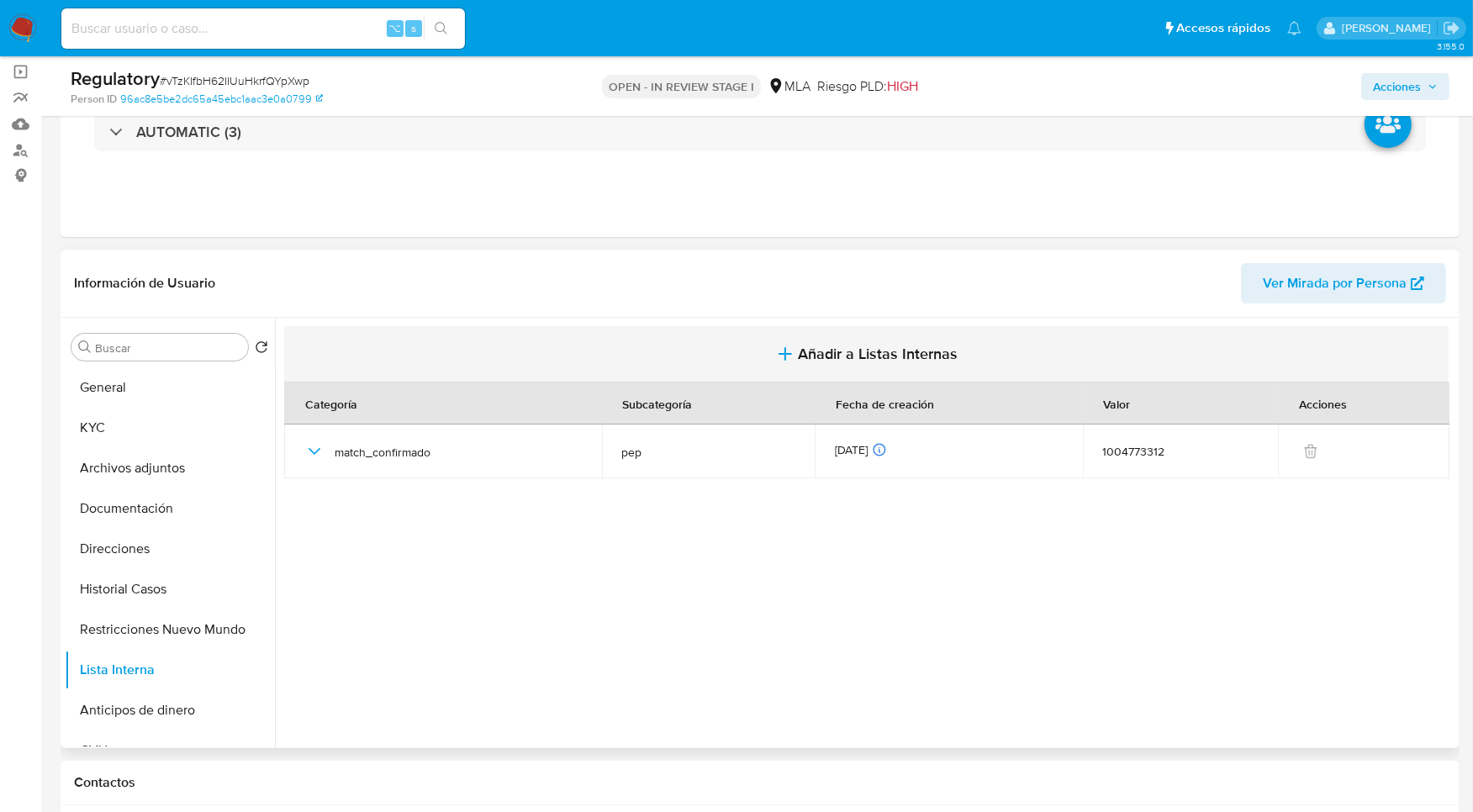
click at [898, 355] on span "Añadir a Listas Internas" at bounding box center [878, 354] width 160 height 18
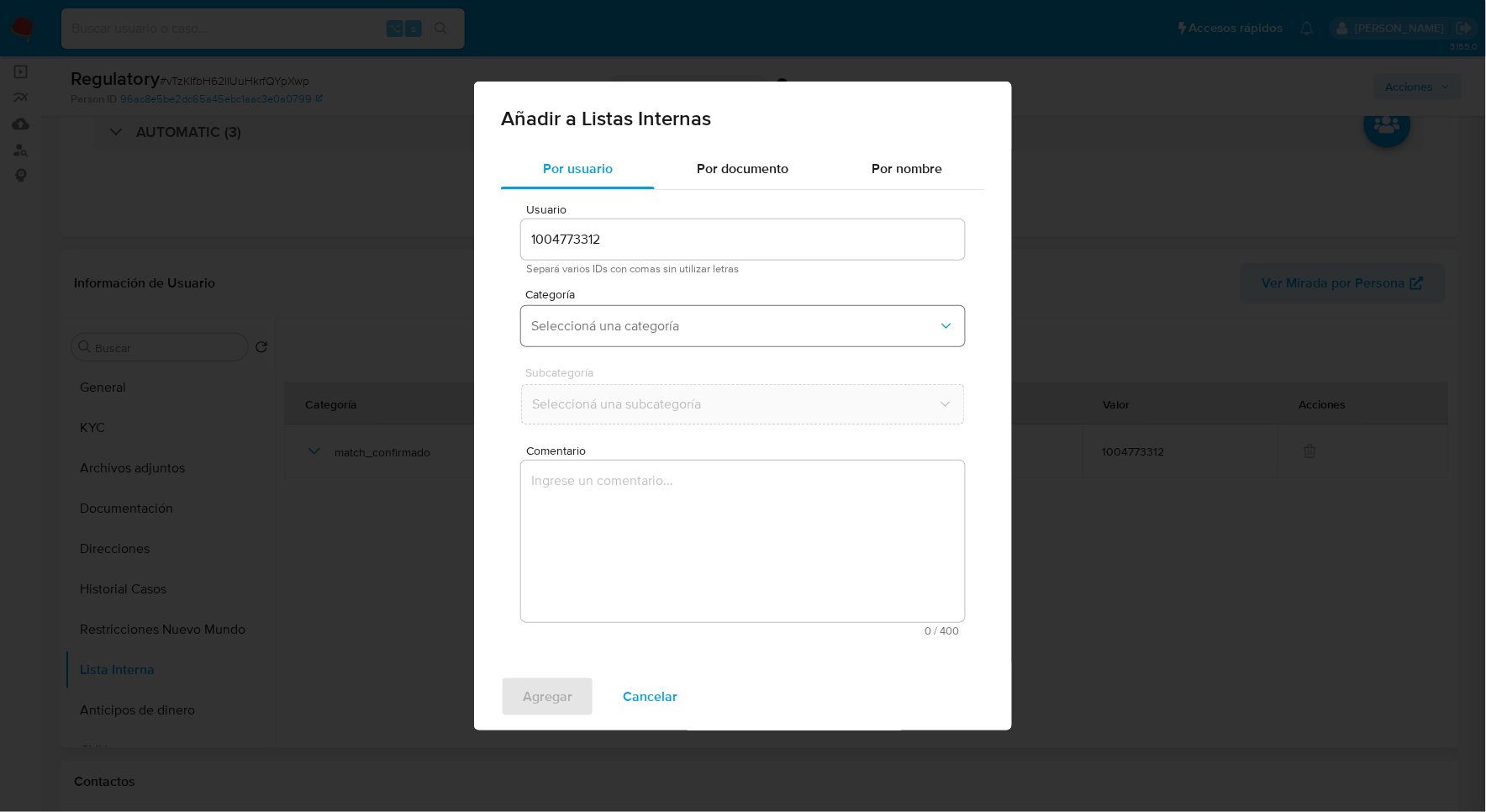
click at [615, 325] on span "Seleccioná una categoría" at bounding box center [735, 326] width 407 height 17
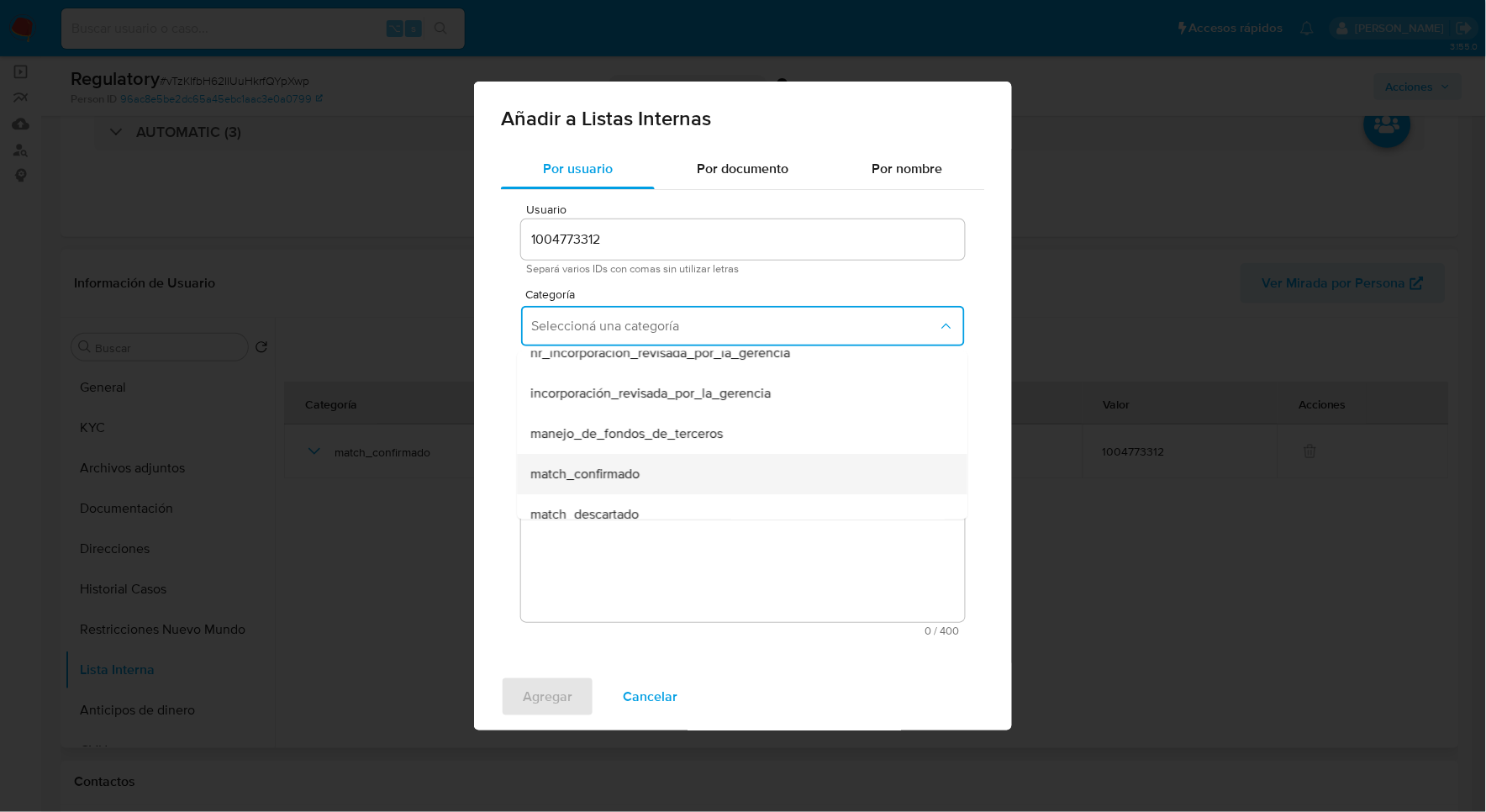
scroll to position [20, 0]
click at [671, 471] on div "match_confirmado" at bounding box center [738, 472] width 414 height 41
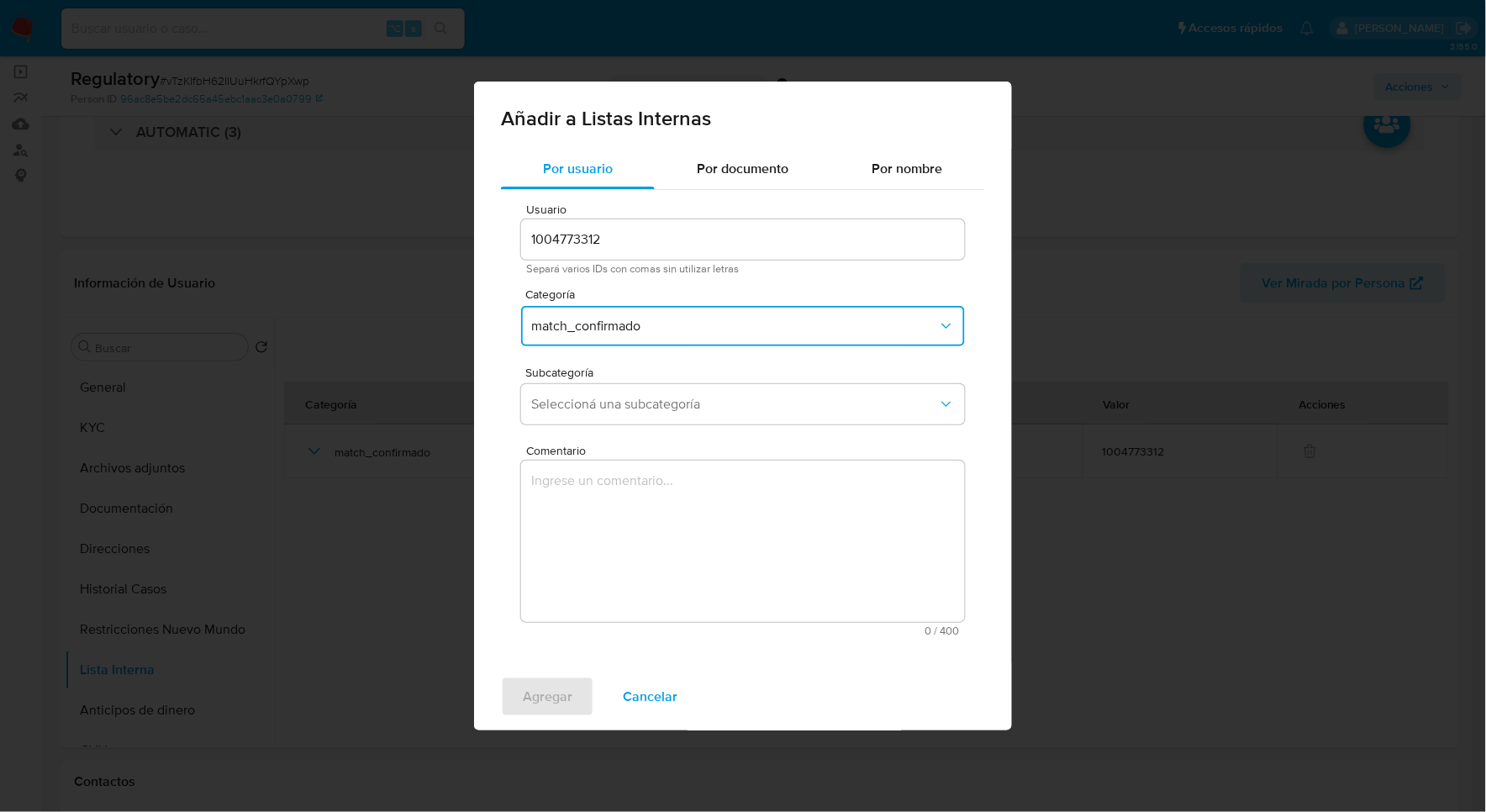
click at [613, 329] on span "match_confirmado" at bounding box center [735, 326] width 407 height 17
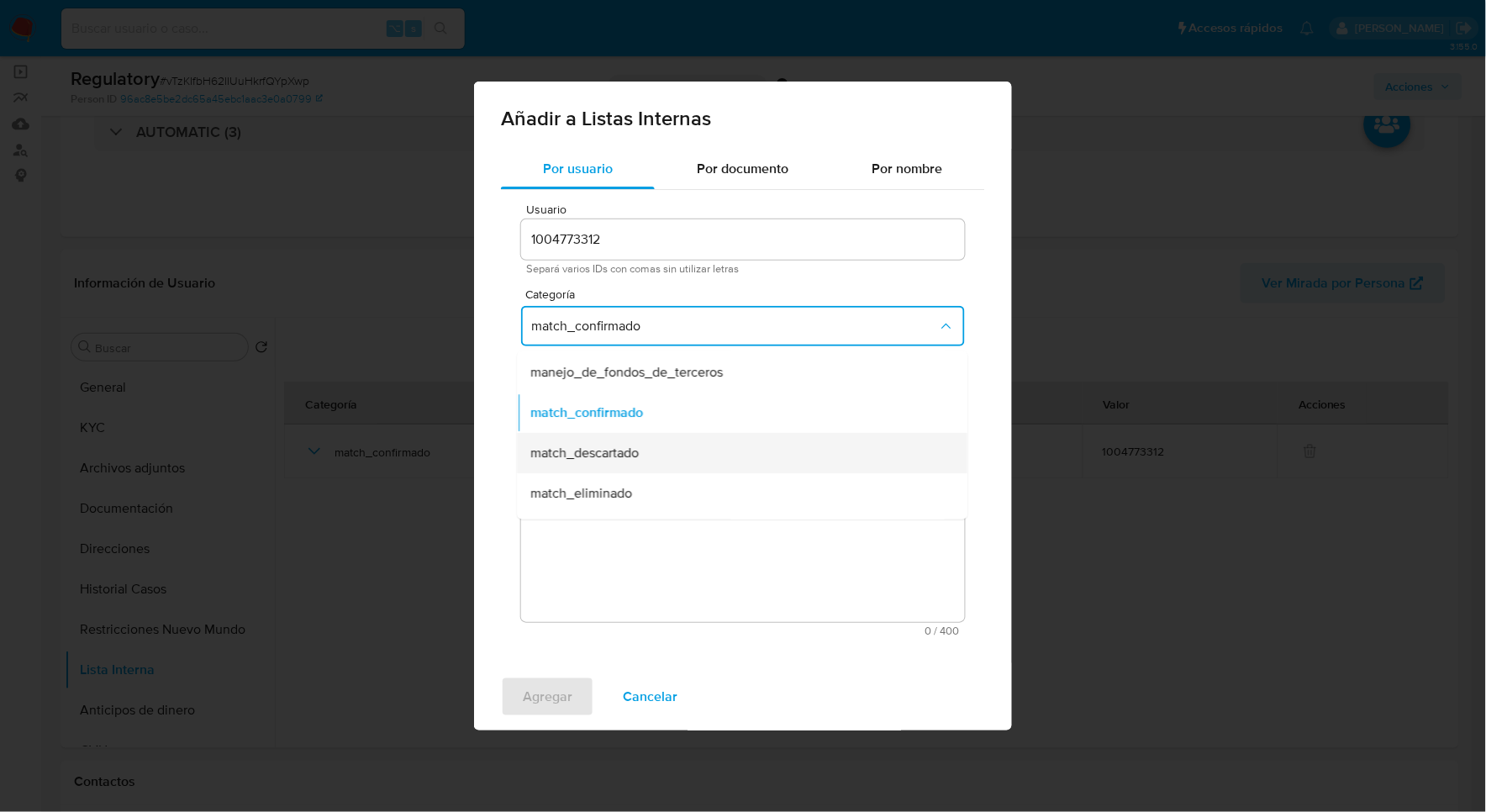
click at [606, 454] on span "match_descartado" at bounding box center [585, 453] width 108 height 17
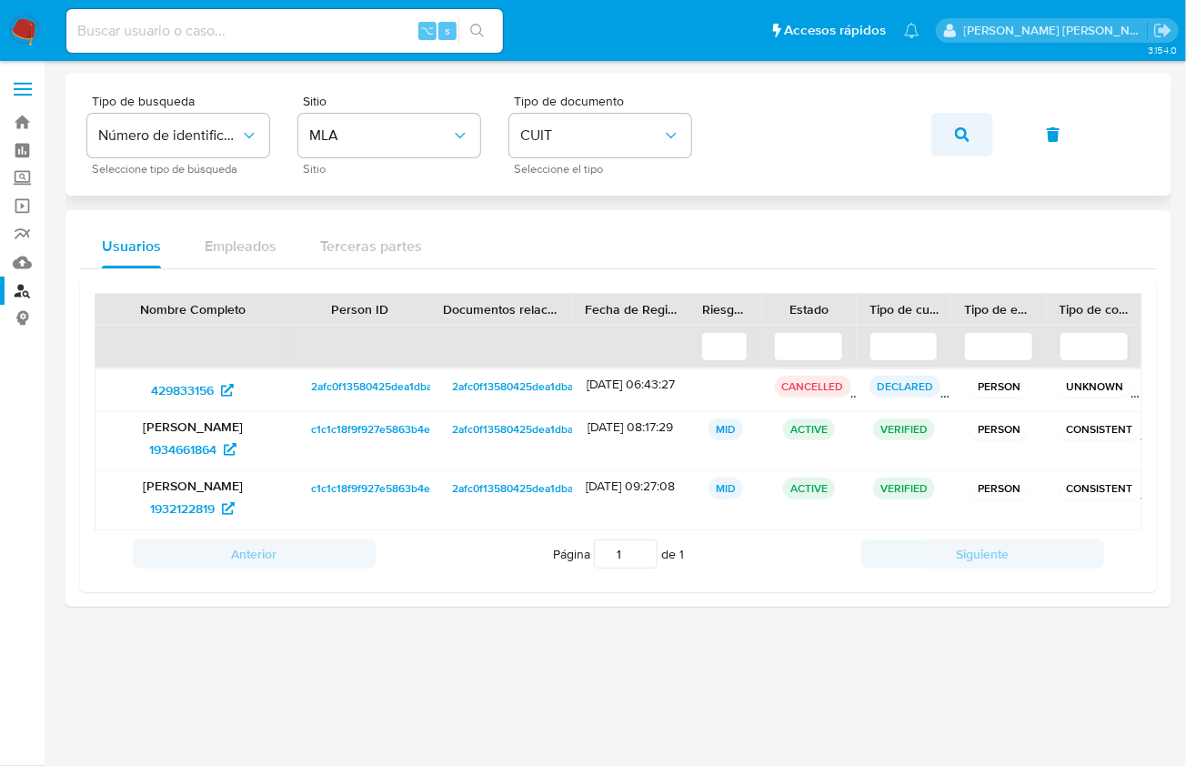
click at [946, 141] on button "button" at bounding box center [963, 135] width 62 height 44
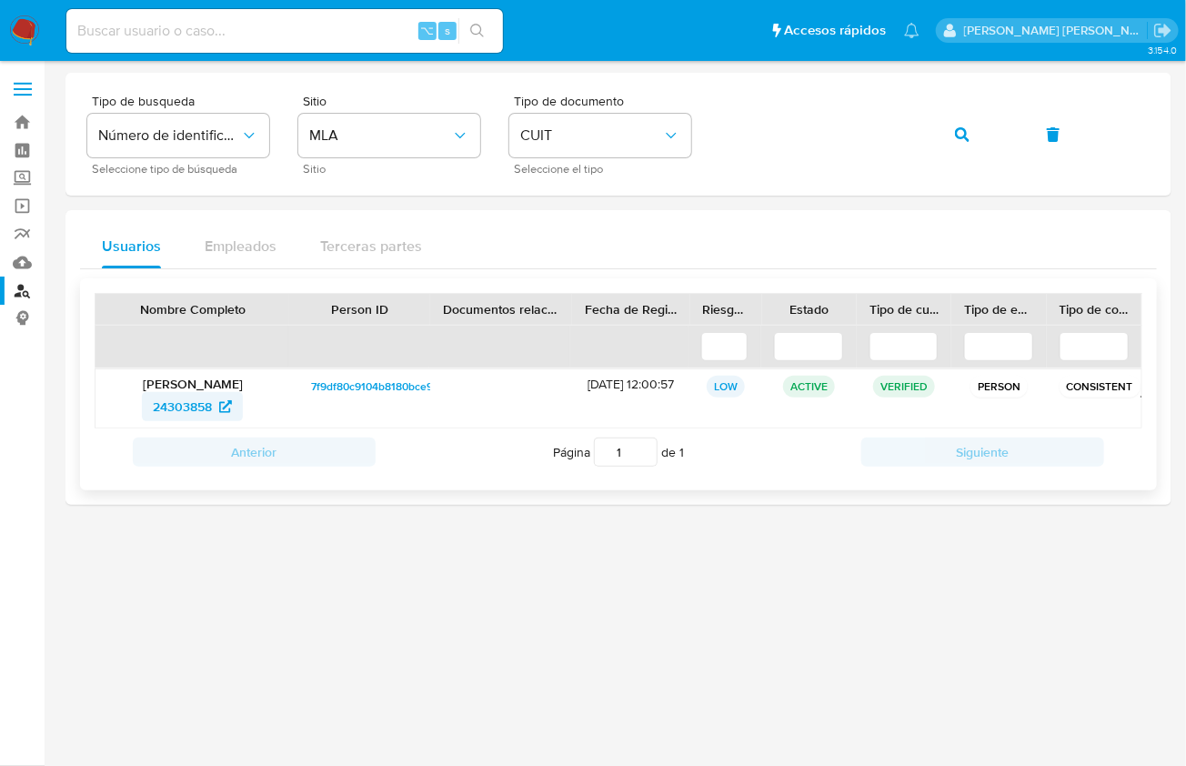
click at [168, 399] on span "24303858" at bounding box center [182, 406] width 59 height 29
click at [967, 132] on icon "button" at bounding box center [962, 134] width 15 height 15
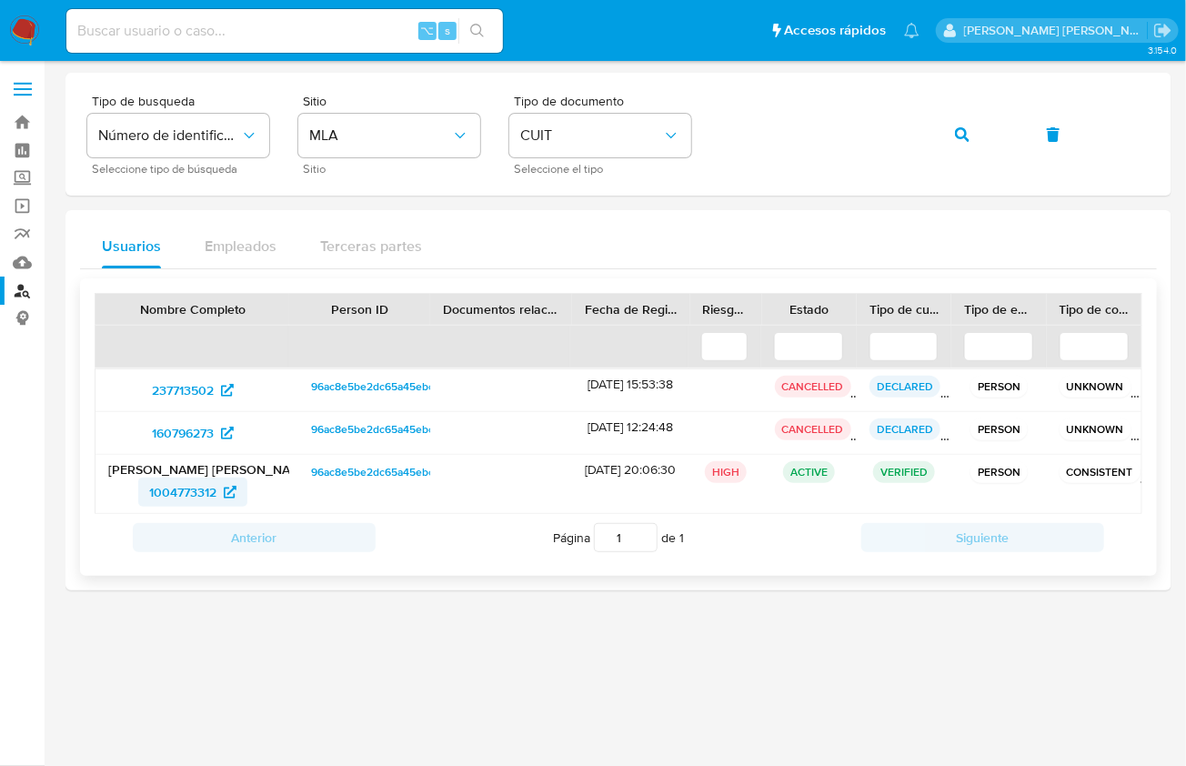
click at [167, 488] on span "1004773312" at bounding box center [182, 492] width 67 height 29
click at [969, 138] on icon "button" at bounding box center [962, 134] width 15 height 15
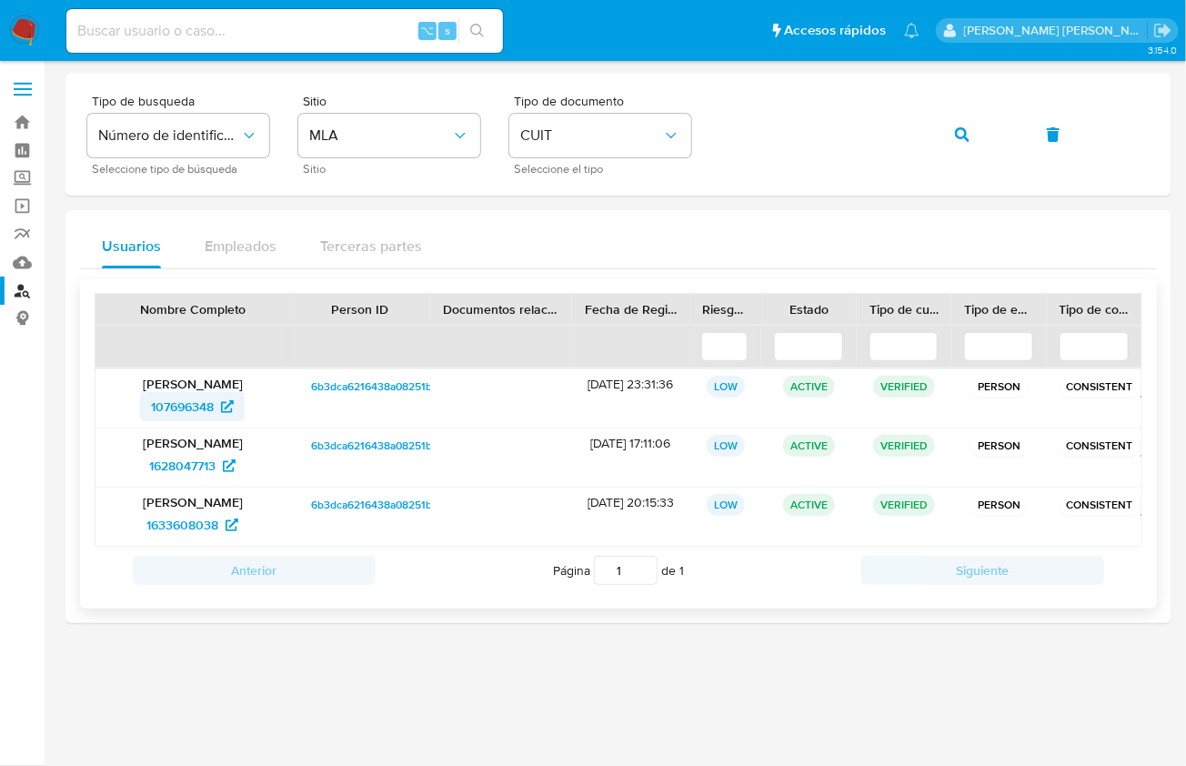
click at [179, 411] on span "107696348" at bounding box center [182, 406] width 63 height 29
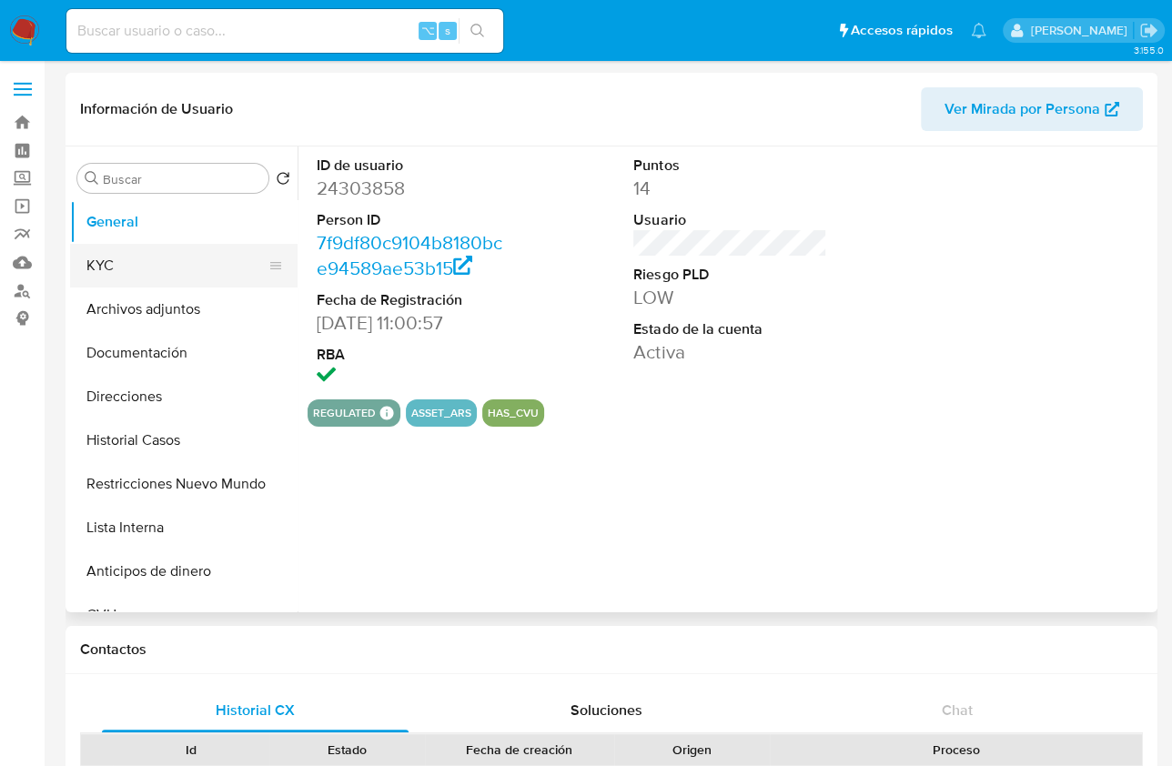
click at [136, 277] on button "KYC" at bounding box center [176, 266] width 213 height 44
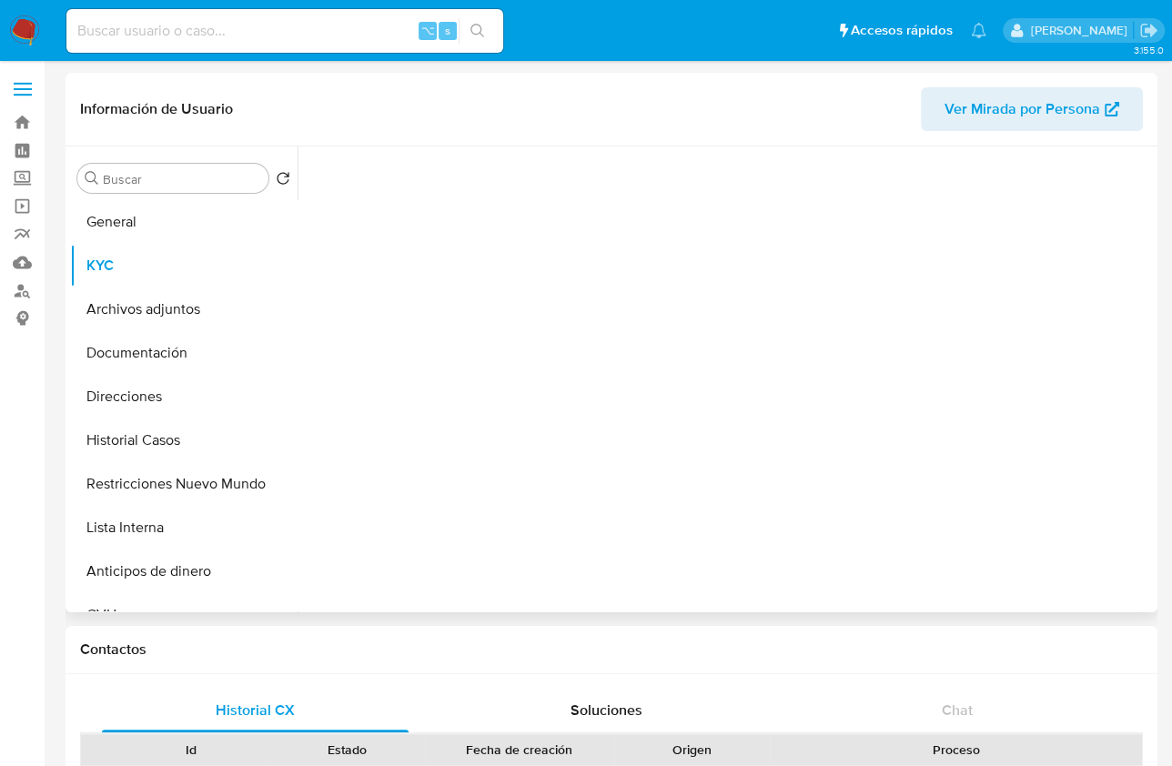
select select "10"
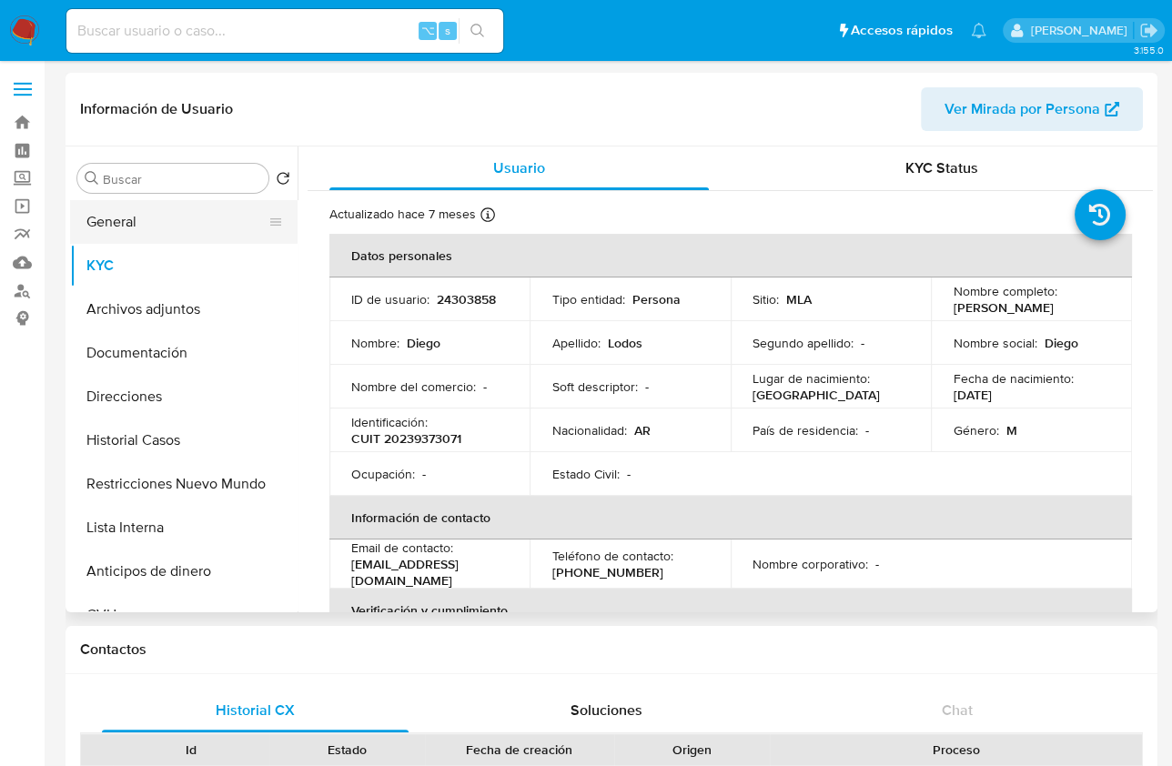
click at [177, 229] on button "General" at bounding box center [176, 222] width 213 height 44
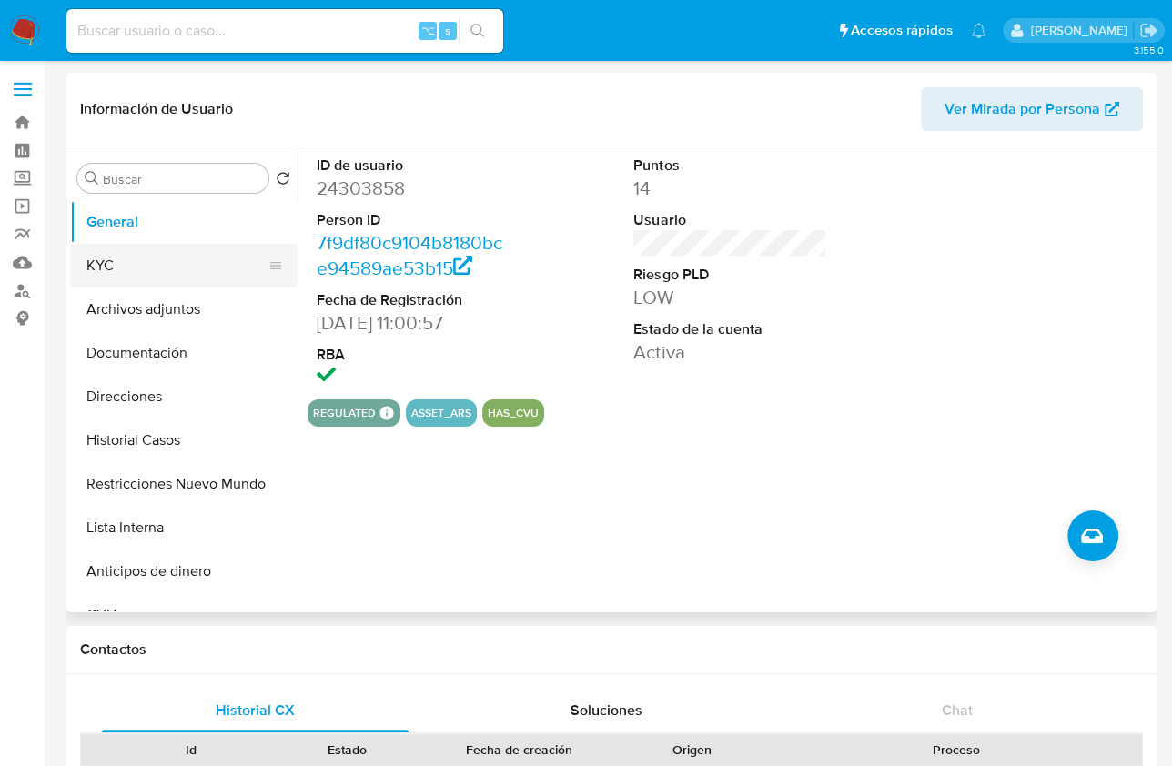
click at [139, 262] on button "KYC" at bounding box center [176, 266] width 213 height 44
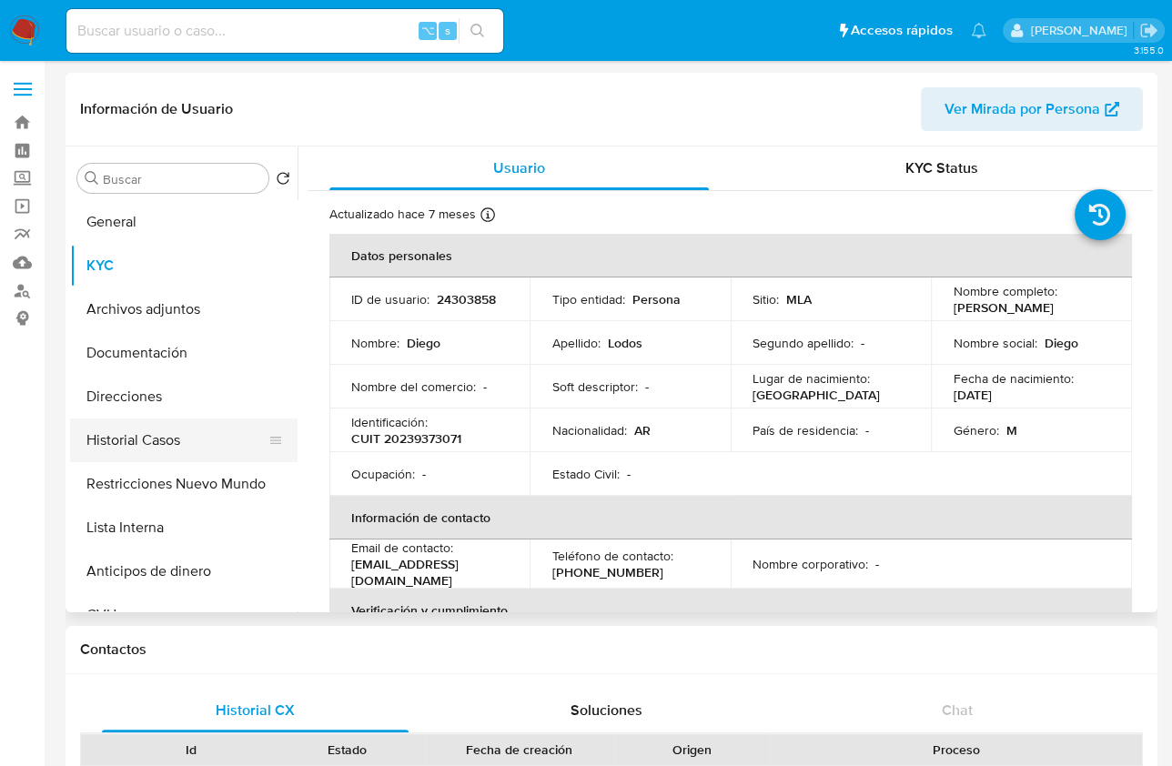
click at [170, 444] on button "Historial Casos" at bounding box center [176, 440] width 213 height 44
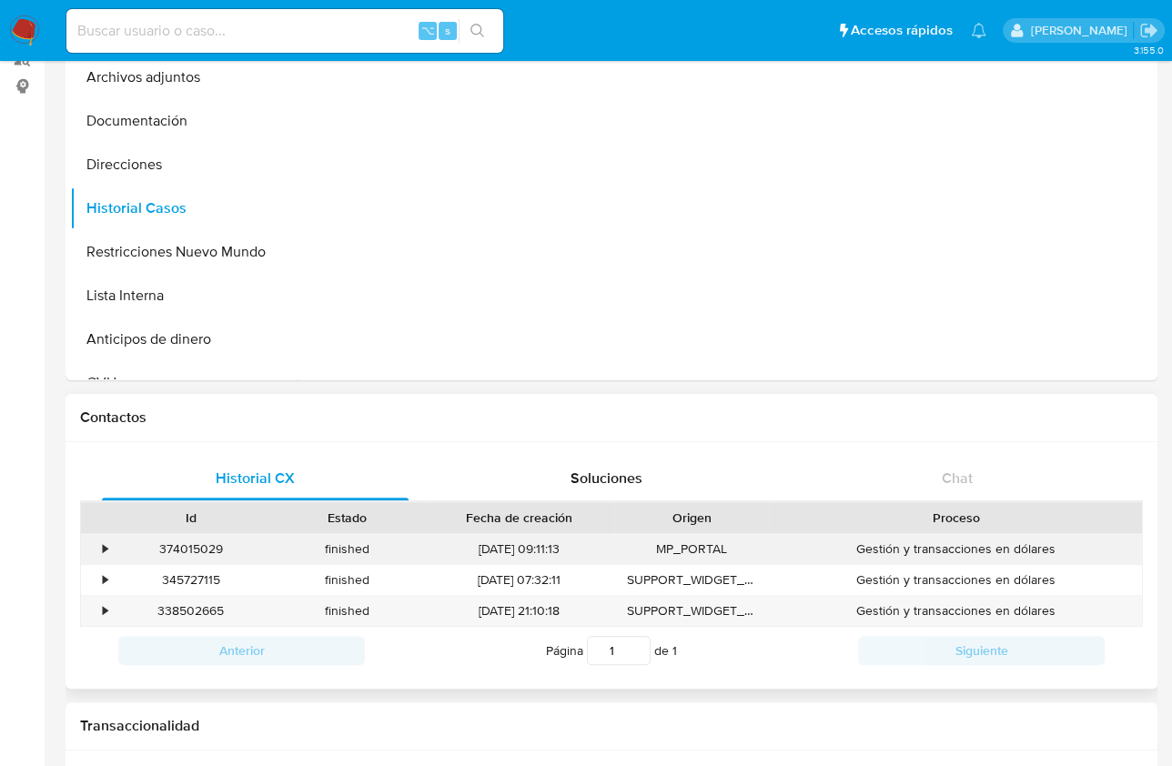
scroll to position [337, 0]
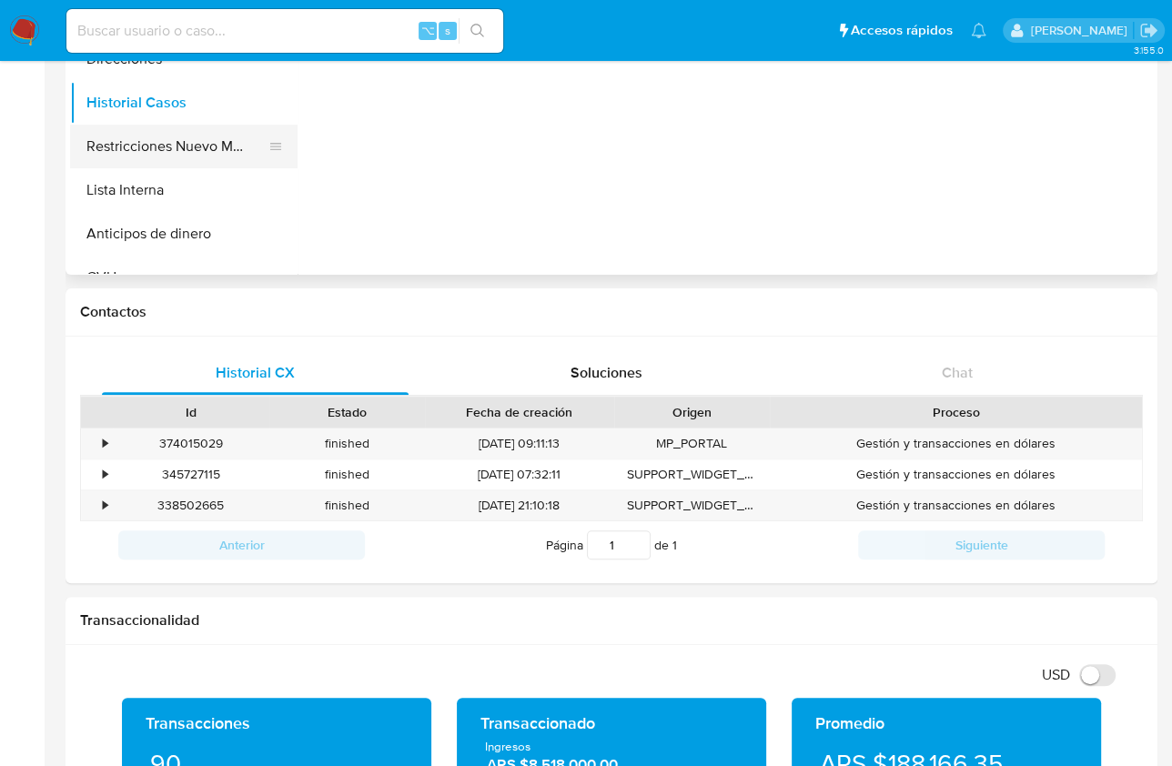
click at [205, 127] on button "Restricciones Nuevo Mundo" at bounding box center [176, 147] width 213 height 44
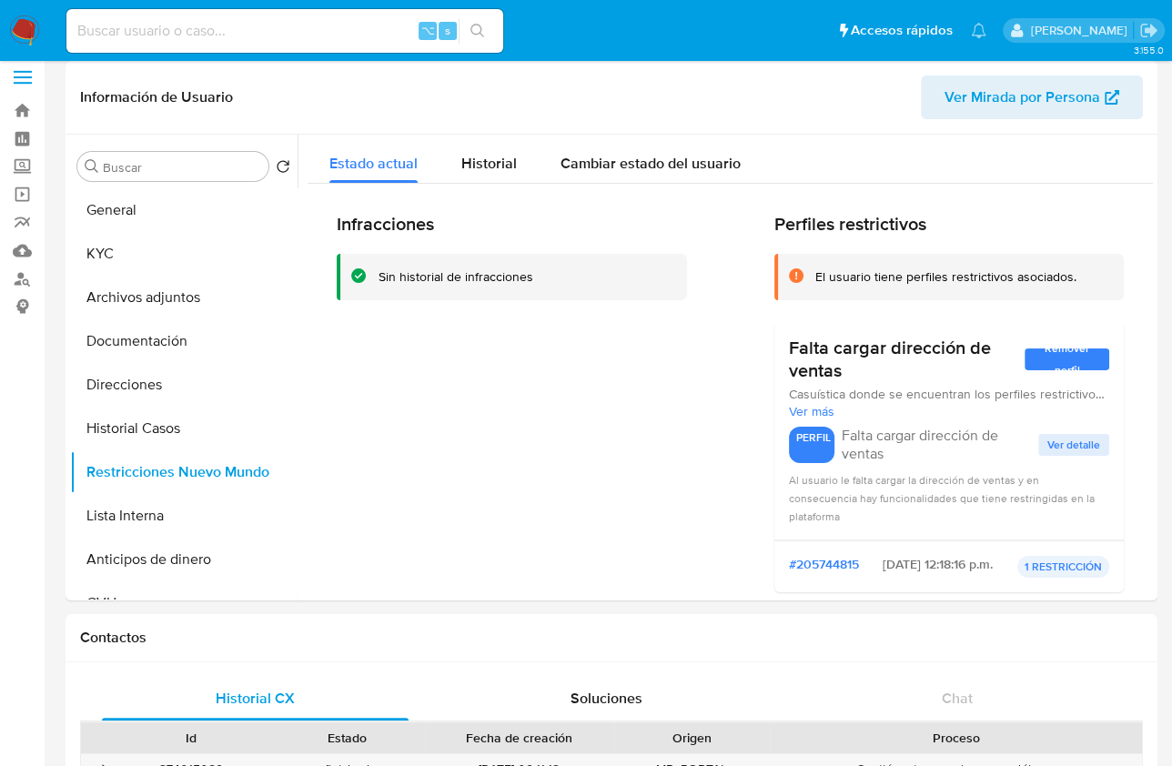
scroll to position [0, 0]
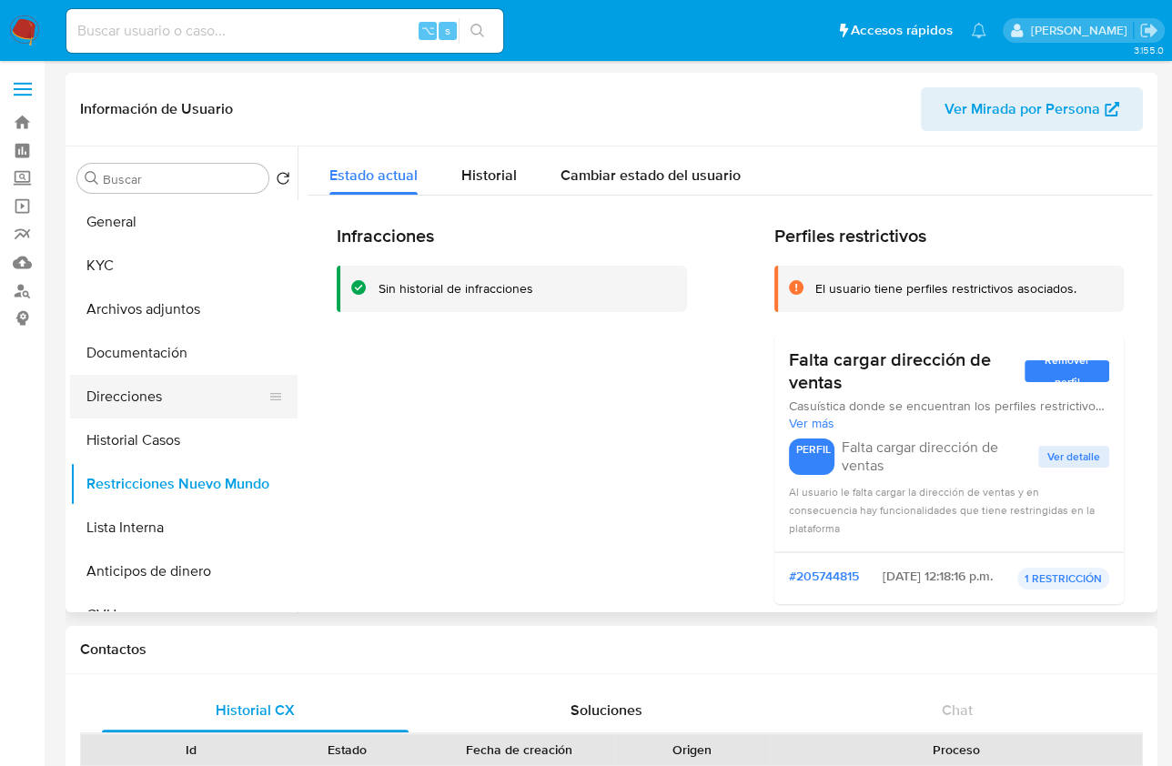
click at [143, 397] on button "Direcciones" at bounding box center [176, 397] width 213 height 44
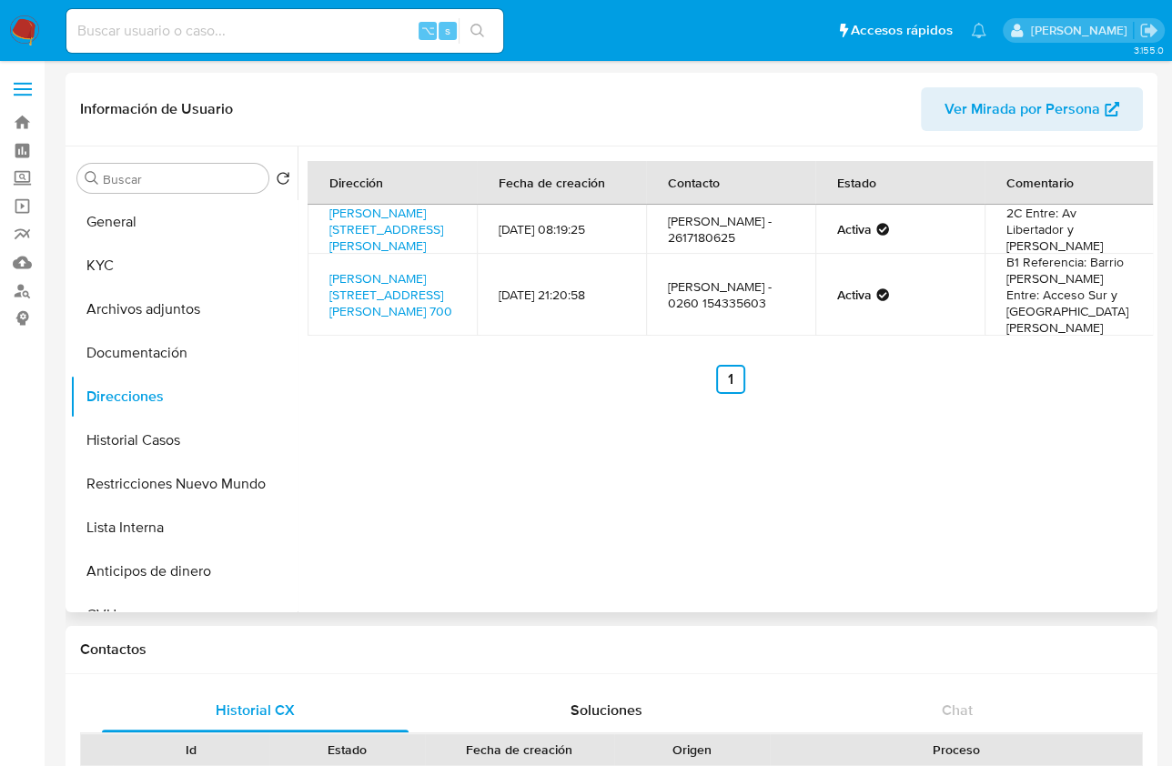
click at [596, 376] on ul "Anterior 1 Siguiente" at bounding box center [729, 379] width 845 height 29
click at [493, 331] on td "01/03/2021 21:20:58" at bounding box center [561, 295] width 169 height 82
click at [173, 266] on button "KYC" at bounding box center [176, 266] width 213 height 44
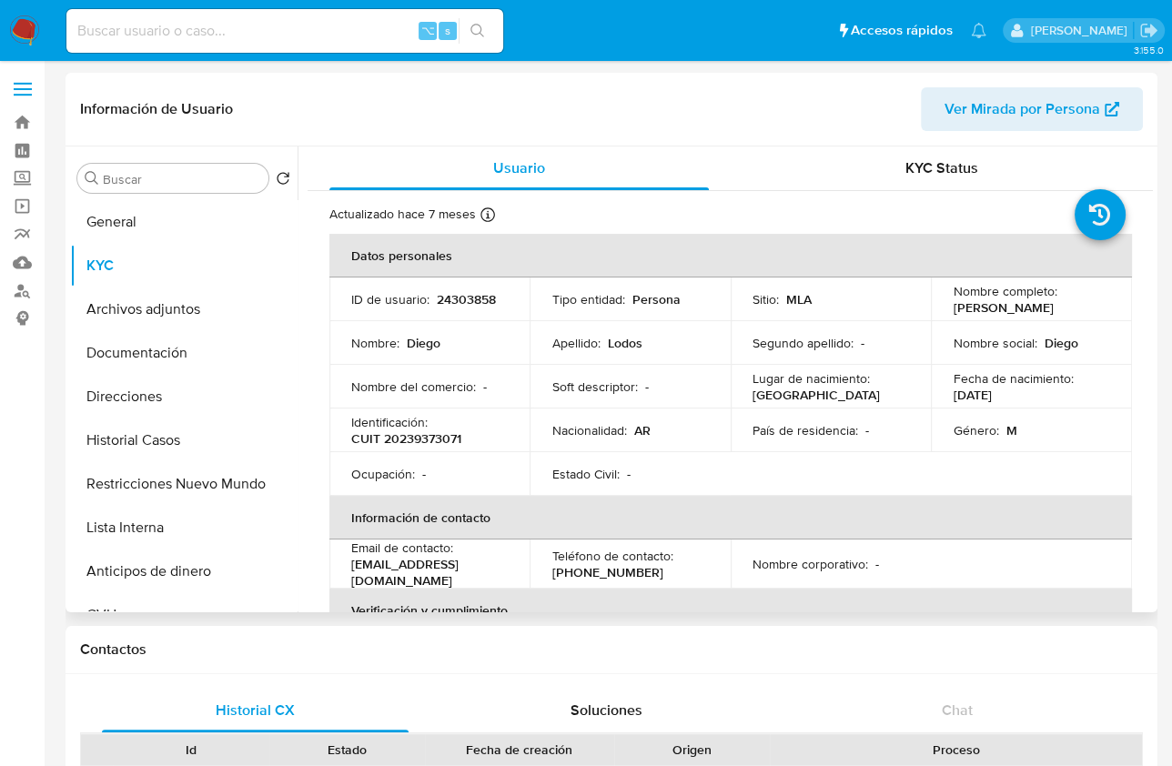
click at [432, 438] on p "CUIT 20239373071" at bounding box center [406, 438] width 110 height 16
copy p "20239373071"
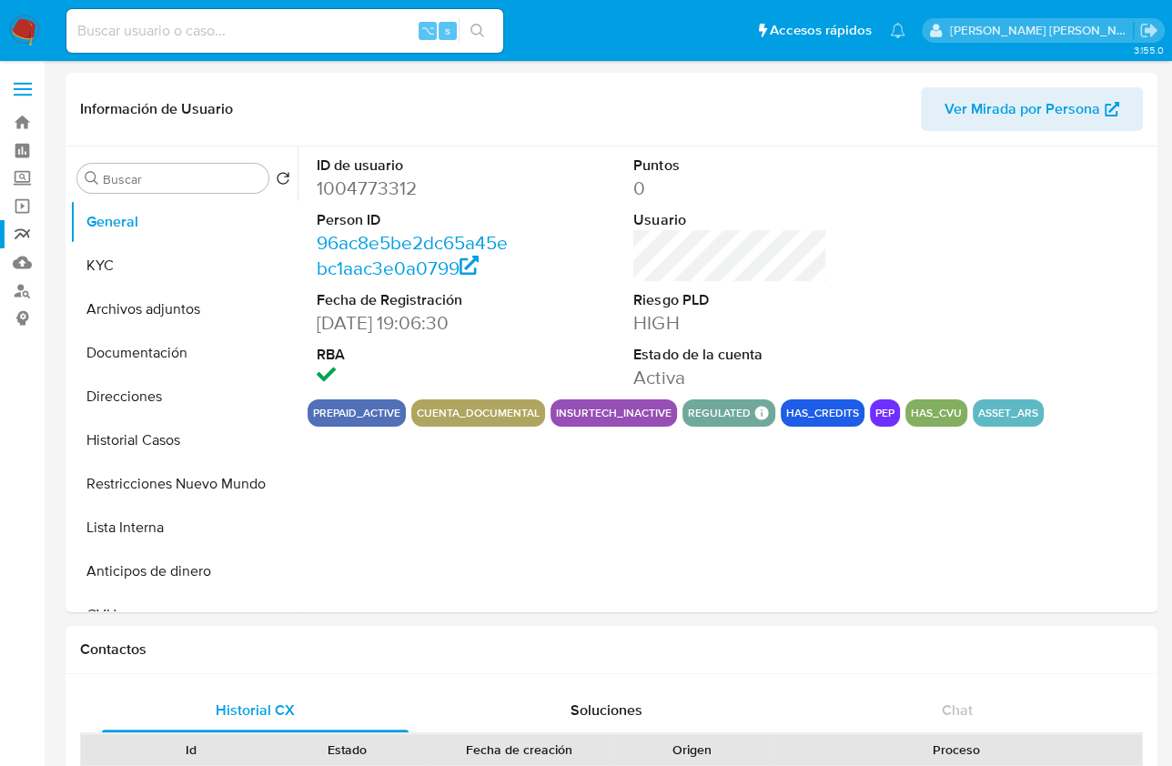
select select "10"
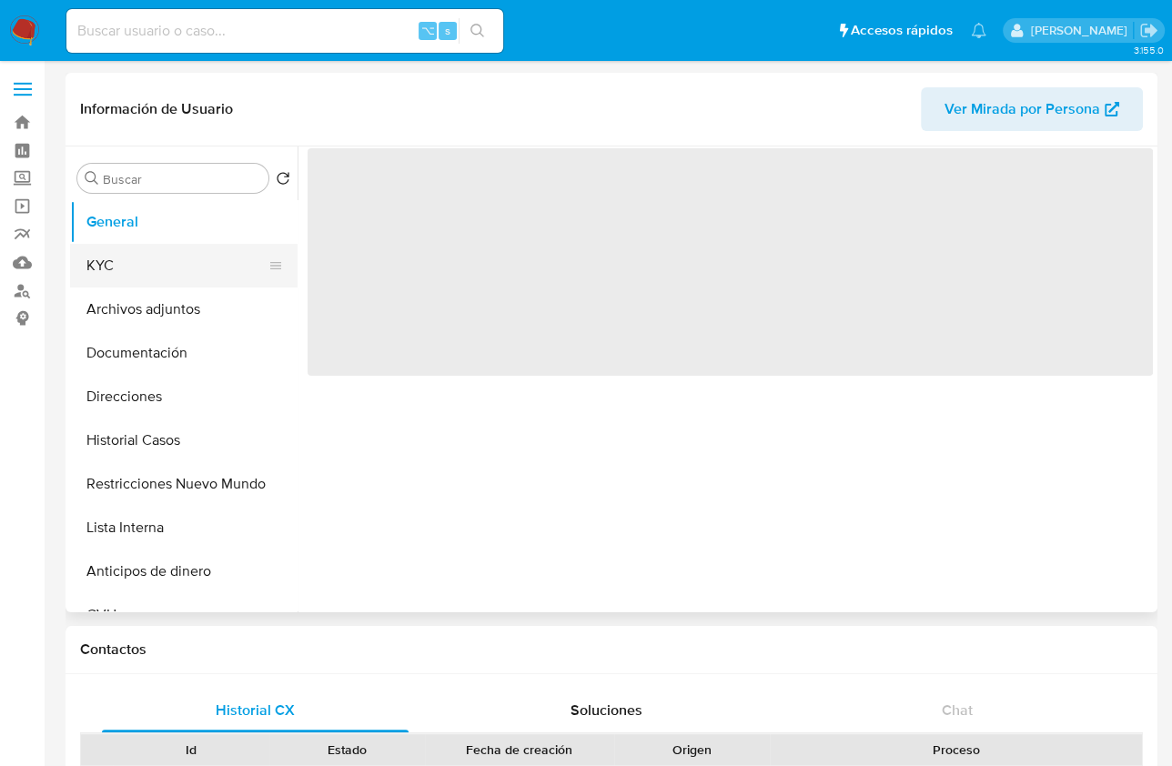
click at [134, 267] on button "KYC" at bounding box center [176, 266] width 213 height 44
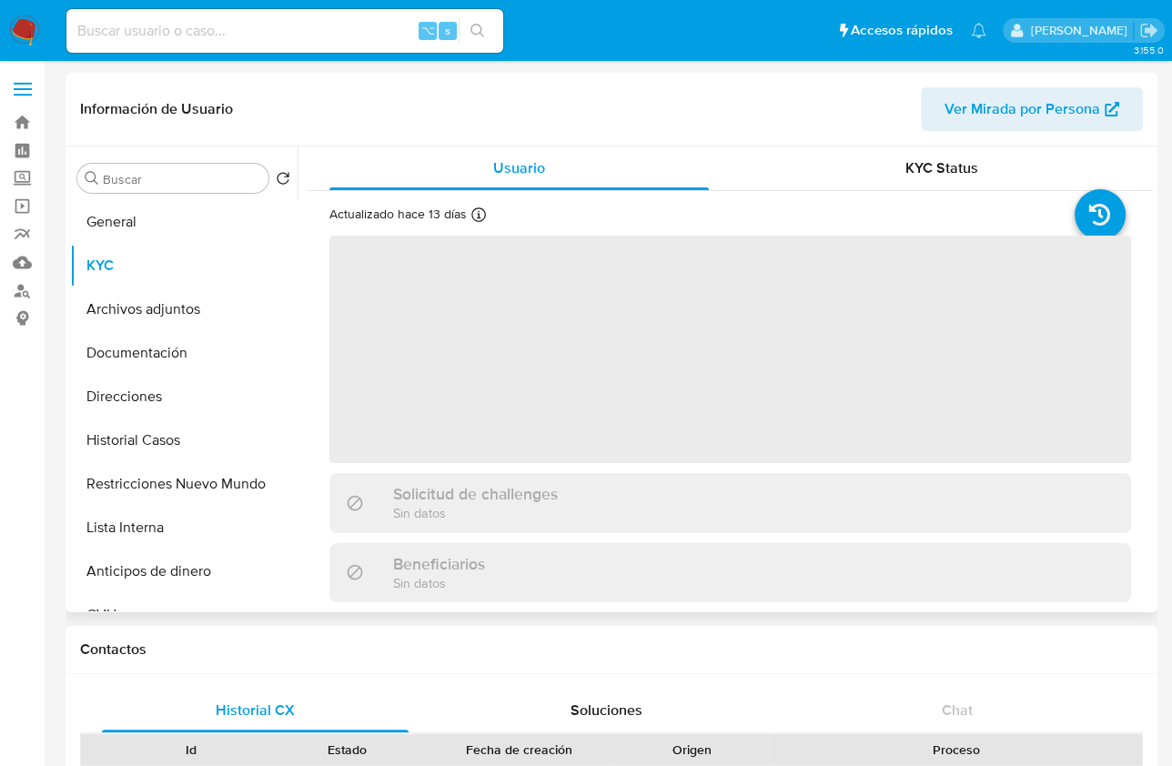
select select "10"
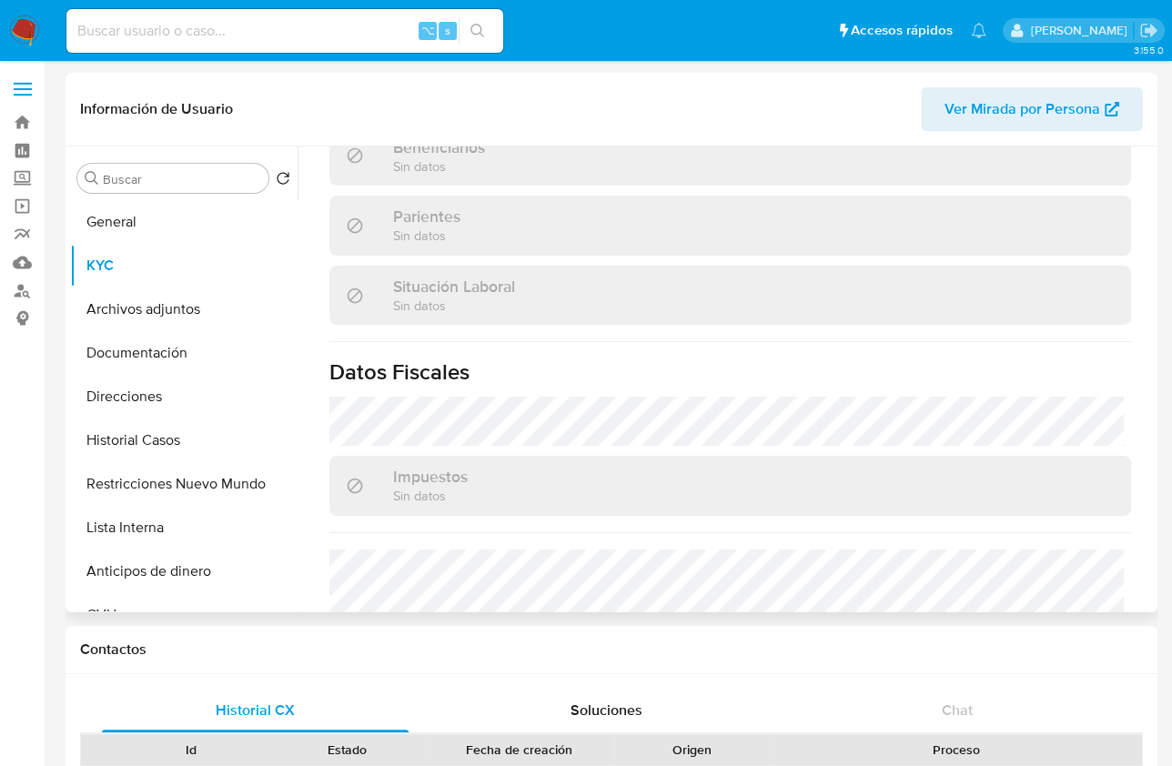
scroll to position [465, 0]
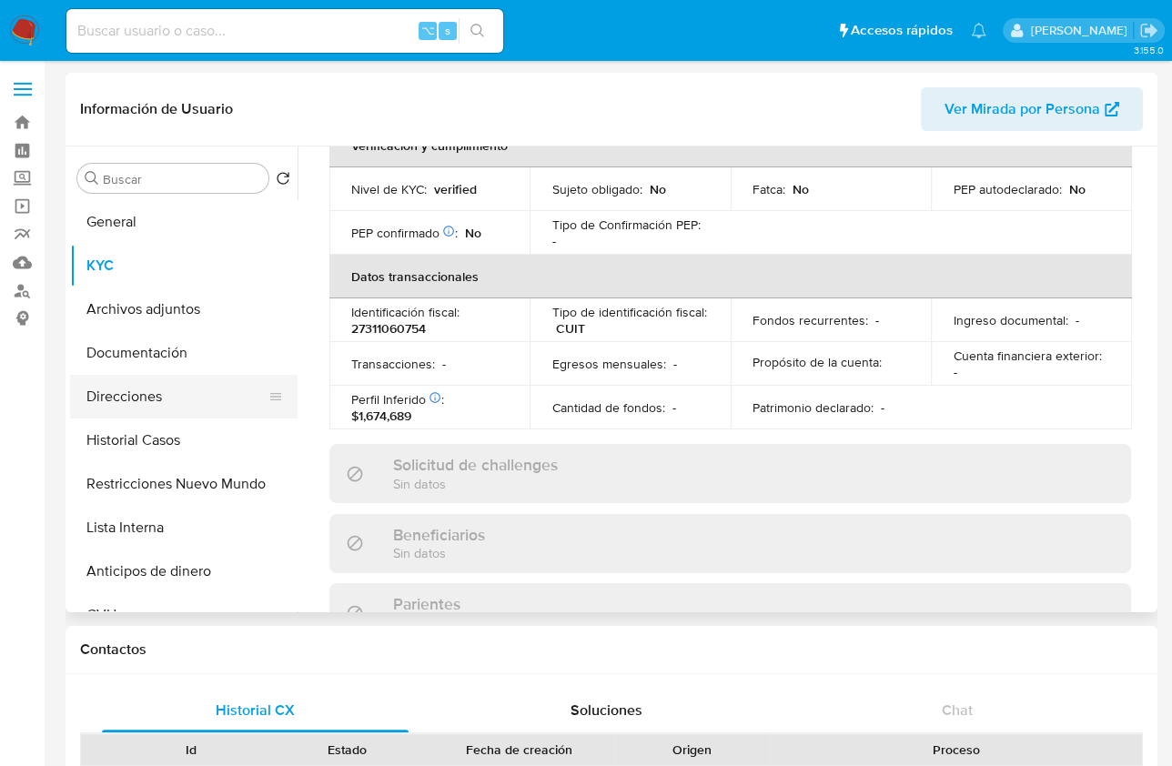
click at [154, 388] on button "Direcciones" at bounding box center [176, 397] width 213 height 44
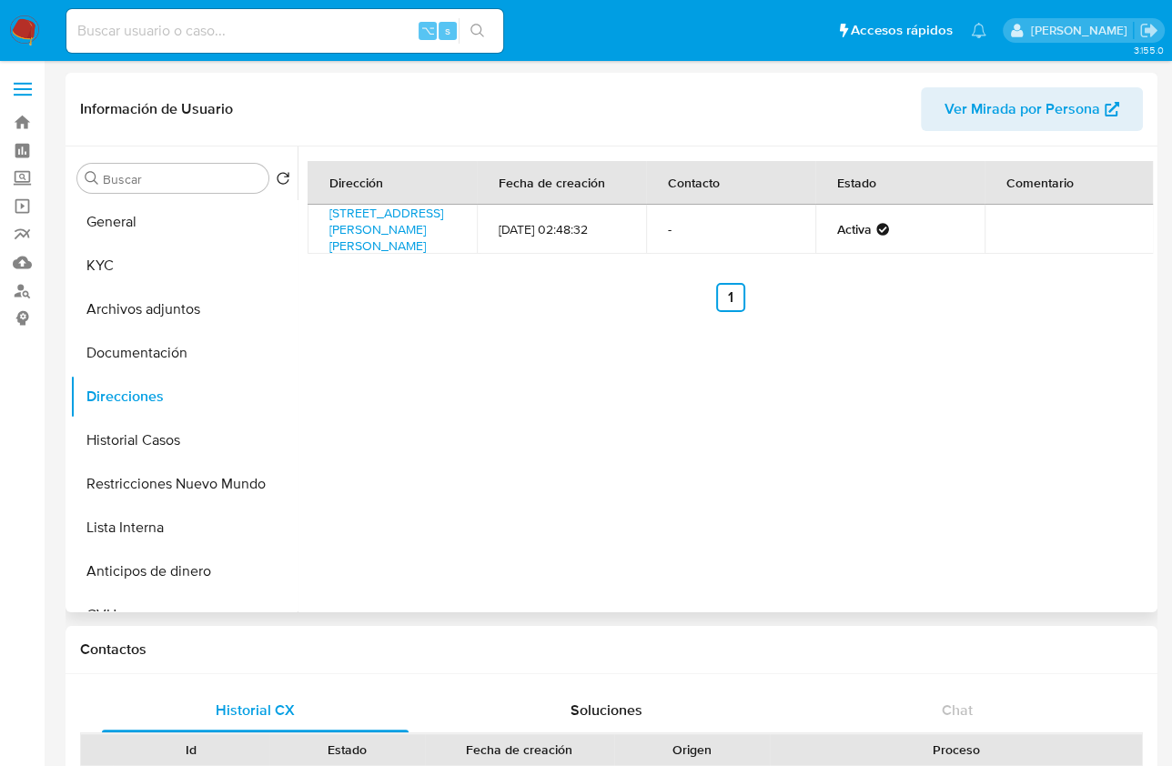
click at [435, 397] on div "Dirección Fecha de creación Contacto Estado [STREET_ADDRESS][PERSON_NAME][PERSO…" at bounding box center [724, 379] width 855 height 466
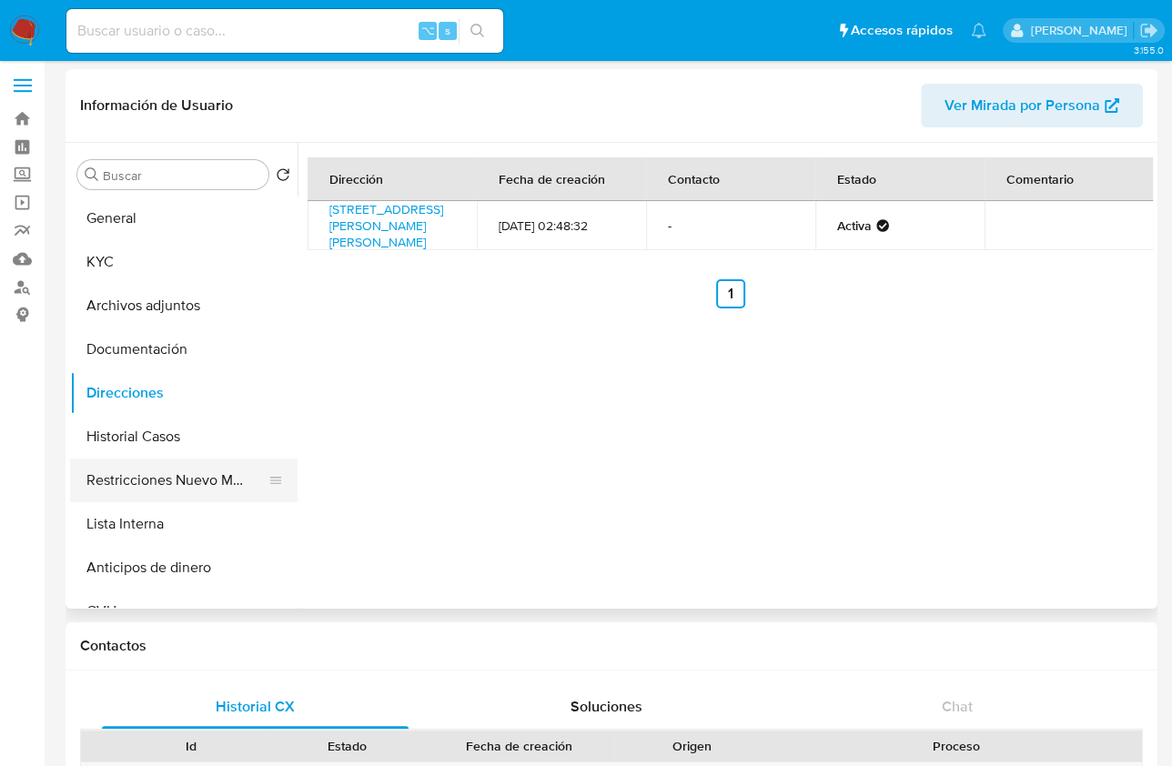
click at [216, 458] on button "Restricciones Nuevo Mundo" at bounding box center [176, 480] width 213 height 44
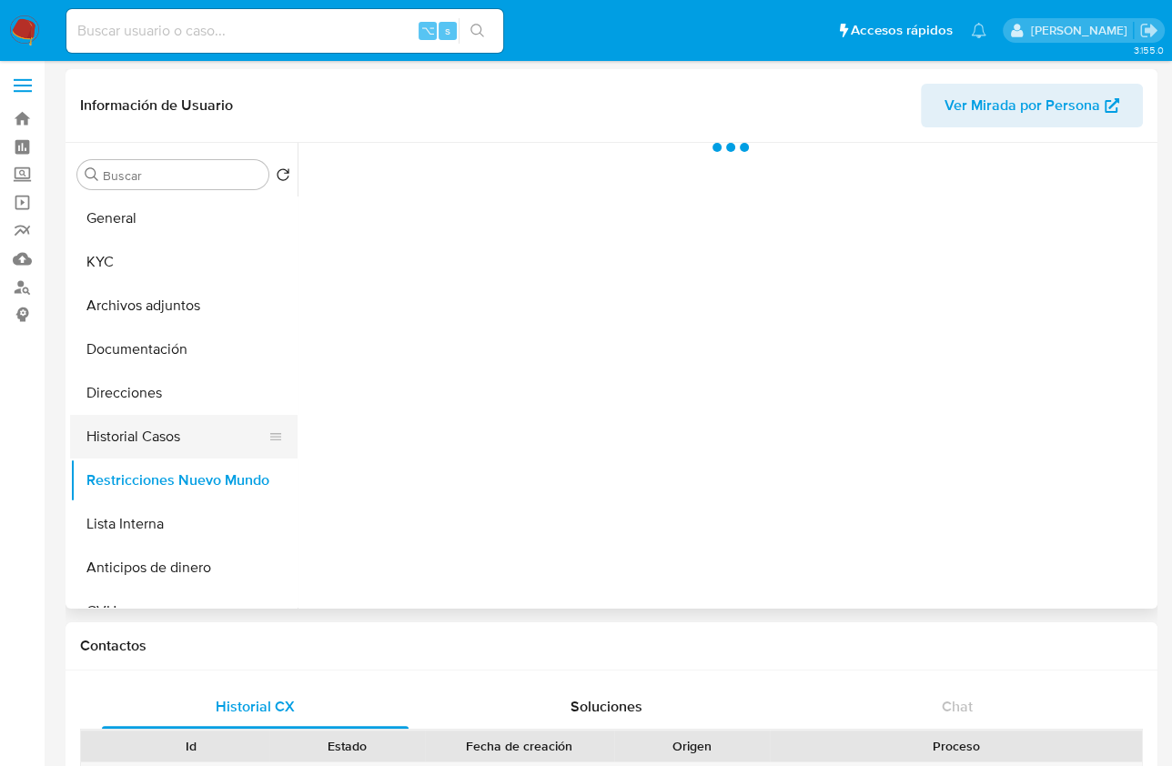
click at [167, 433] on button "Historial Casos" at bounding box center [176, 437] width 213 height 44
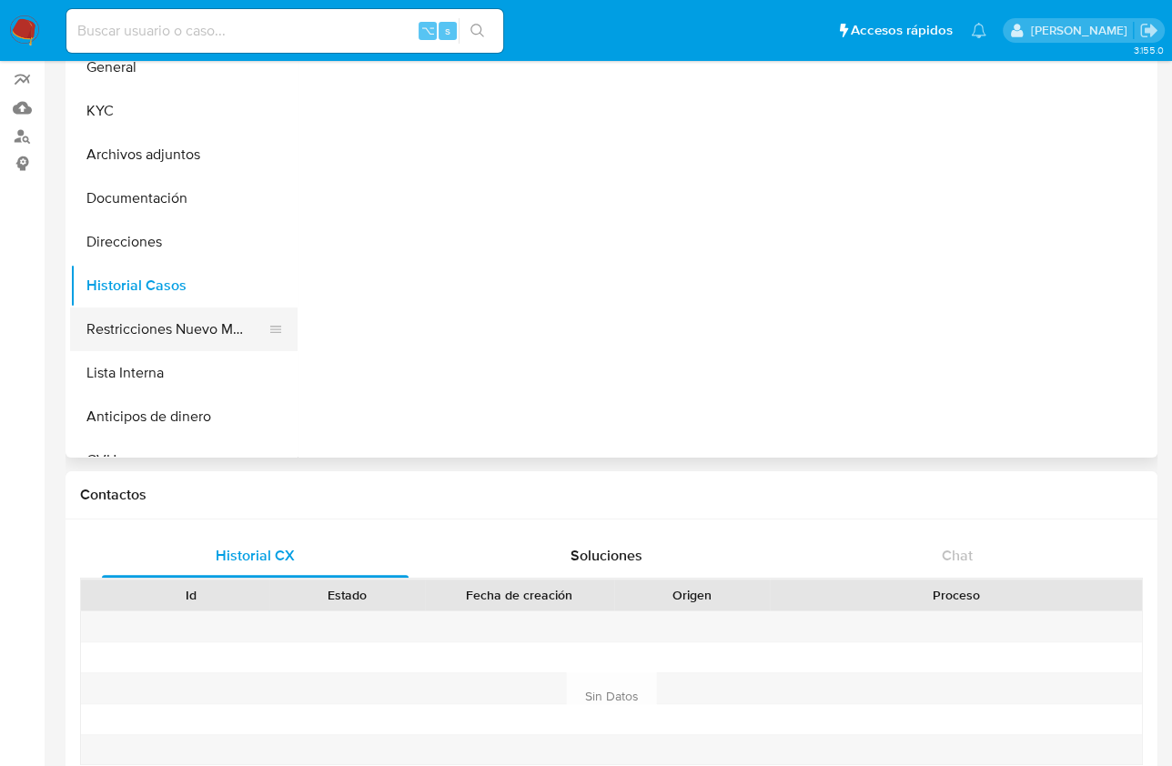
click at [172, 339] on button "Restricciones Nuevo Mundo" at bounding box center [176, 329] width 213 height 44
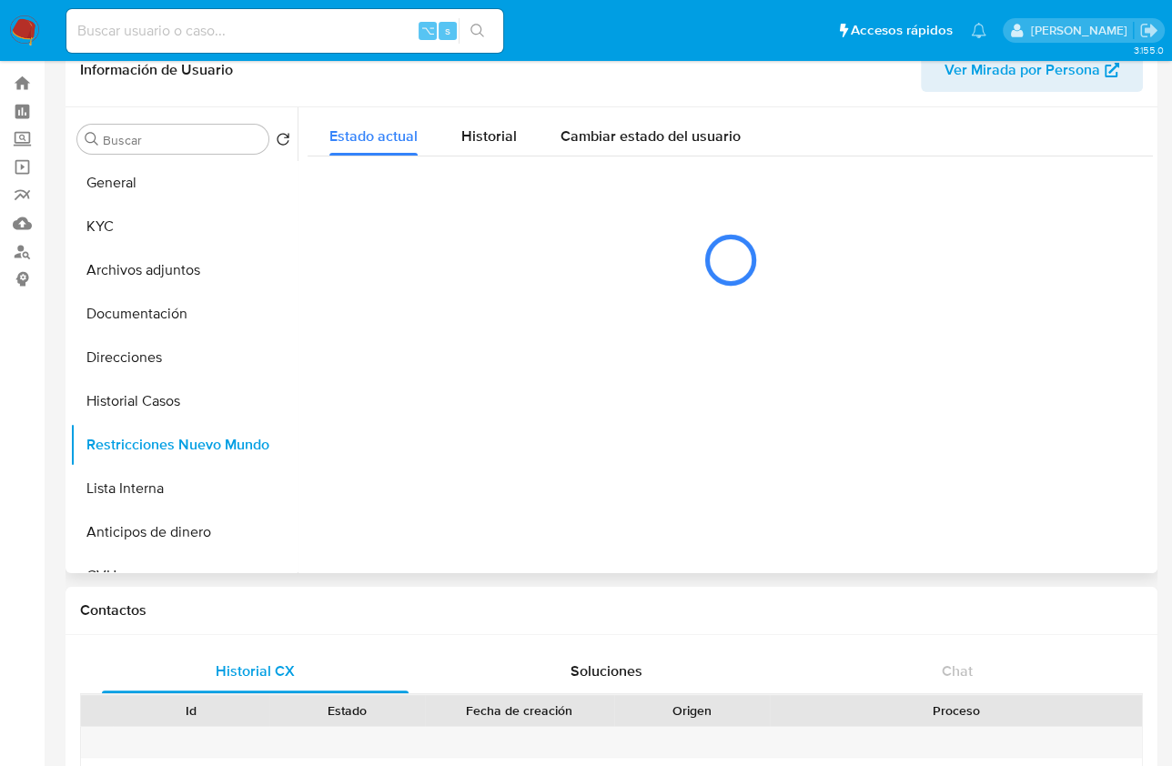
scroll to position [21, 0]
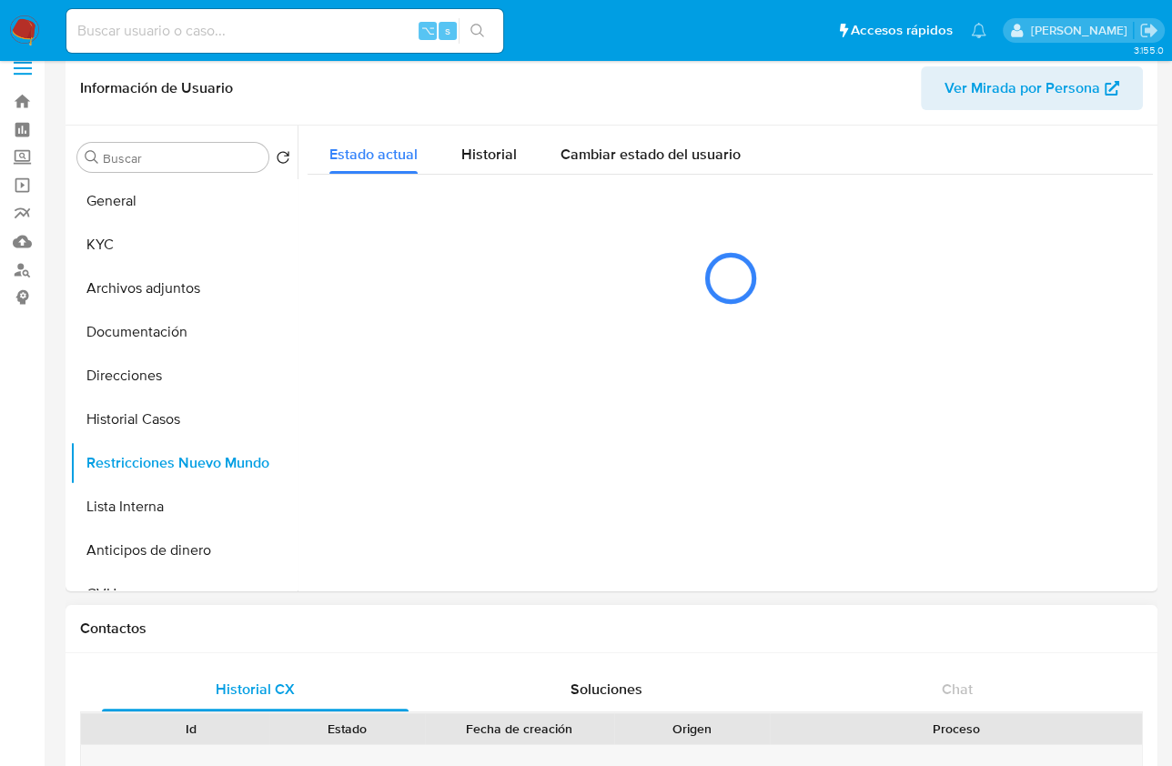
click at [786, 628] on h1 "Contactos" at bounding box center [611, 628] width 1063 height 18
click at [260, 680] on span "Historial CX" at bounding box center [255, 689] width 79 height 21
click at [274, 641] on div "Contactos" at bounding box center [611, 629] width 1092 height 48
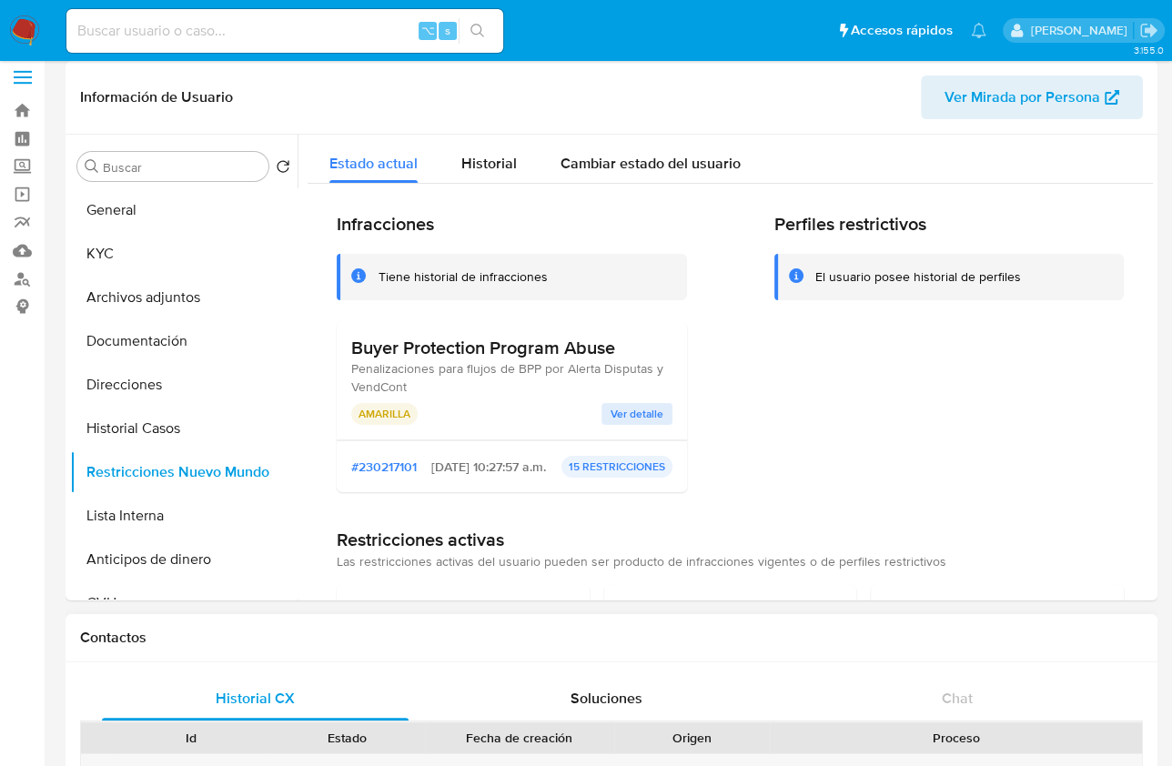
scroll to position [0, 0]
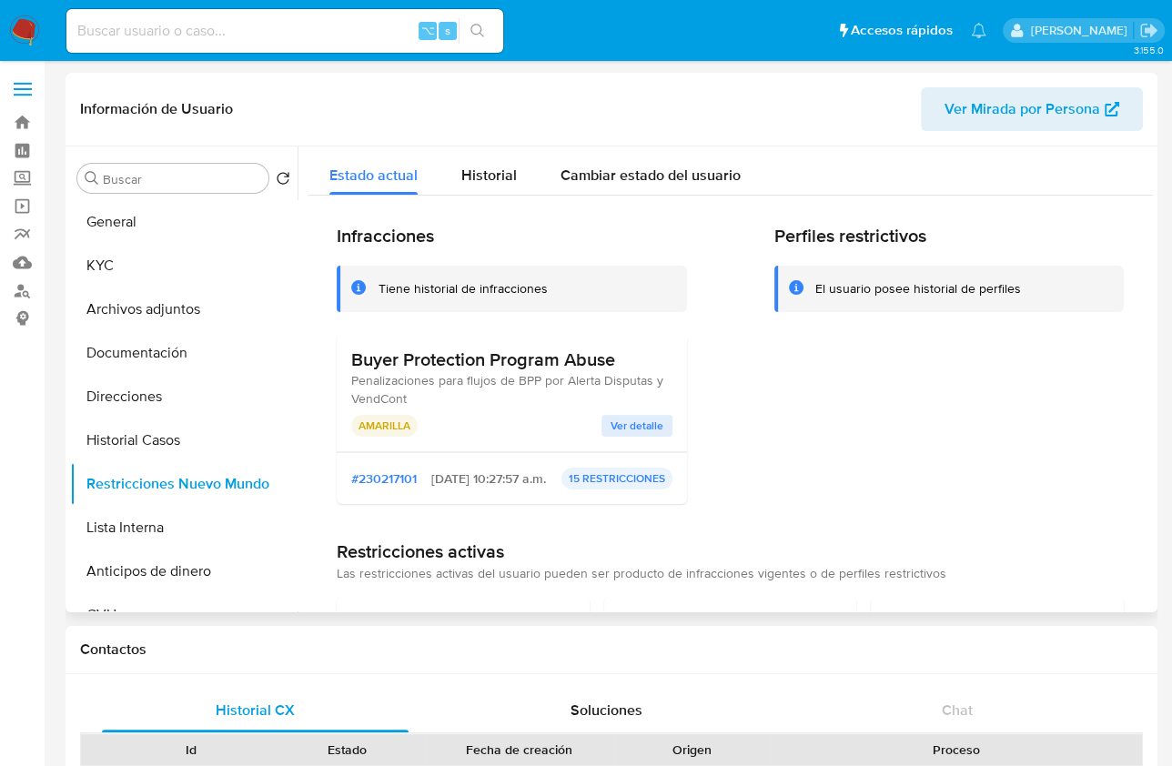
click at [637, 417] on span "Ver detalle" at bounding box center [636, 426] width 53 height 18
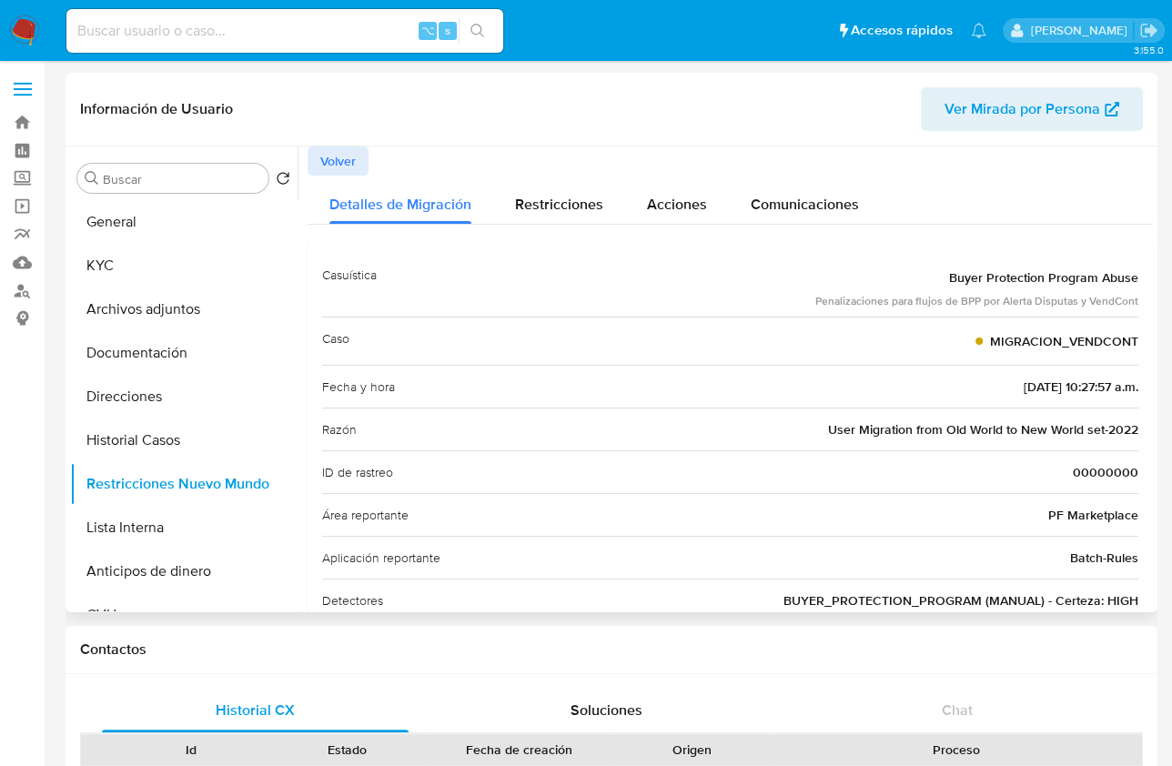
click at [323, 153] on span "Volver" at bounding box center [337, 160] width 35 height 25
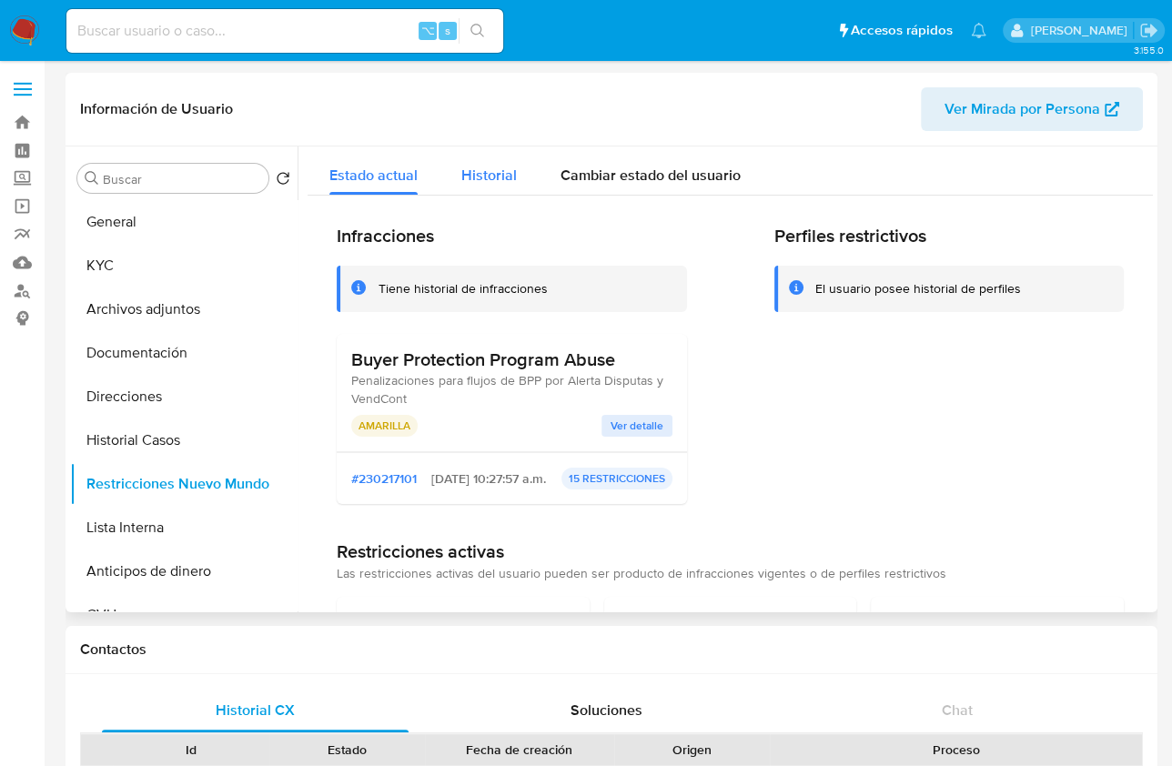
click at [470, 154] on div "Historial" at bounding box center [488, 170] width 55 height 48
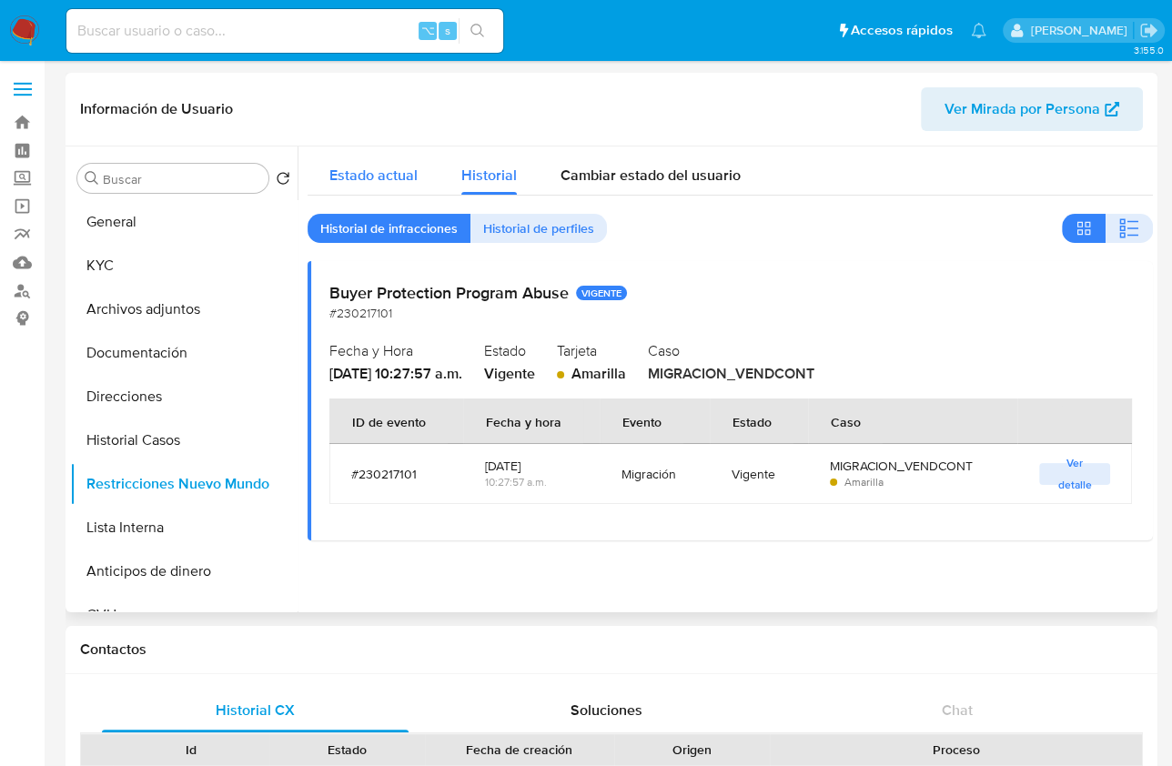
click at [365, 175] on span "Estado actual" at bounding box center [373, 175] width 88 height 21
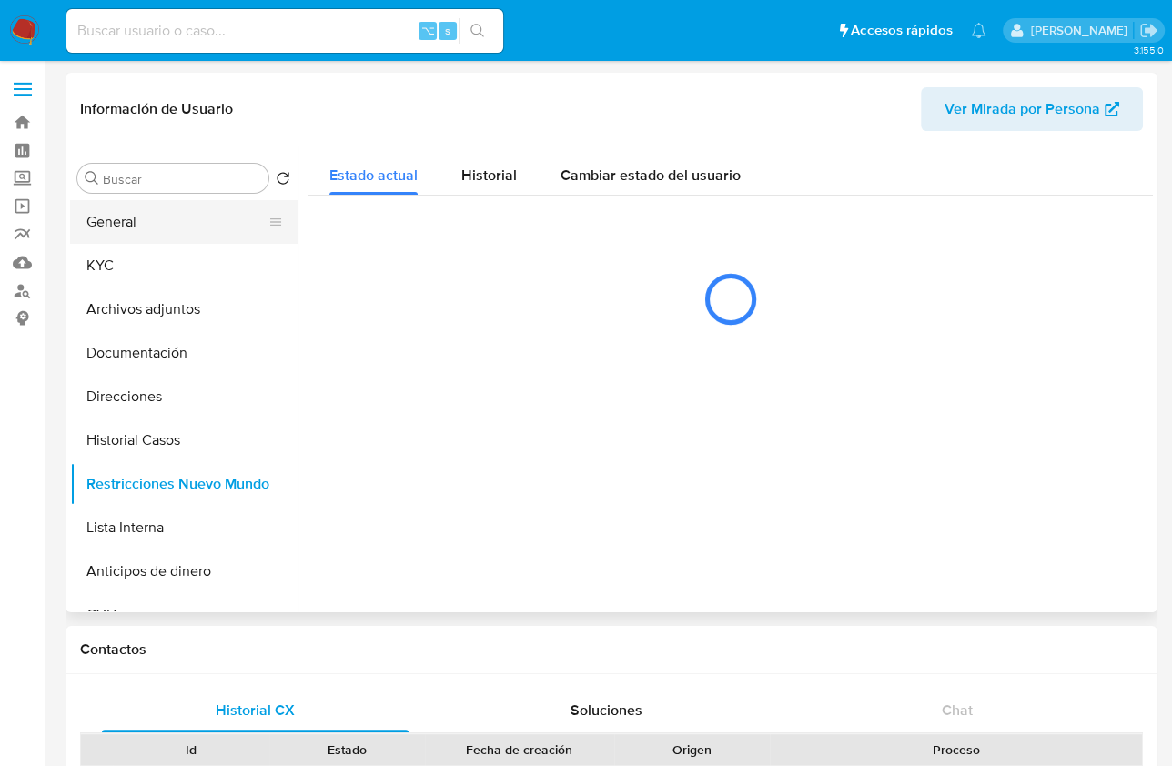
click at [139, 214] on button "General" at bounding box center [176, 222] width 213 height 44
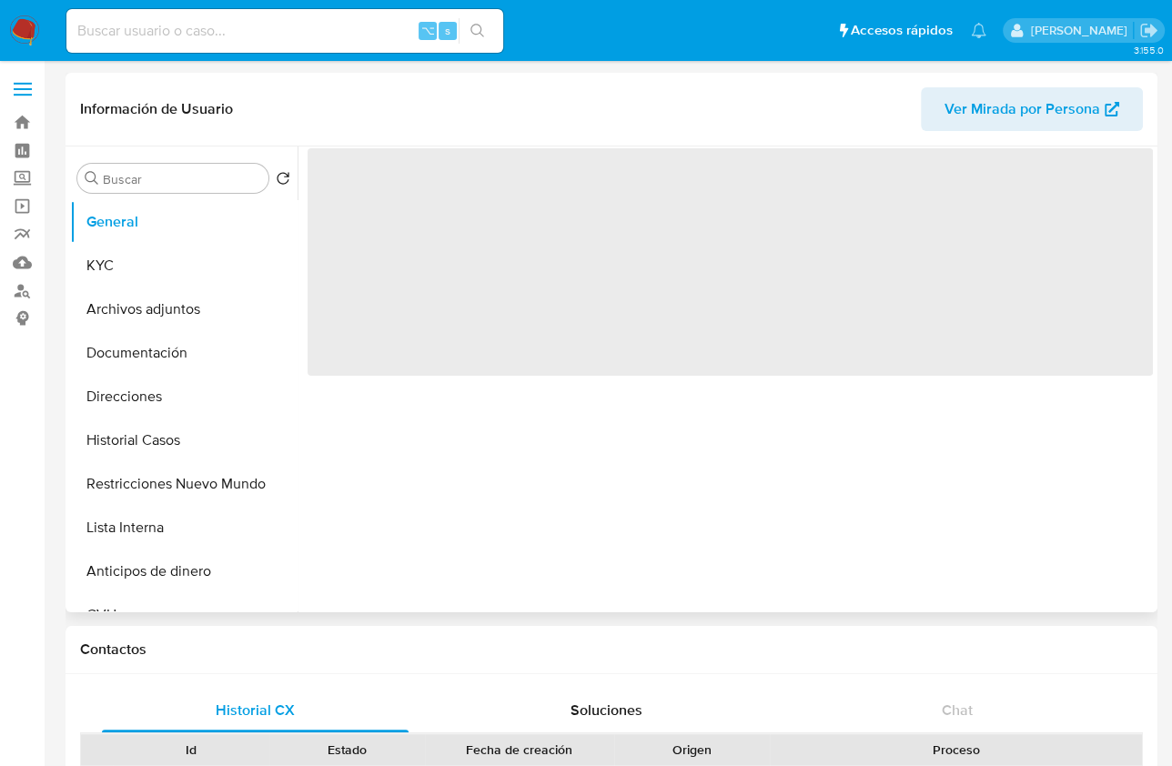
click at [297, 143] on div "Información de Usuario Ver Mirada por Persona" at bounding box center [611, 110] width 1092 height 74
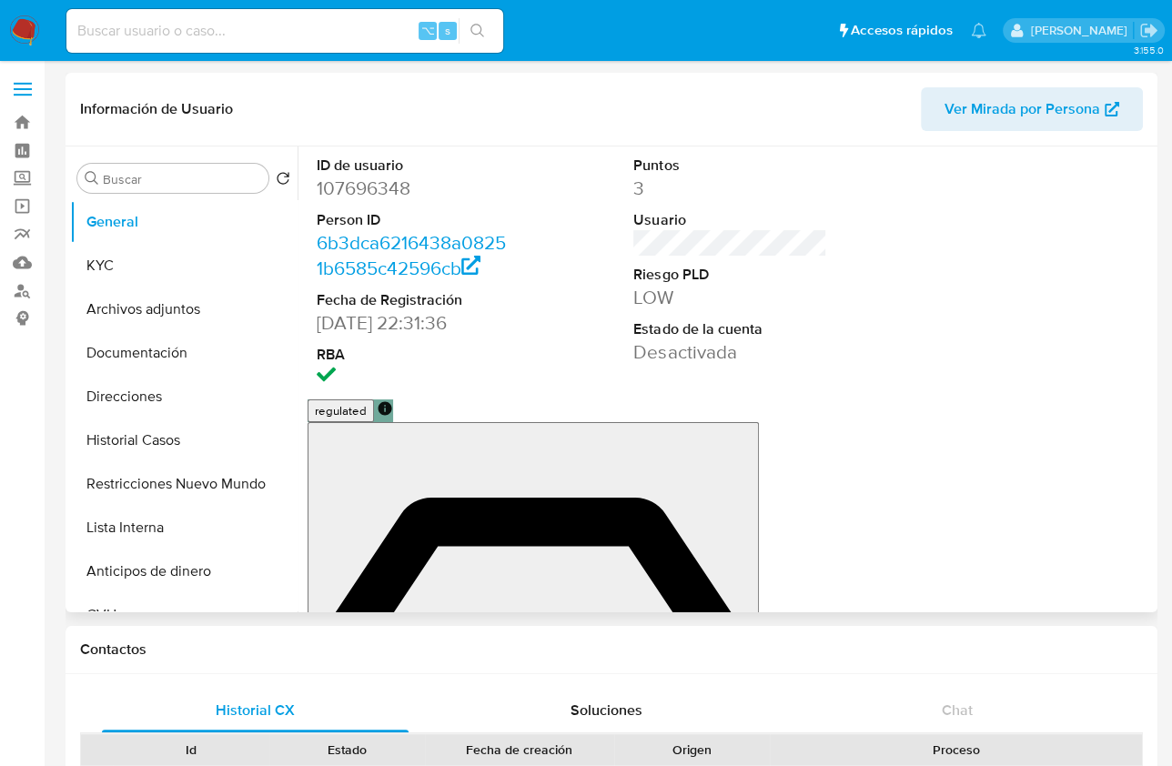
click at [816, 337] on dt "Estado de la cuenta" at bounding box center [729, 329] width 193 height 20
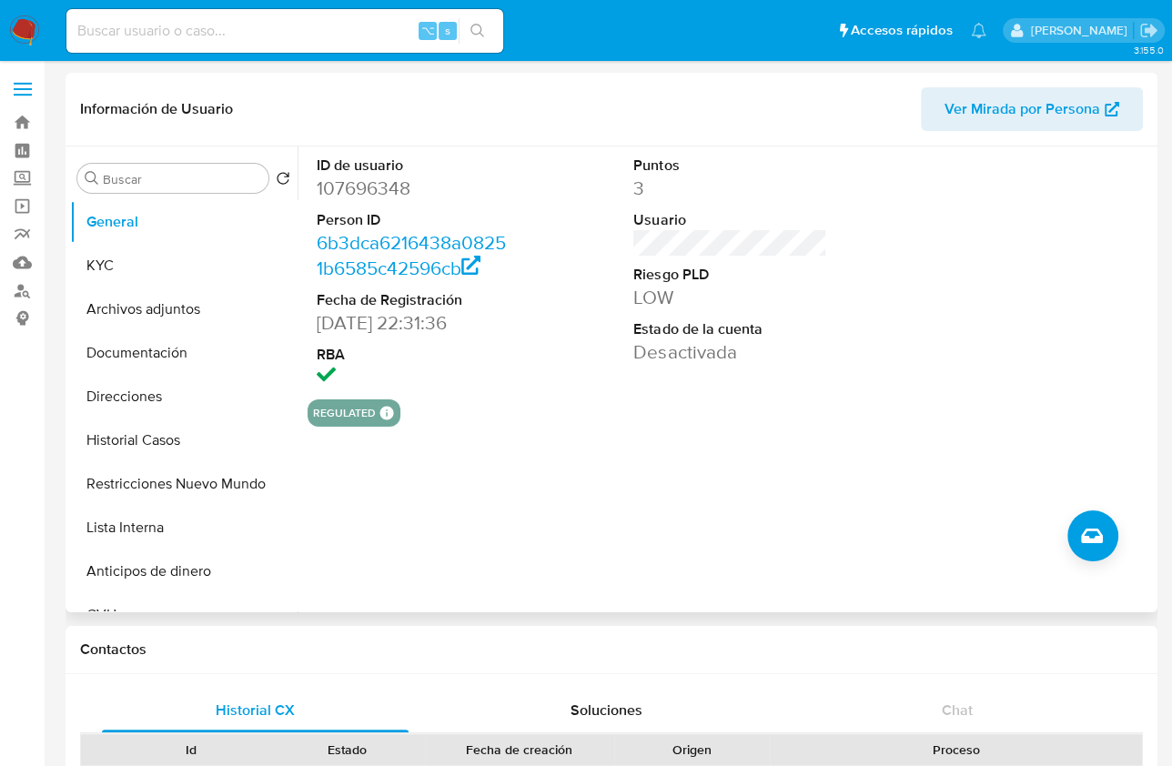
click at [770, 462] on div "ID de usuario 107696348 Person ID 6b3dca6216438a08251b6585c42596cb Fecha de Reg…" at bounding box center [724, 379] width 855 height 466
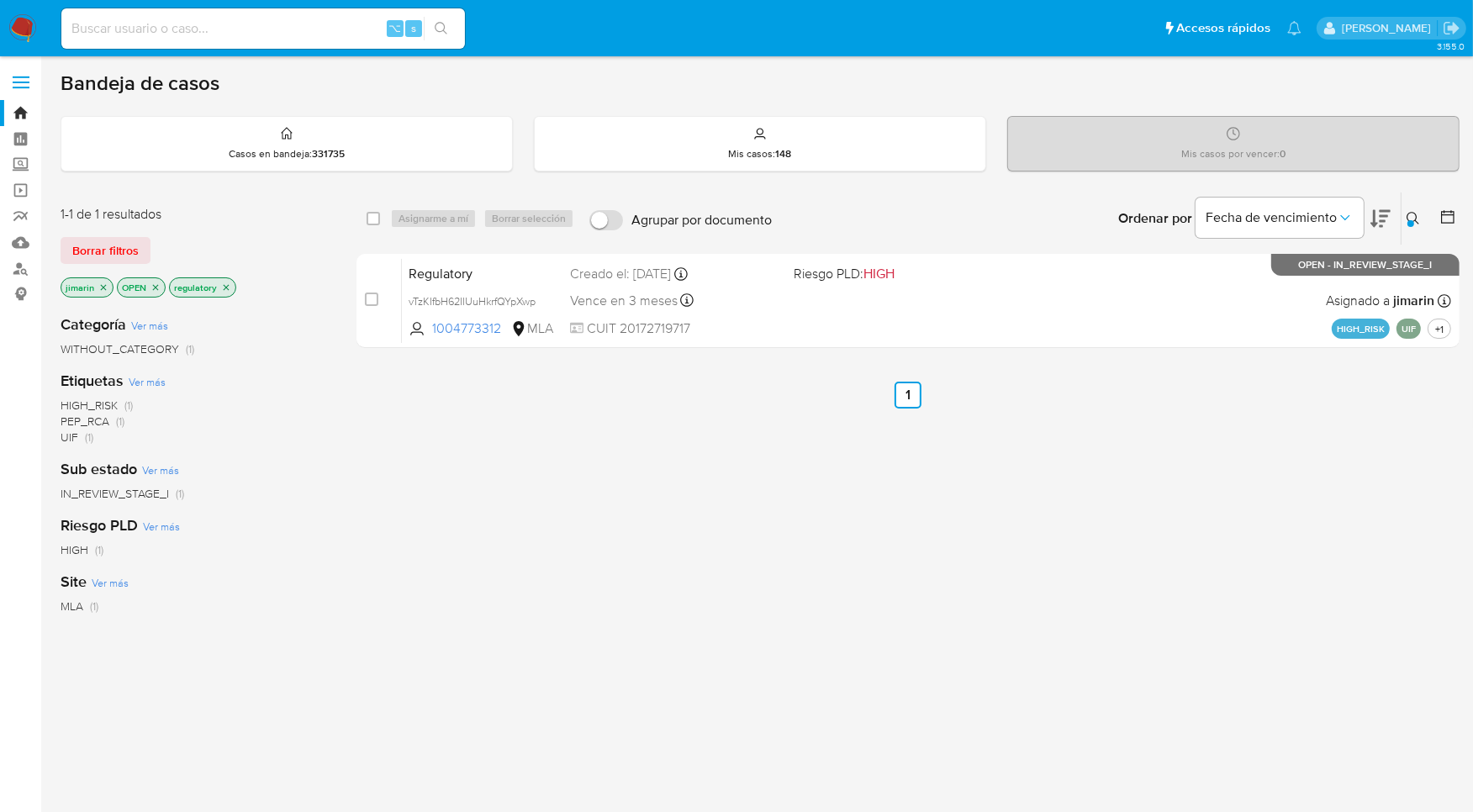
click at [1414, 216] on icon at bounding box center [1413, 218] width 14 height 14
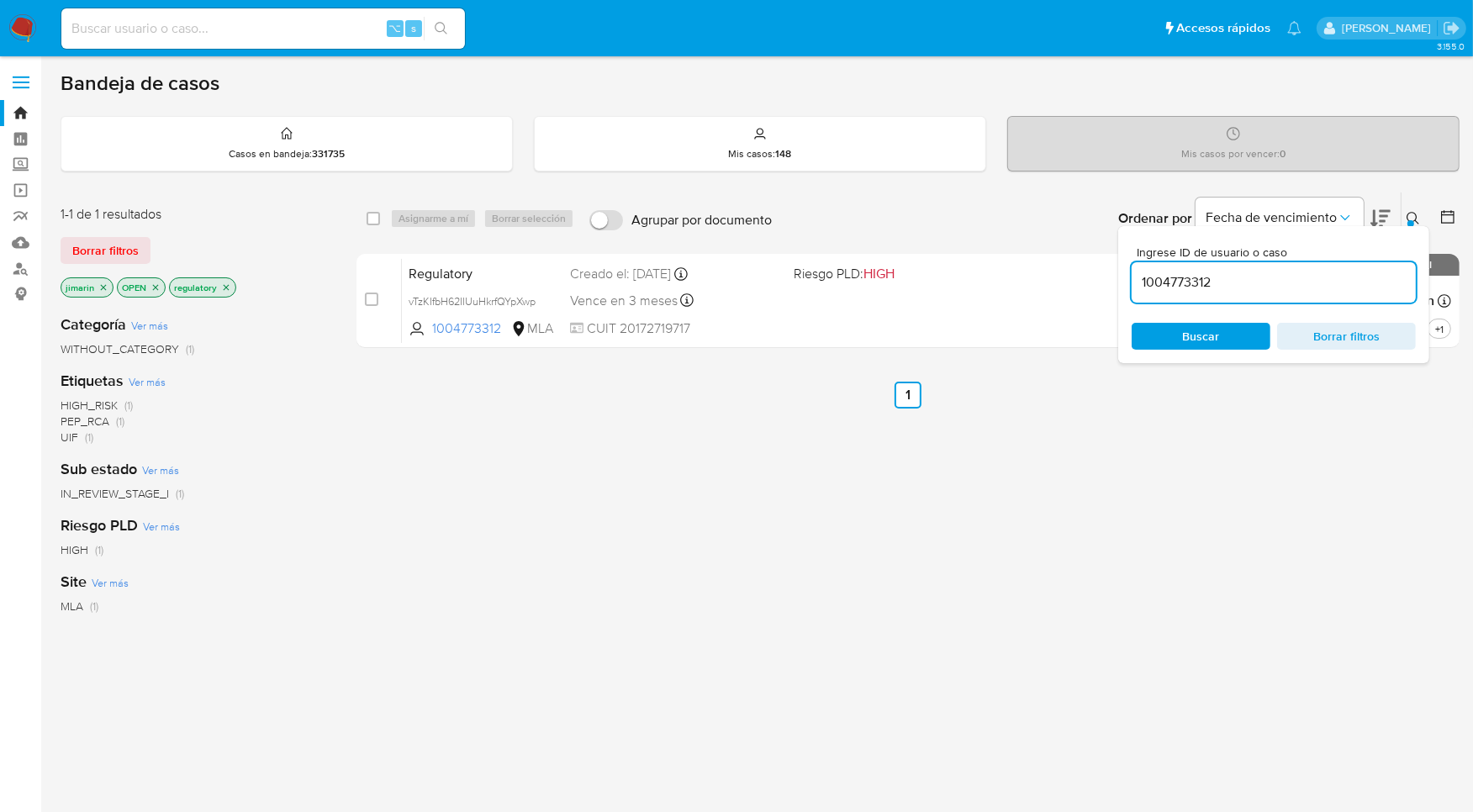
click at [1303, 283] on input "1004773312" at bounding box center [1272, 283] width 284 height 22
type input "305775754"
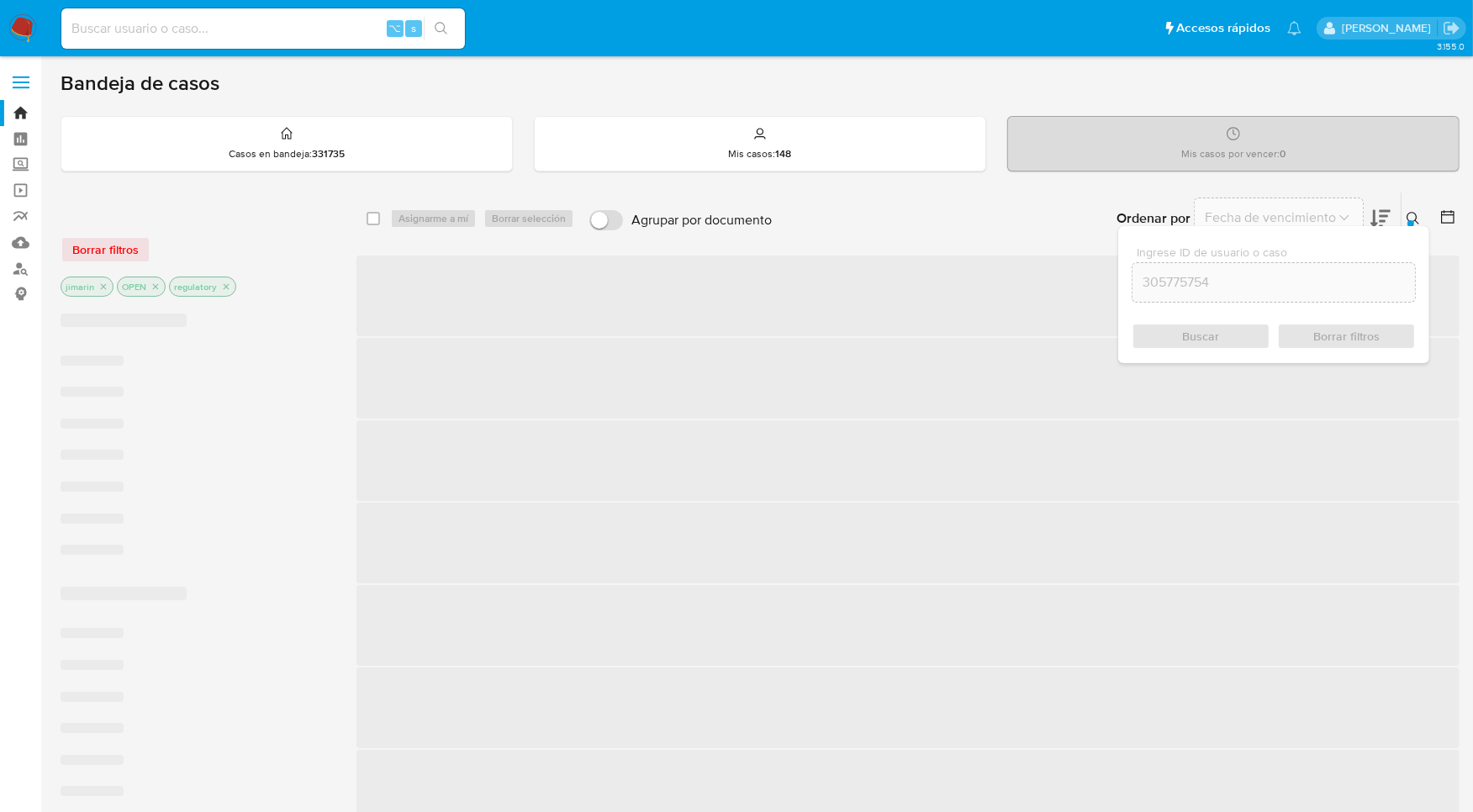
click at [1406, 220] on button at bounding box center [1415, 219] width 28 height 20
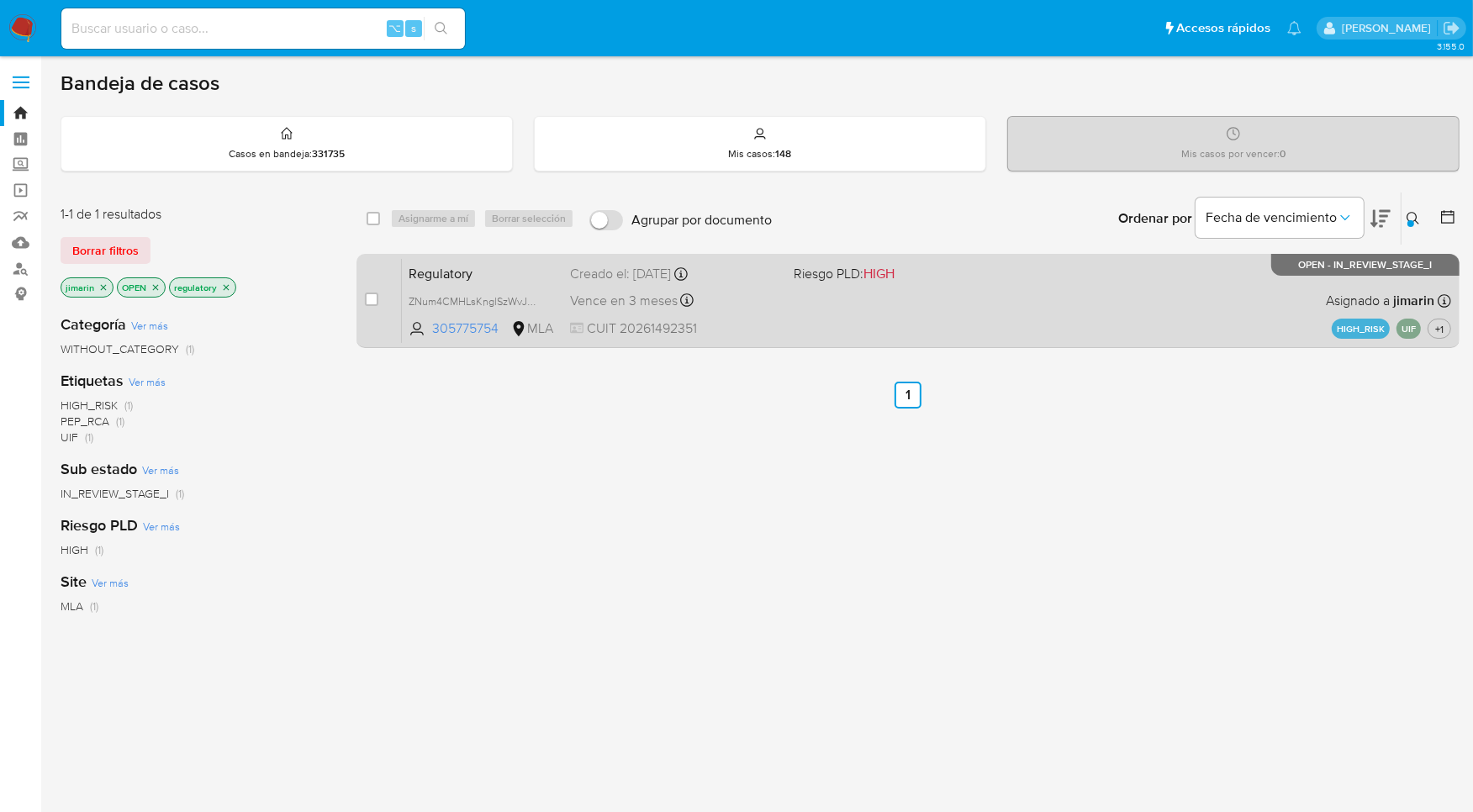
click at [1202, 333] on div "Regulatory ZNum4CMHLsKnglSzWvJMB1KO 305775754 MLA Riesgo PLD: HIGH Creado el: 1…" at bounding box center [926, 300] width 1049 height 85
click at [896, 297] on div "Regulatory ZNum4CMHLsKnglSzWvJMB1KO 305775754 MLA Riesgo PLD: HIGH Creado el: 1…" at bounding box center [926, 300] width 1049 height 85
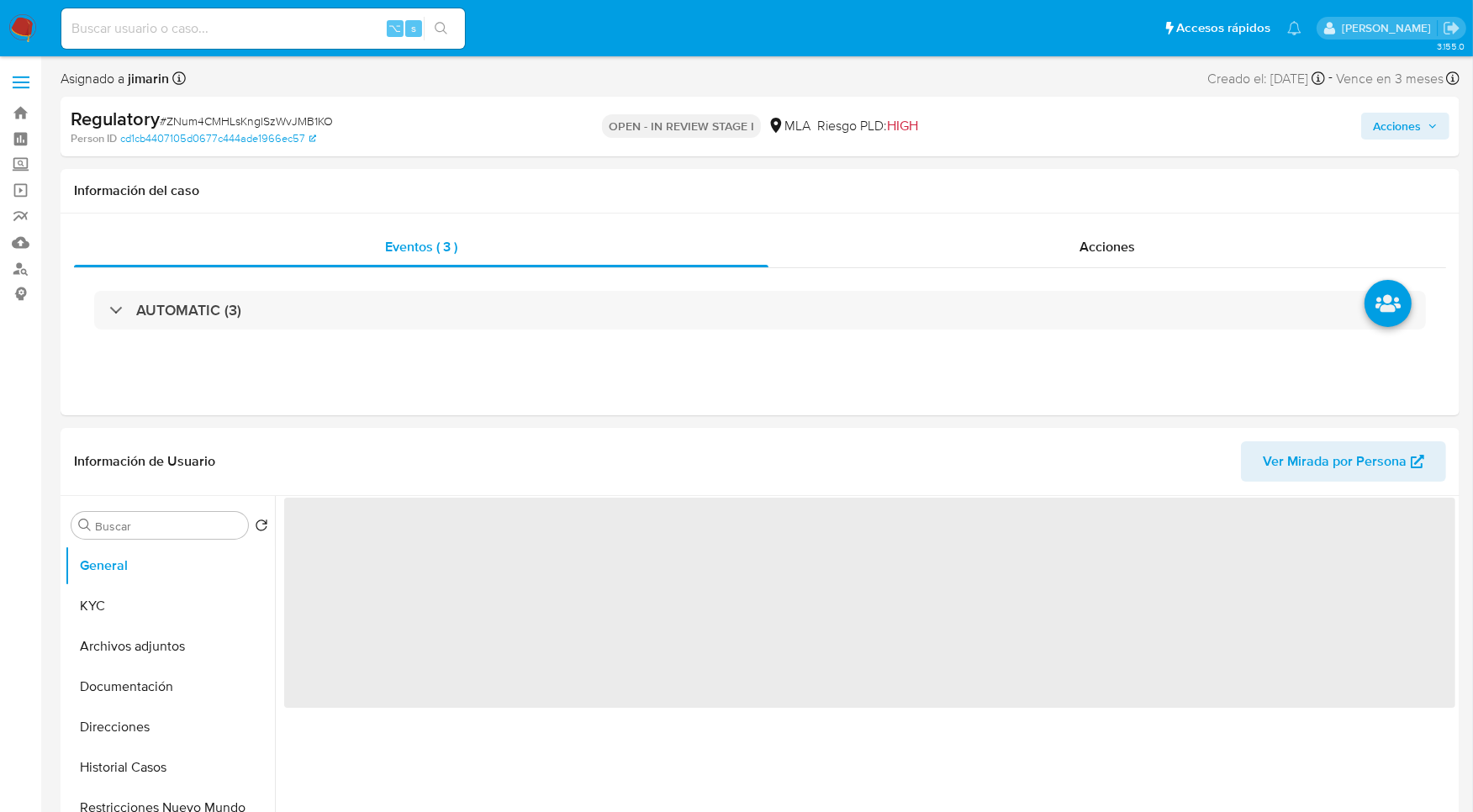
select select "10"
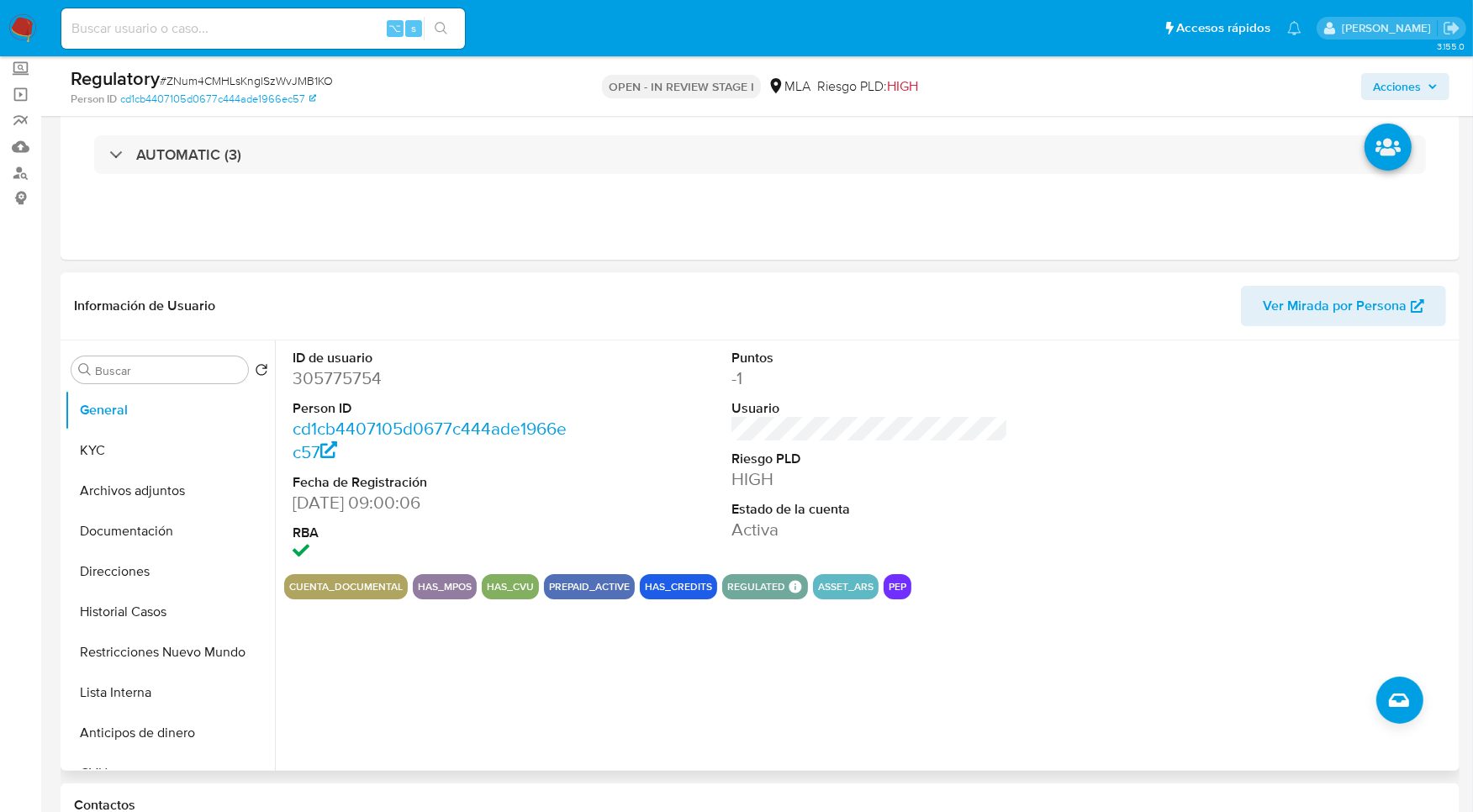
scroll to position [285, 0]
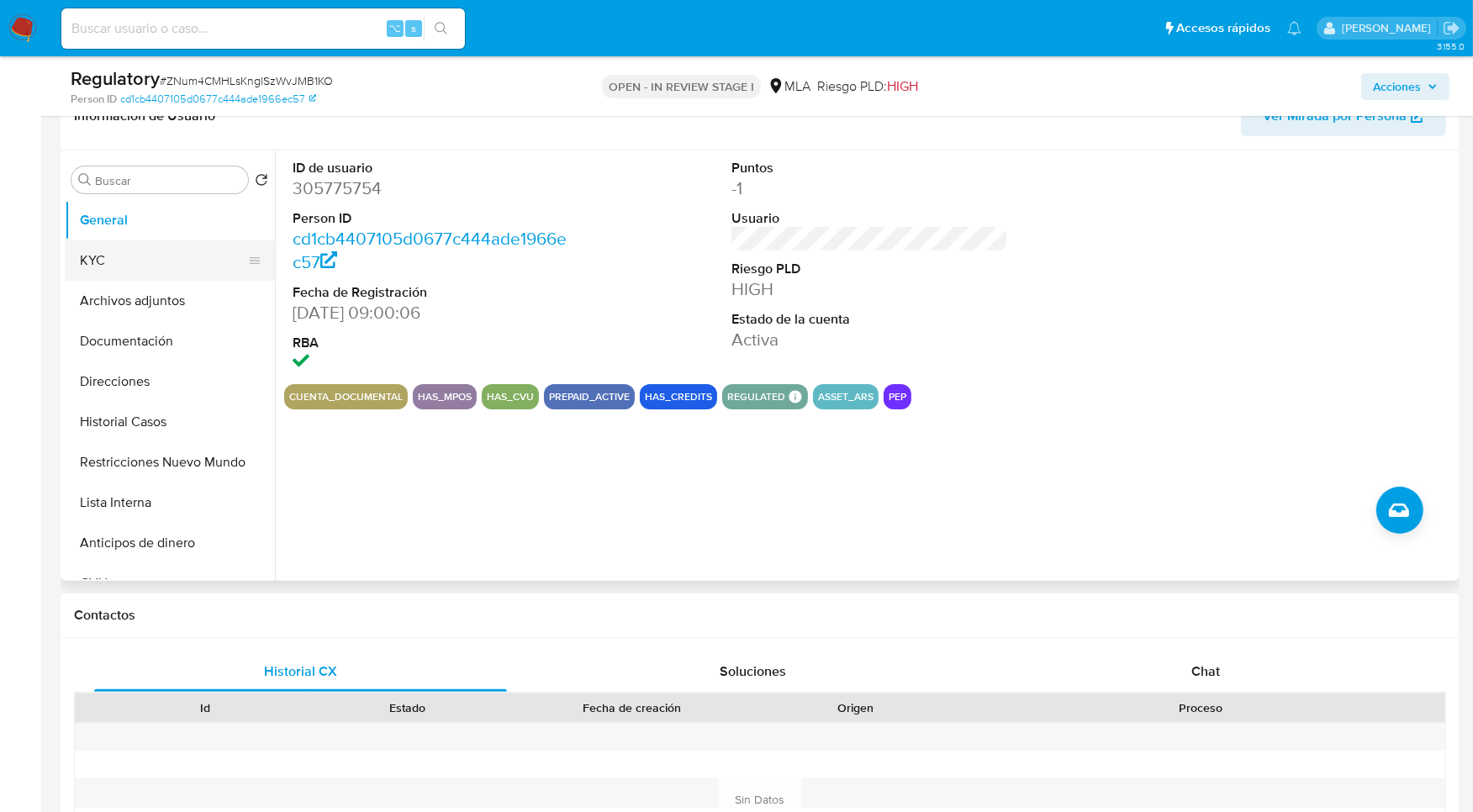
click at [111, 270] on button "KYC" at bounding box center [163, 261] width 197 height 41
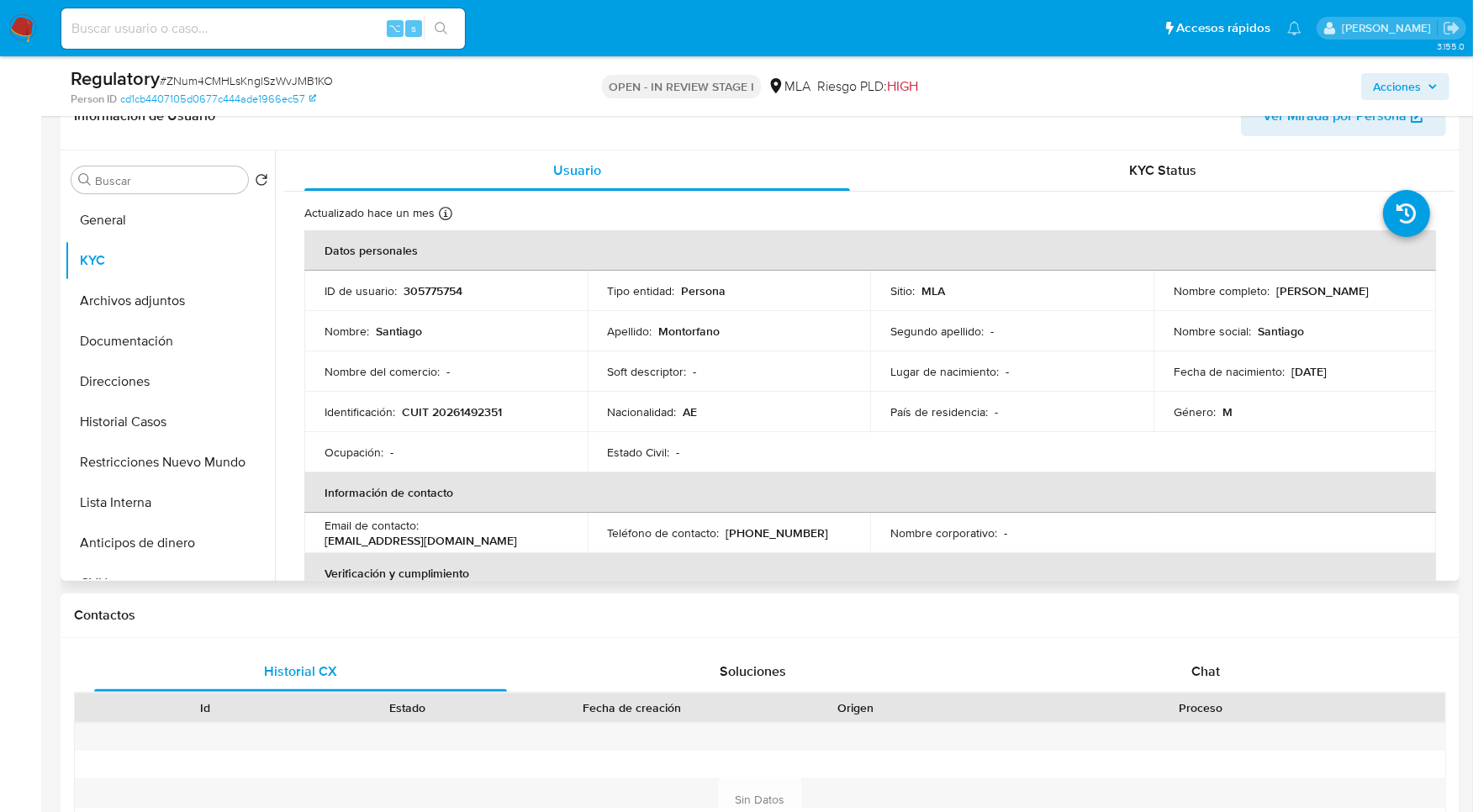
drag, startPoint x: 1272, startPoint y: 292, endPoint x: 1432, endPoint y: 292, distance: 160.0
click at [1432, 292] on div "Actualizado hace un mes Creado: 31/05/2020 18:37:10 Actualizado: 10/07/2025 10:…" at bounding box center [869, 820] width 1171 height 1258
copy table "Datos personales ID de usuario : 305775754 Tipo entidad : Persona Sitio : MLA N…"
click at [1097, 267] on th "Datos personales" at bounding box center [870, 250] width 1131 height 41
drag, startPoint x: 1270, startPoint y: 289, endPoint x: 1388, endPoint y: 291, distance: 118.0
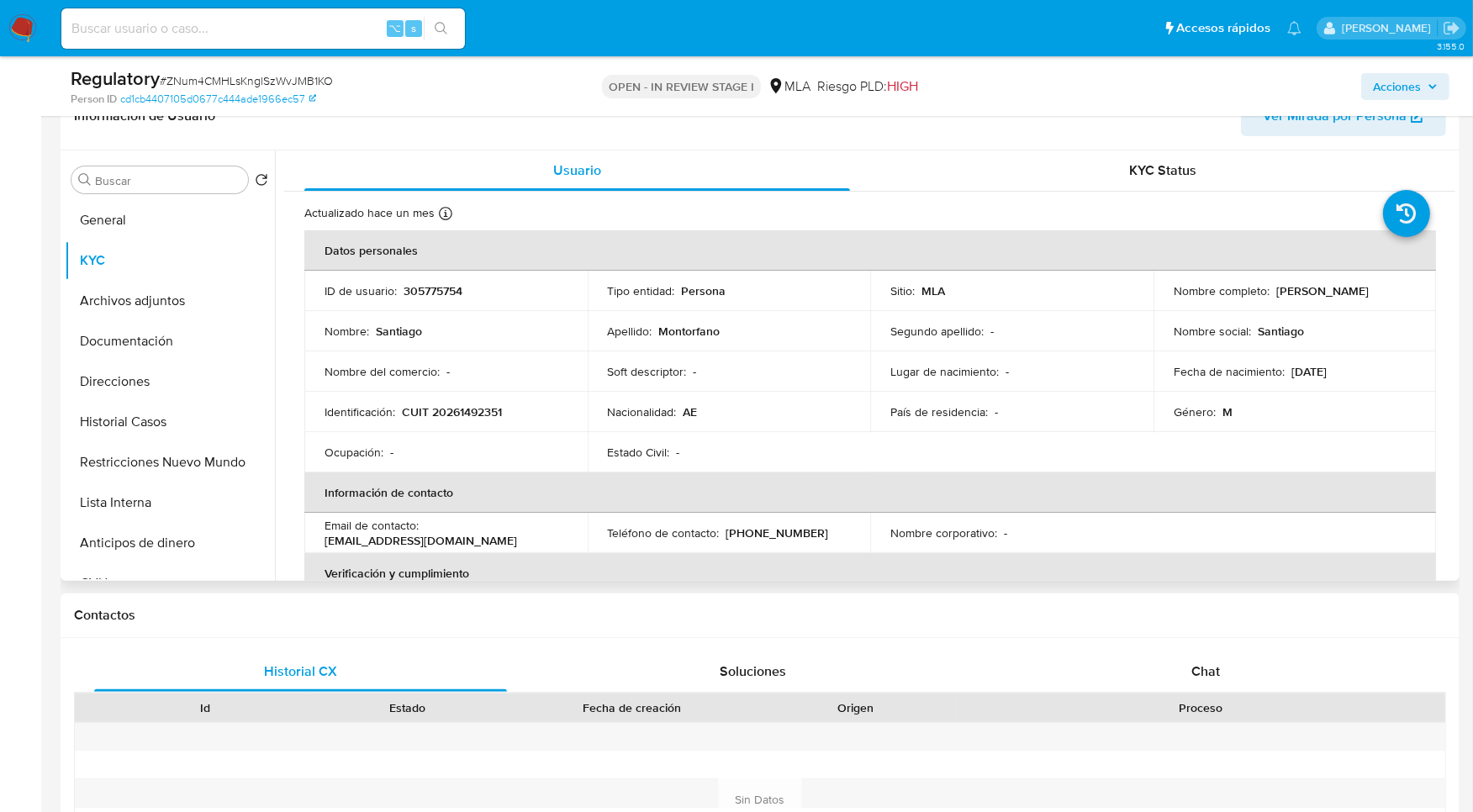
click at [1388, 291] on div "Nombre completo : Santiago Montorfano" at bounding box center [1295, 291] width 243 height 15
copy p "[PERSON_NAME]"
click at [275, 80] on span "# ZNum4CMHLsKnglSzWvJMB1KO" at bounding box center [246, 80] width 173 height 17
copy span "ZNum4CMHLsKnglSzWvJMB1KO"
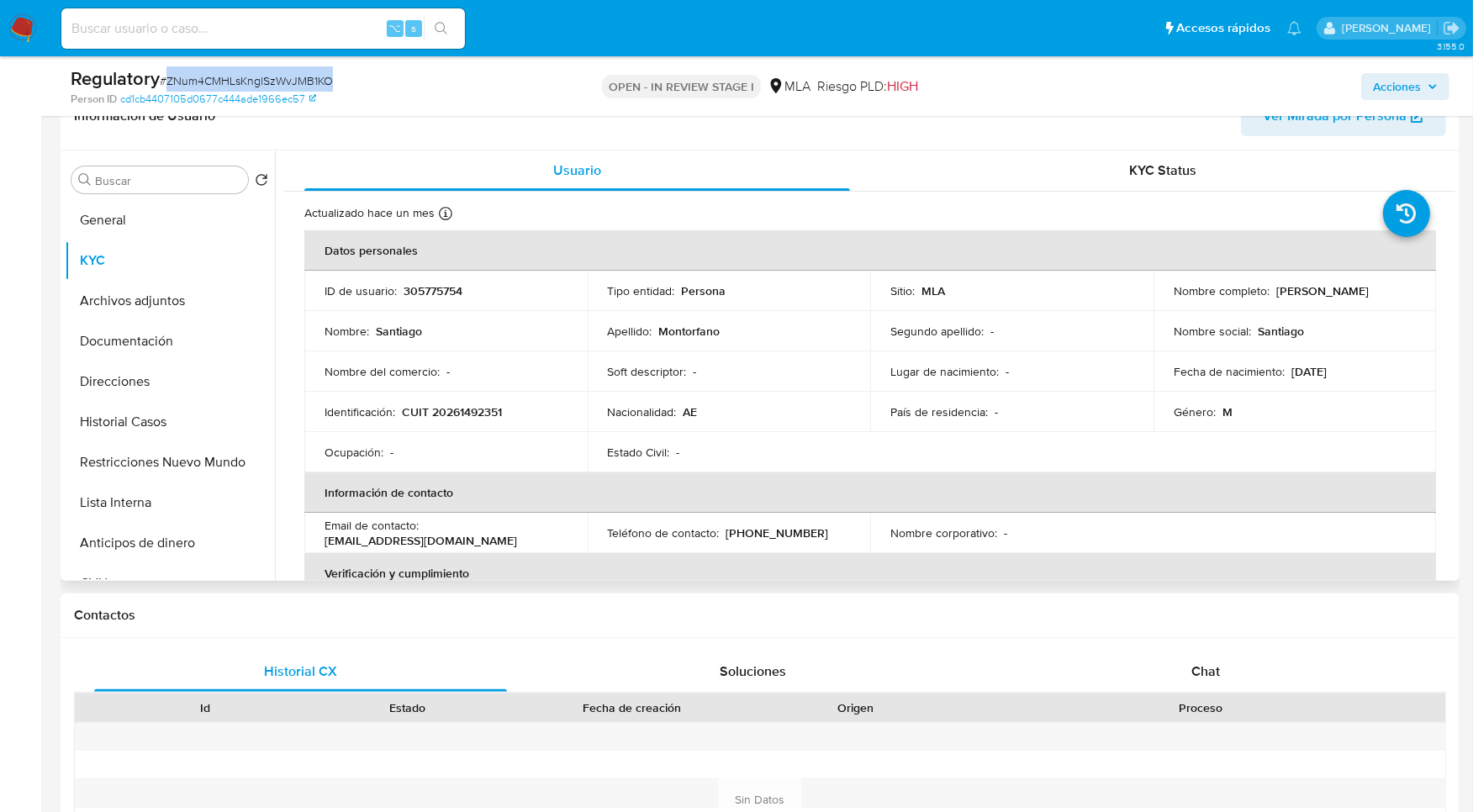
click at [432, 284] on p "305775754" at bounding box center [433, 291] width 59 height 15
copy p "305775754"
click at [455, 415] on p "CUIT 20261492351" at bounding box center [452, 412] width 100 height 15
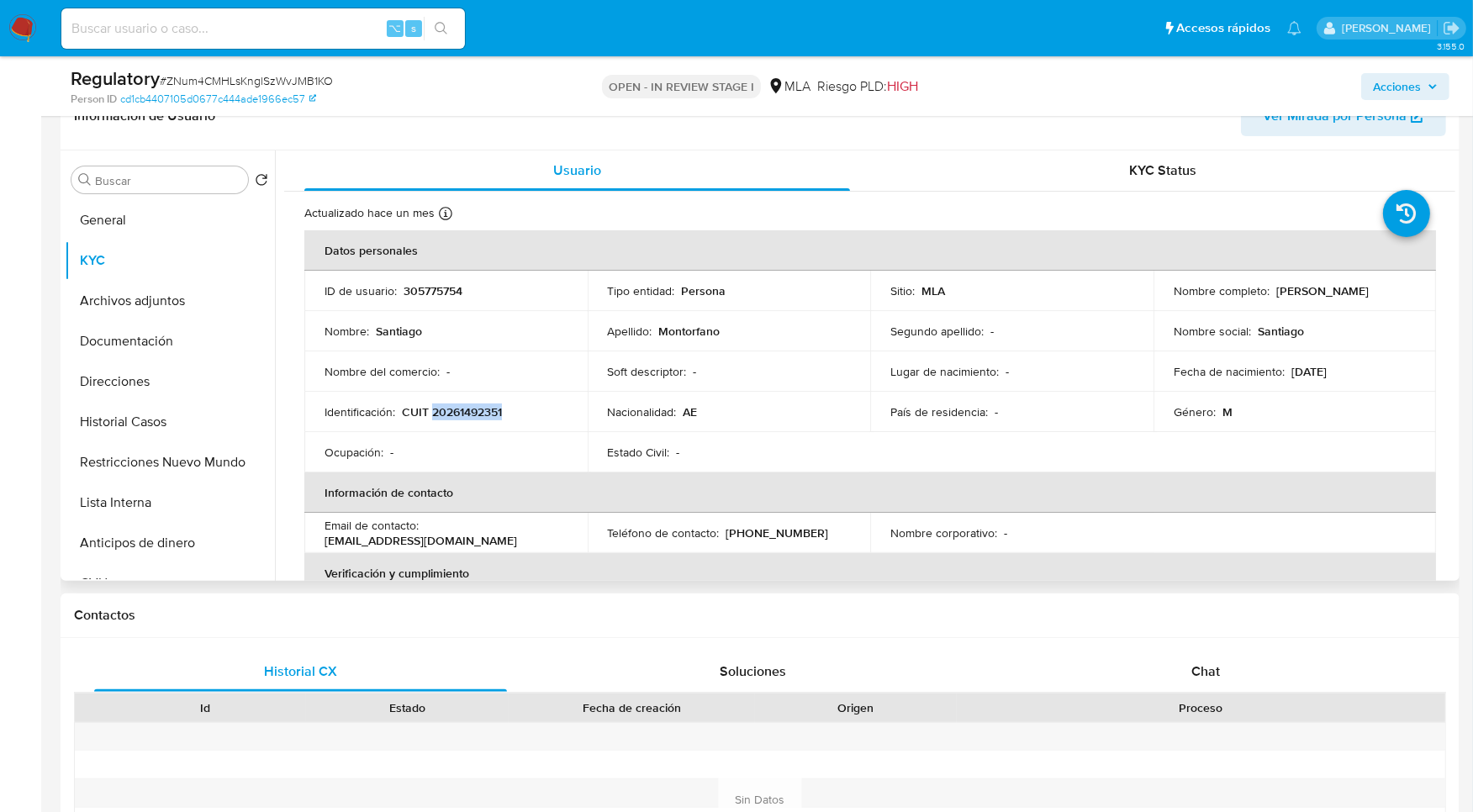
copy p "20261492351"
drag, startPoint x: 1272, startPoint y: 290, endPoint x: 1415, endPoint y: 291, distance: 143.0
click at [1415, 290] on td "Nombre completo : Santiago Montorfano" at bounding box center [1295, 291] width 284 height 41
copy p "[PERSON_NAME]"
click at [470, 408] on p "CUIT 20261492351" at bounding box center [452, 412] width 100 height 15
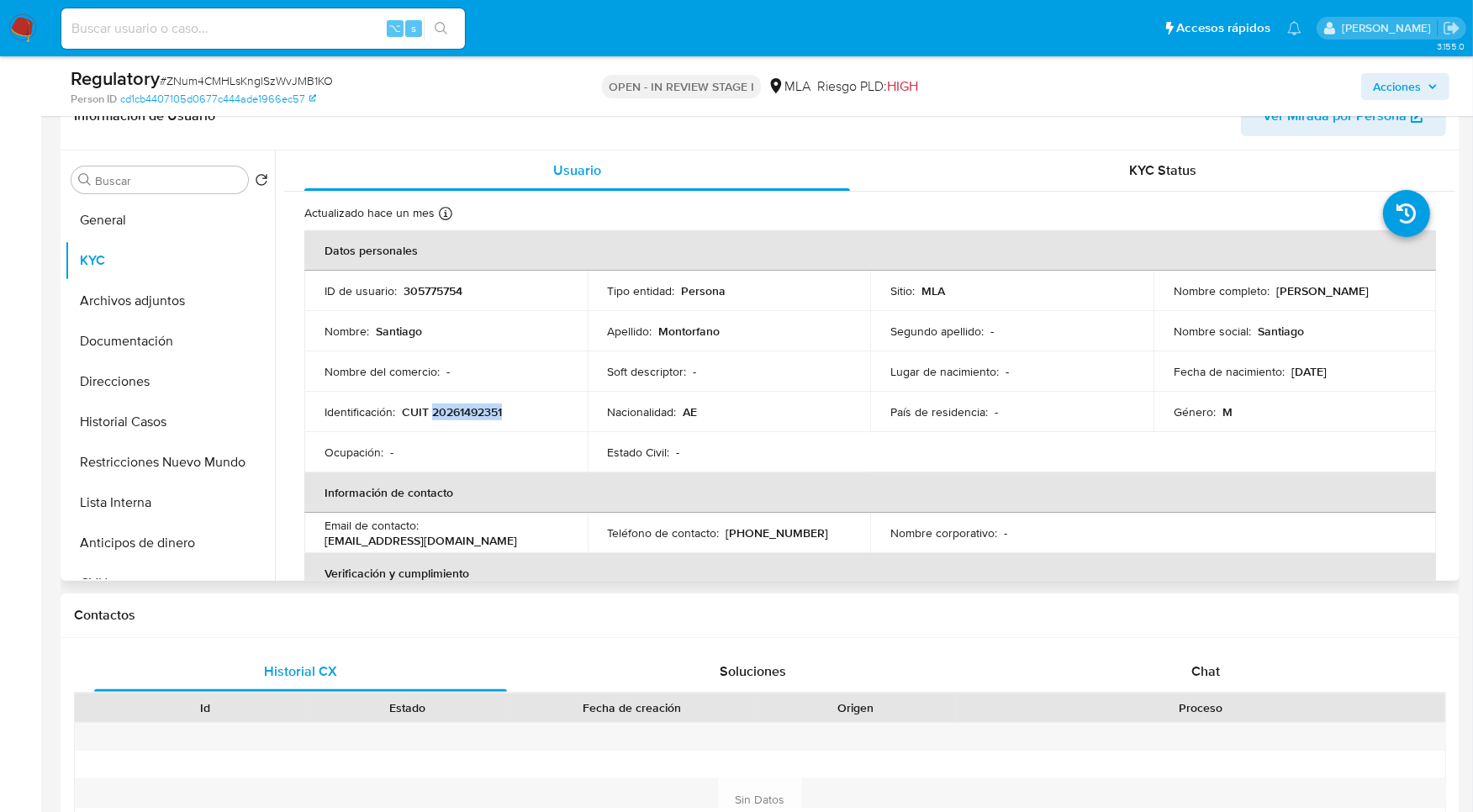
click at [470, 408] on p "CUIT 20261492351" at bounding box center [452, 412] width 100 height 15
copy p "20261492351"
click at [164, 439] on button "Historial Casos" at bounding box center [163, 422] width 197 height 41
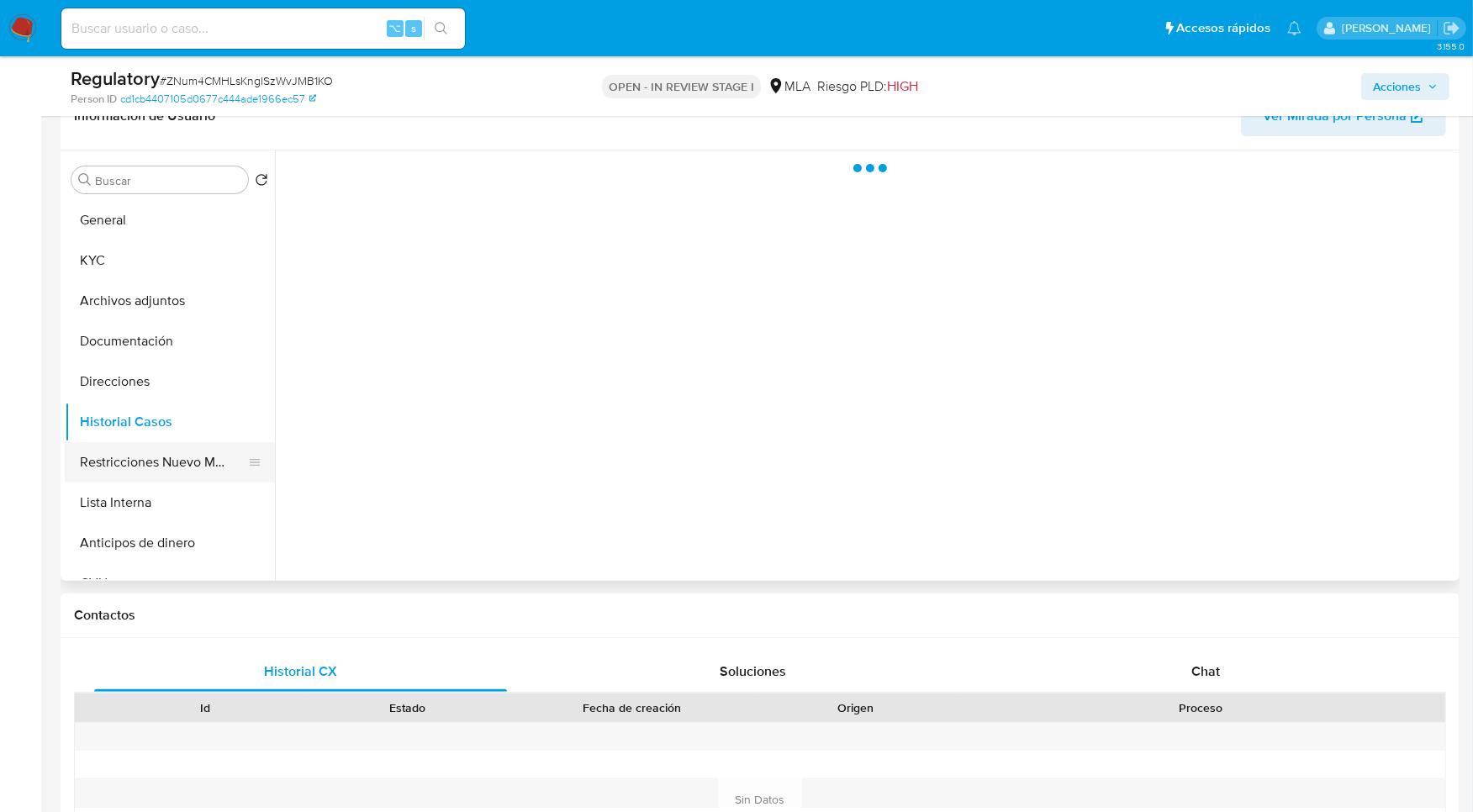
click at [160, 452] on button "Restricciones Nuevo Mundo" at bounding box center [163, 462] width 197 height 41
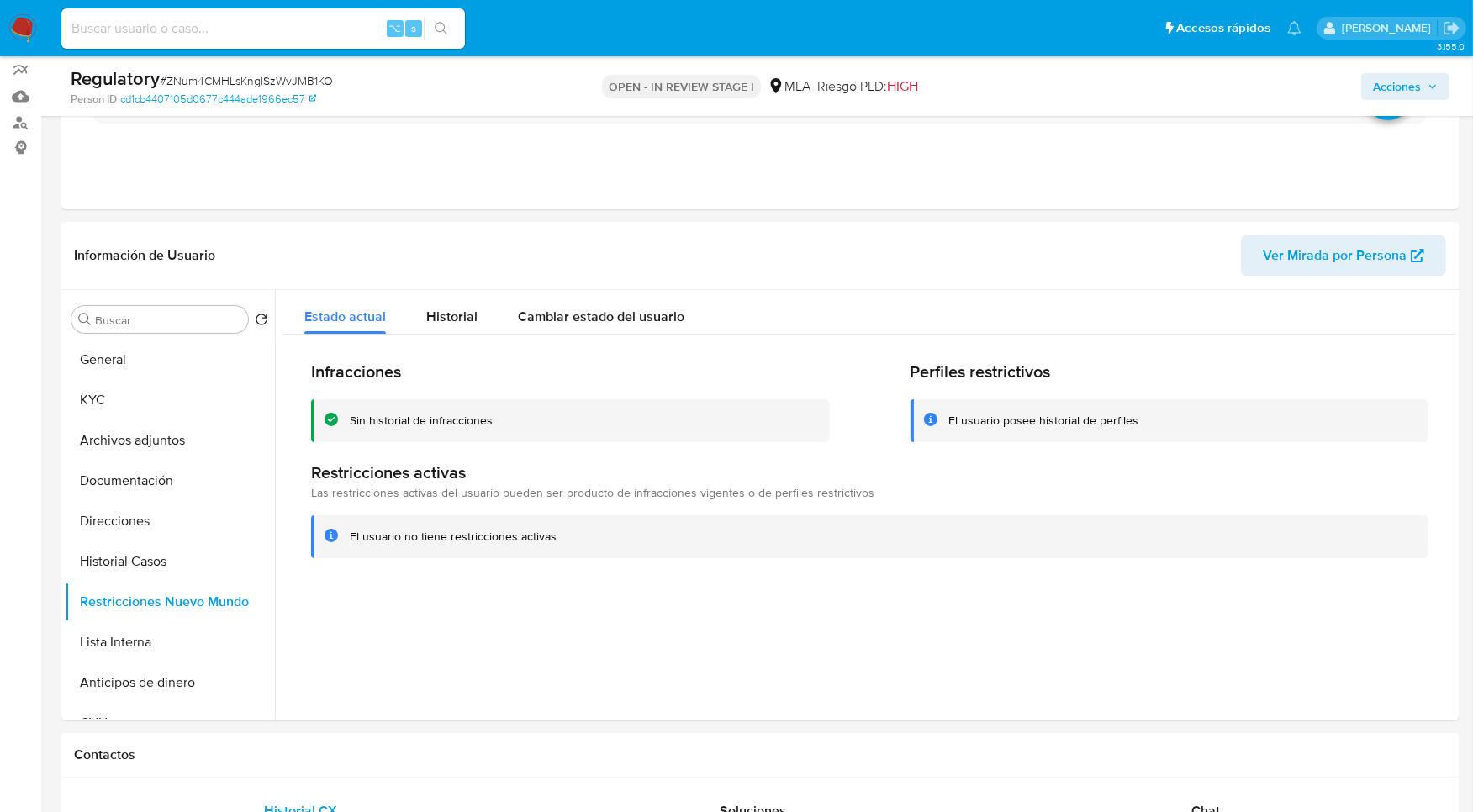
scroll to position [139, 0]
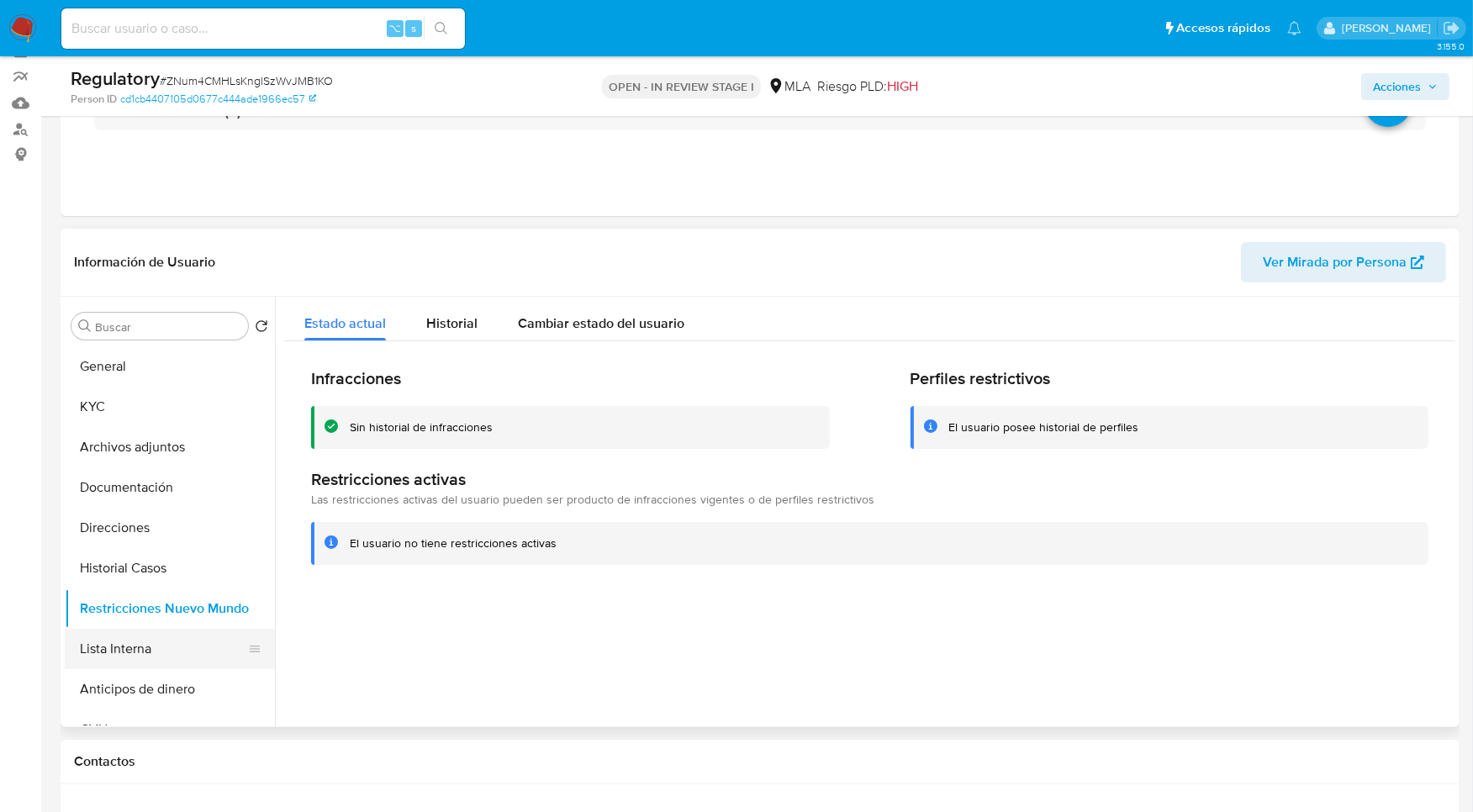
click at [118, 650] on button "Lista Interna" at bounding box center [163, 648] width 197 height 41
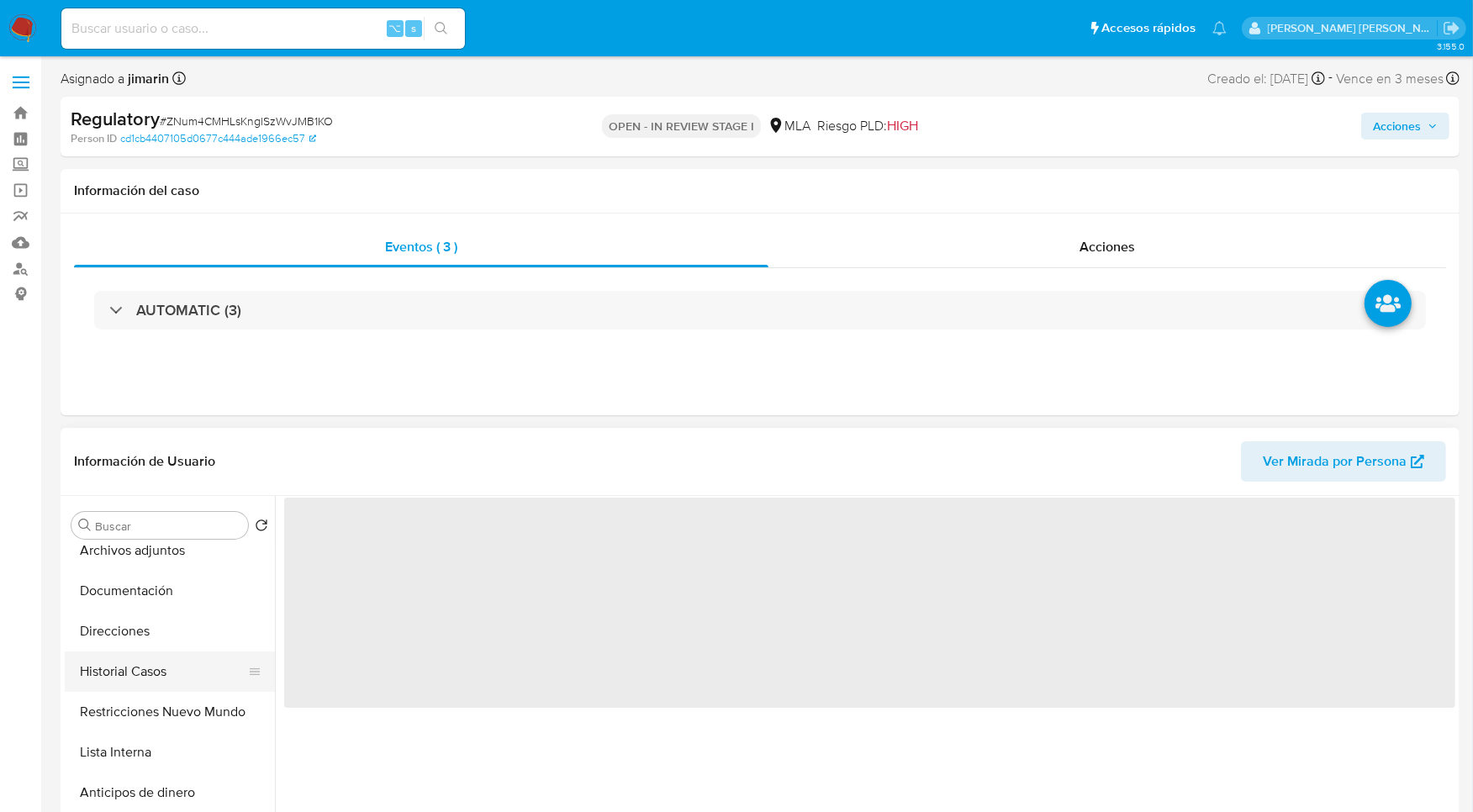
scroll to position [103, 0]
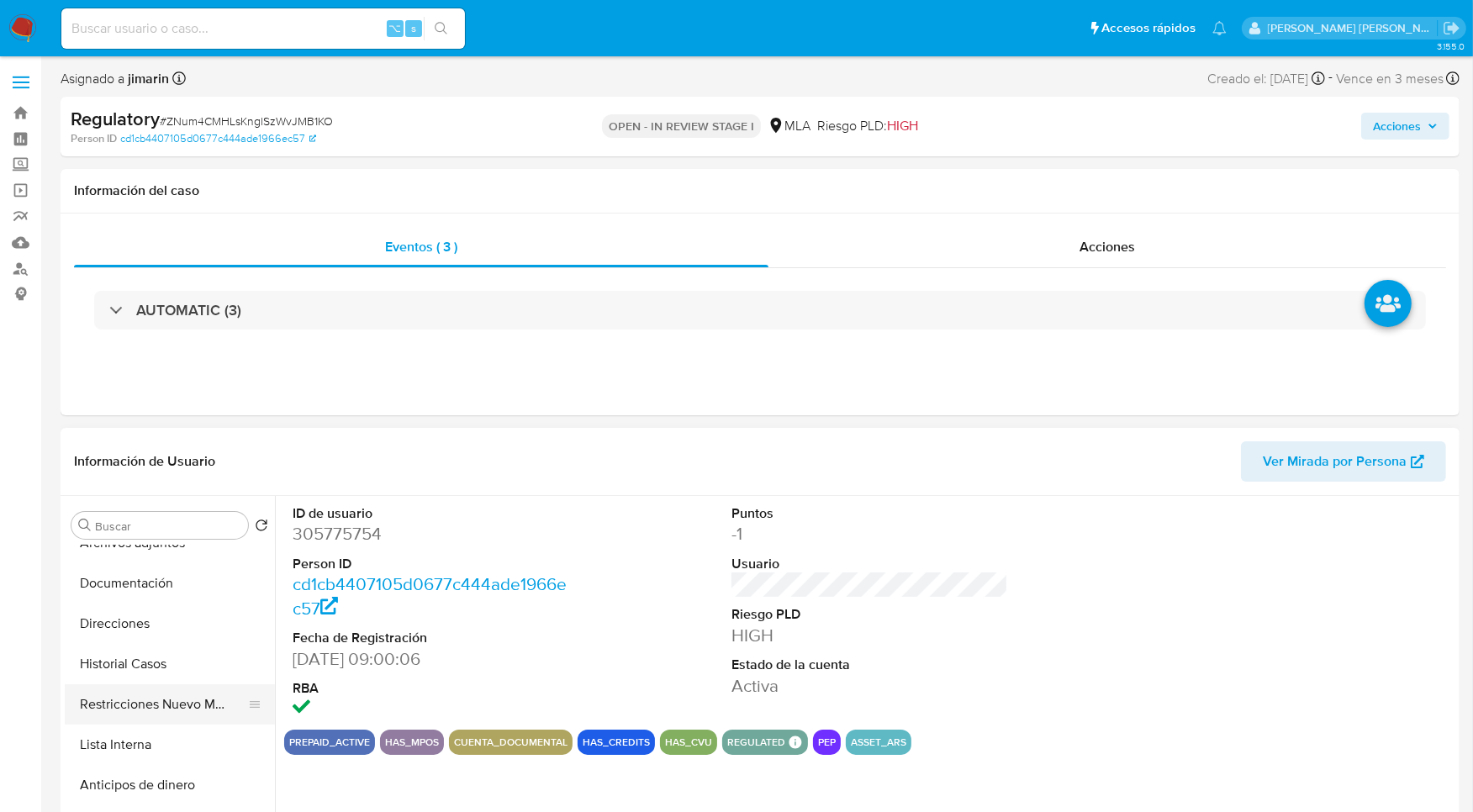
select select "10"
click at [163, 753] on button "Lista Interna" at bounding box center [163, 745] width 197 height 41
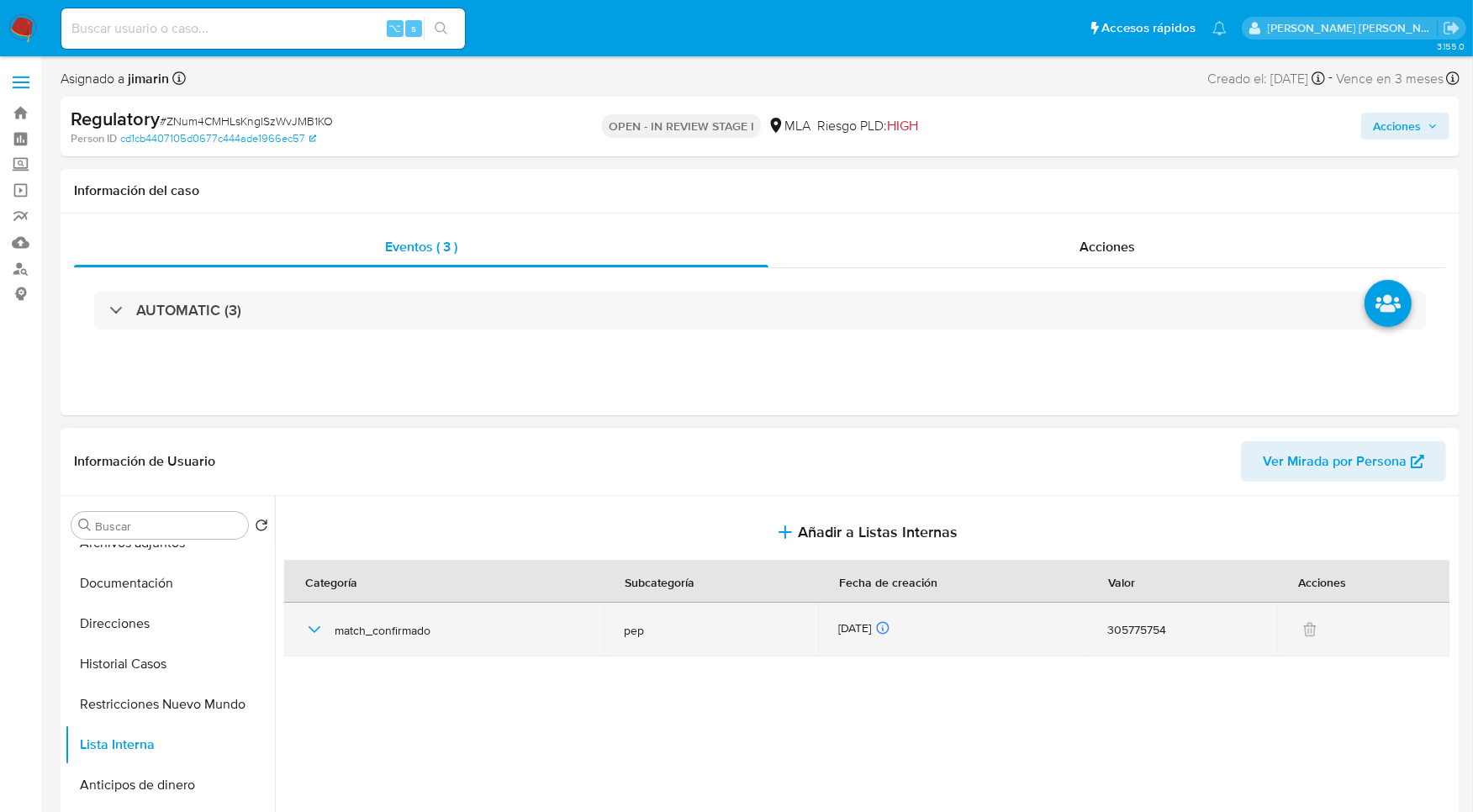
click at [315, 627] on icon "button" at bounding box center [314, 629] width 20 height 20
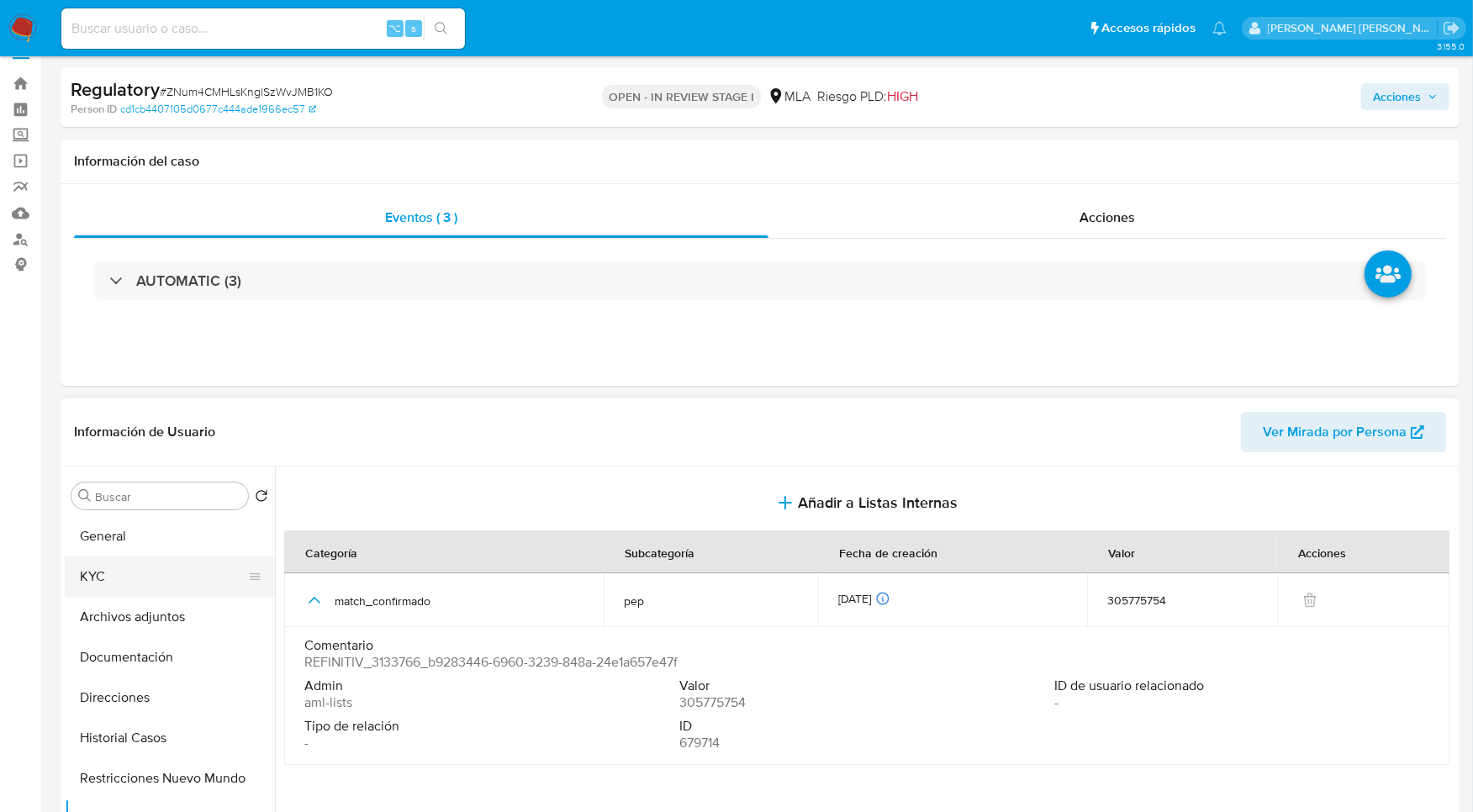
scroll to position [28, 0]
click at [172, 572] on button "KYC" at bounding box center [163, 578] width 197 height 41
